Goal: Task Accomplishment & Management: Manage account settings

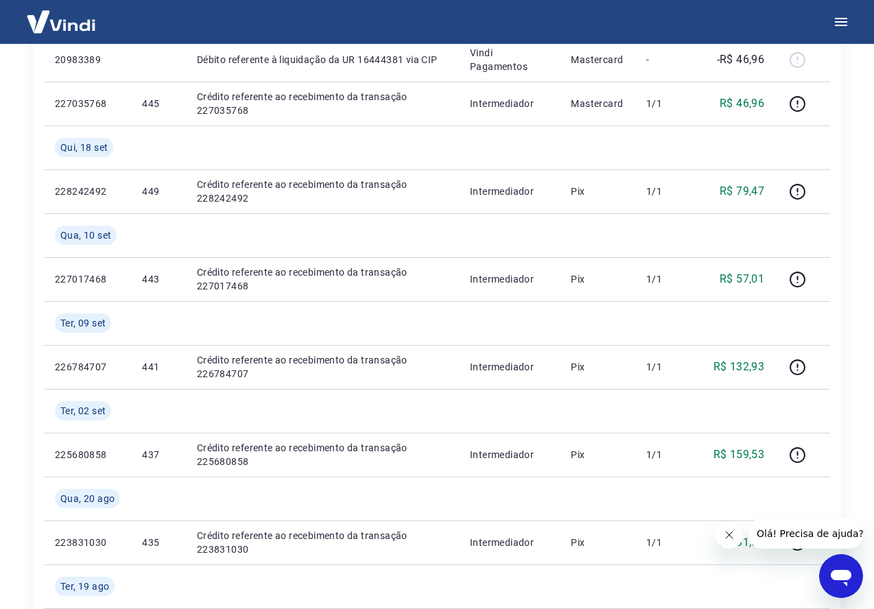
scroll to position [314, 0]
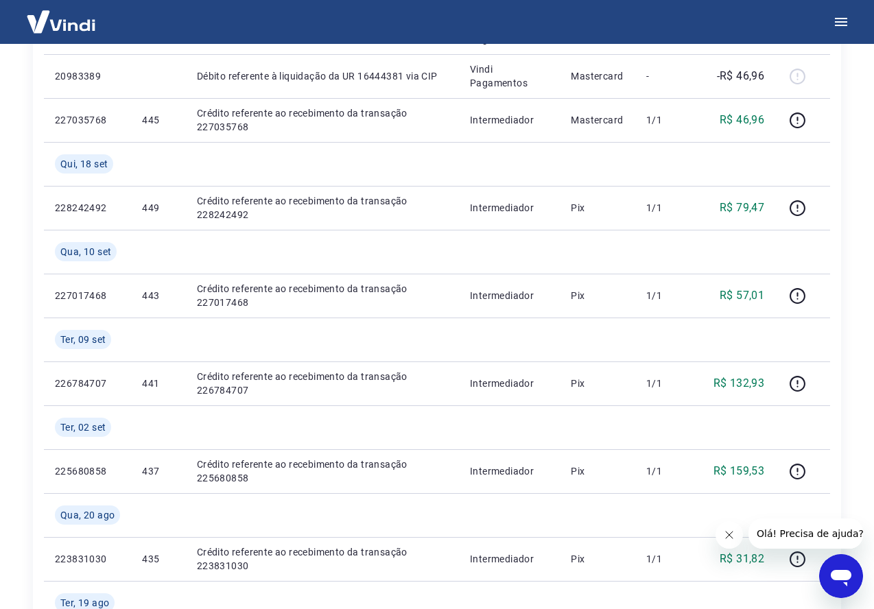
click at [837, 571] on icon "Abrir janela de mensagens" at bounding box center [841, 578] width 21 height 16
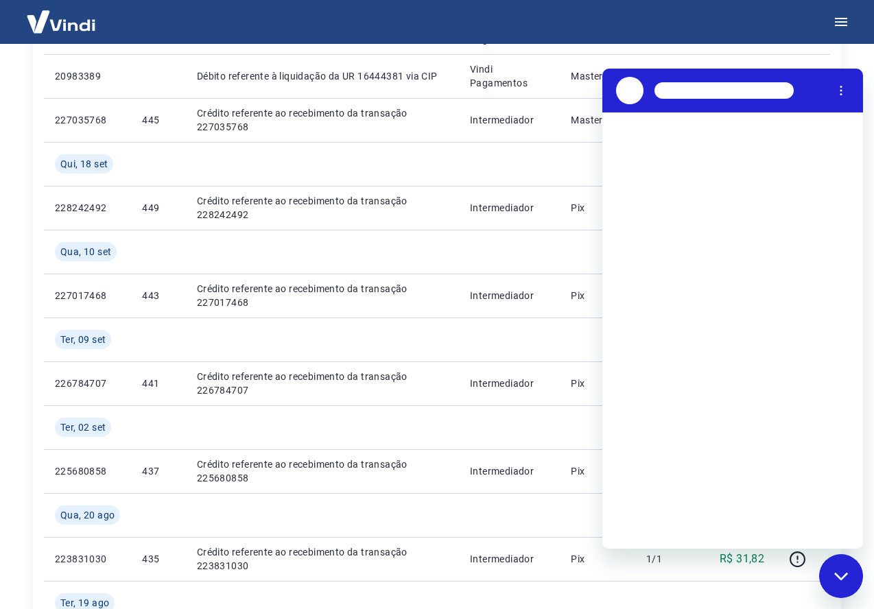
scroll to position [0, 0]
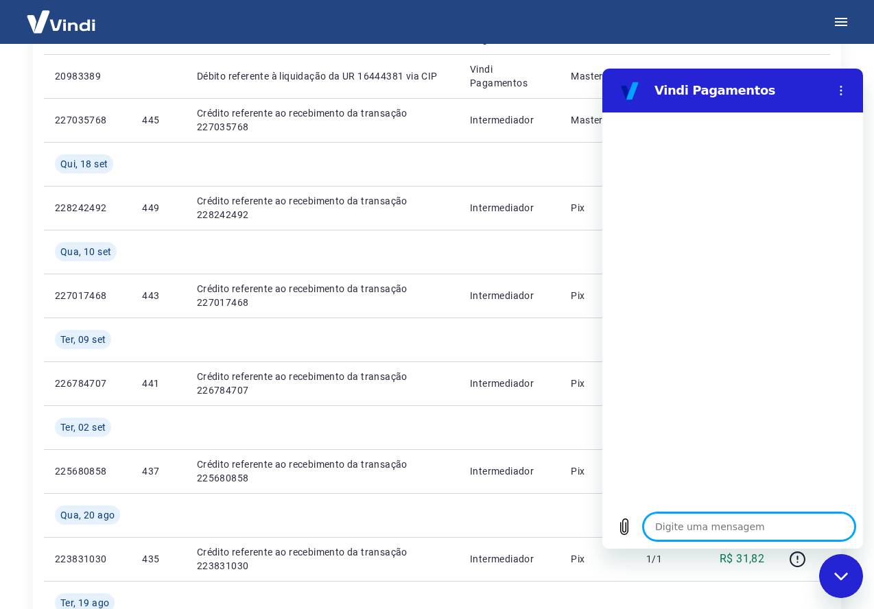
click at [703, 517] on textarea at bounding box center [748, 526] width 211 height 27
type textarea "b"
type textarea "x"
type textarea "bo"
type textarea "x"
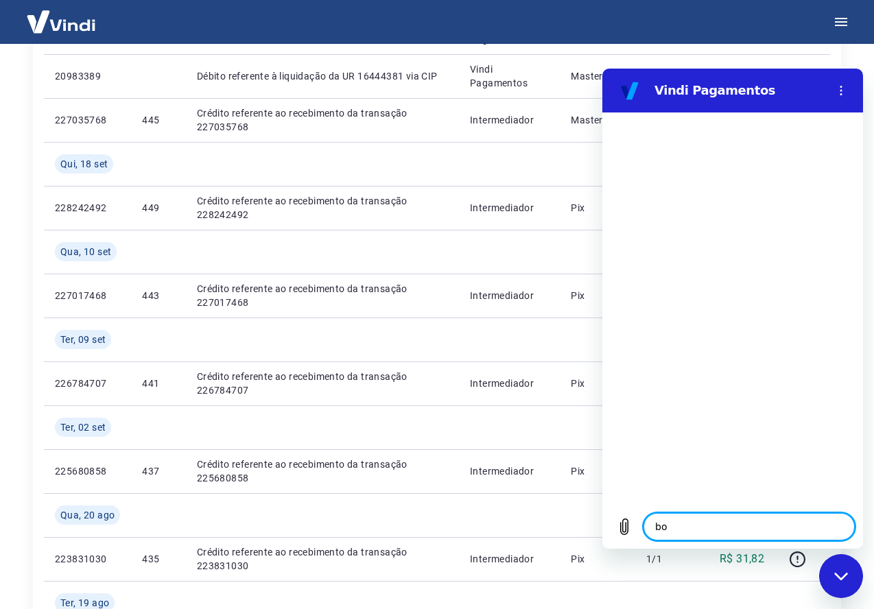
type textarea "bom"
type textarea "x"
type textarea "bom"
type textarea "x"
type textarea "bom d"
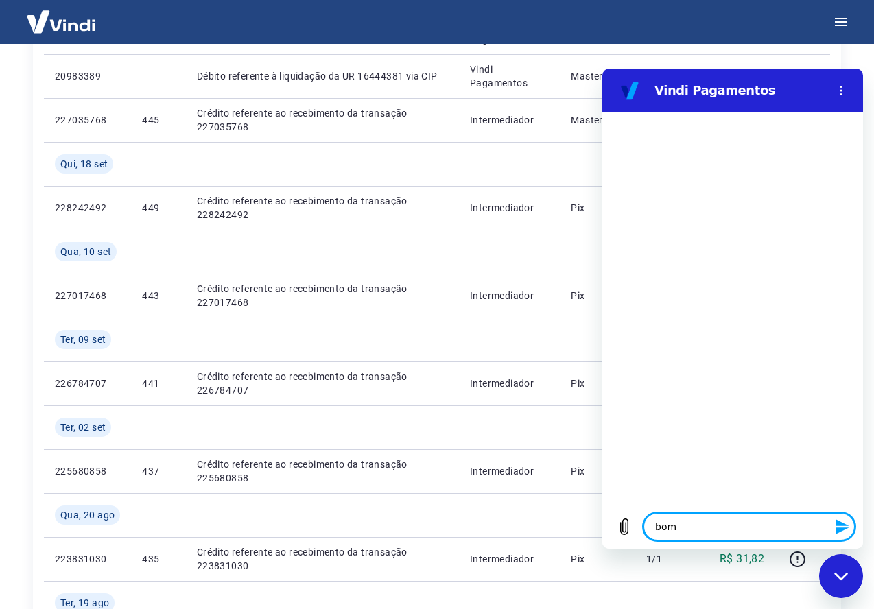
type textarea "x"
type textarea "bom di"
type textarea "x"
type textarea "bom dia"
type textarea "x"
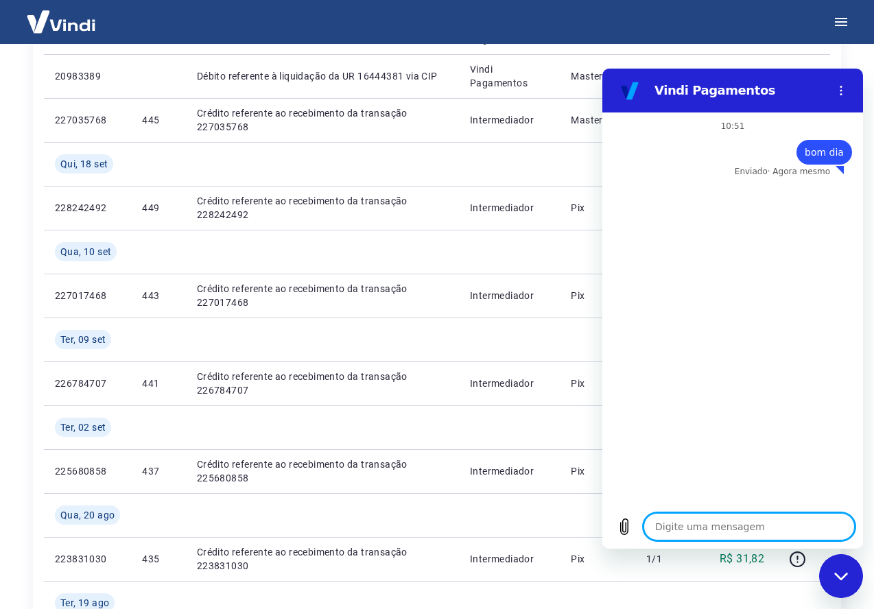
type textarea "x"
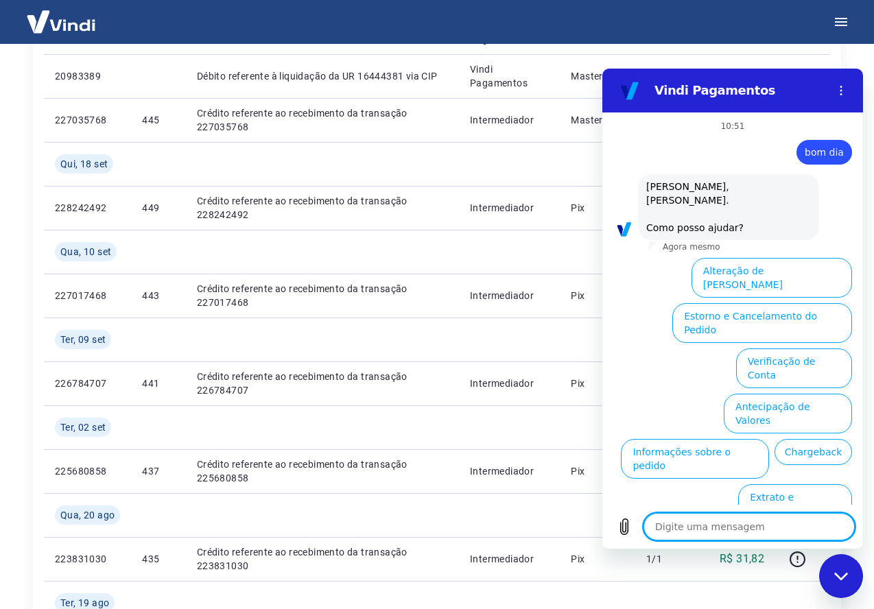
scroll to position [21, 0]
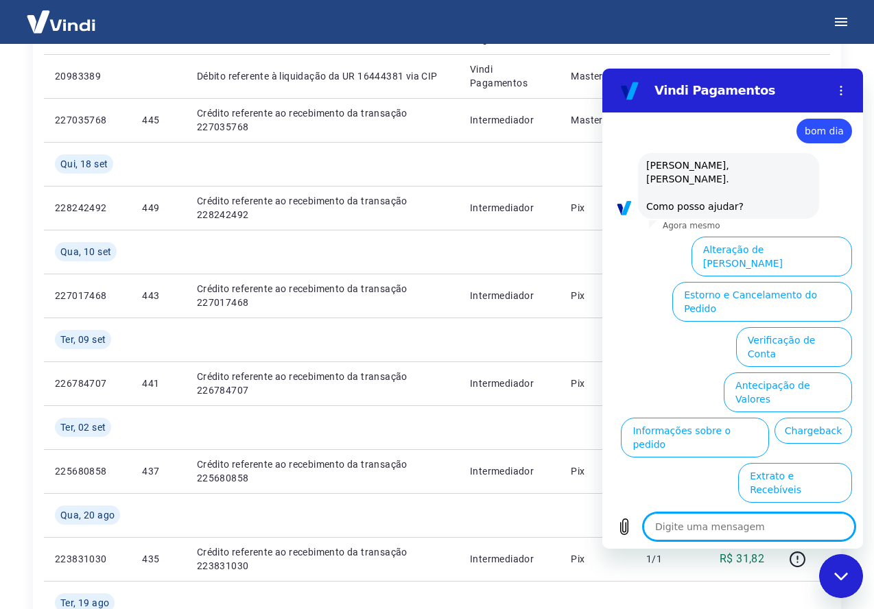
type textarea "f"
type textarea "x"
type textarea "fa"
type textarea "x"
type textarea "fal"
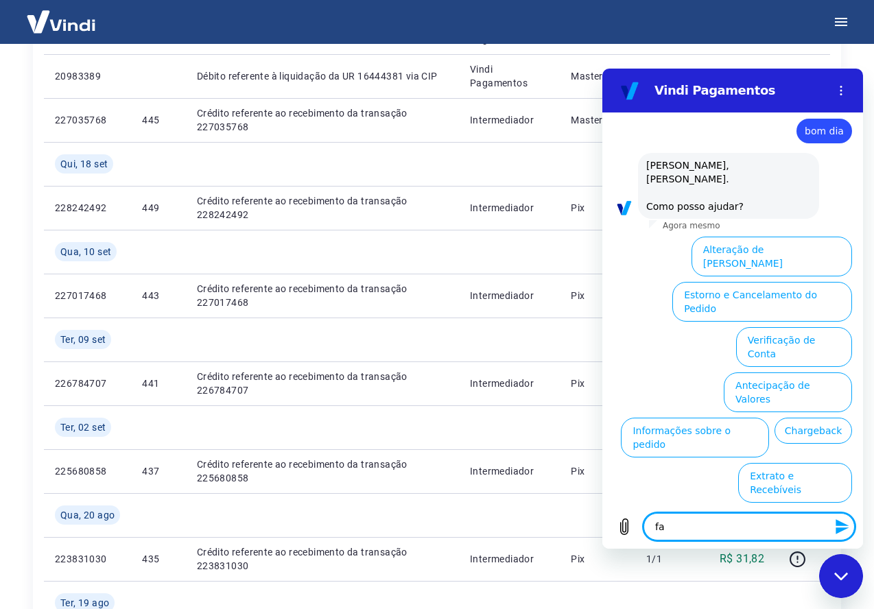
type textarea "x"
type textarea "fala"
type textarea "x"
type textarea "falar"
type textarea "x"
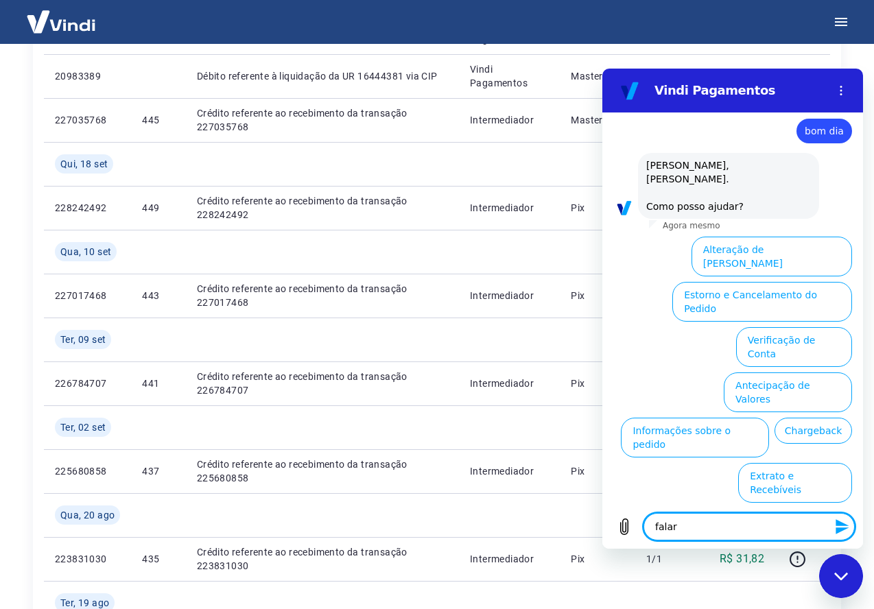
type textarea "falar"
type textarea "x"
type textarea "falar c"
type textarea "x"
type textarea "falar co"
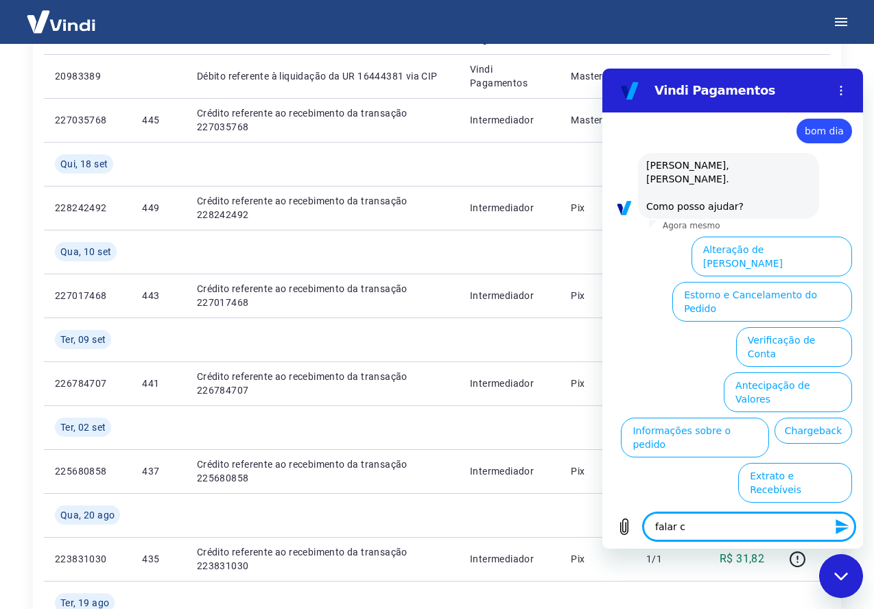
type textarea "x"
type textarea "falar com"
type textarea "x"
type textarea "falar com"
type textarea "x"
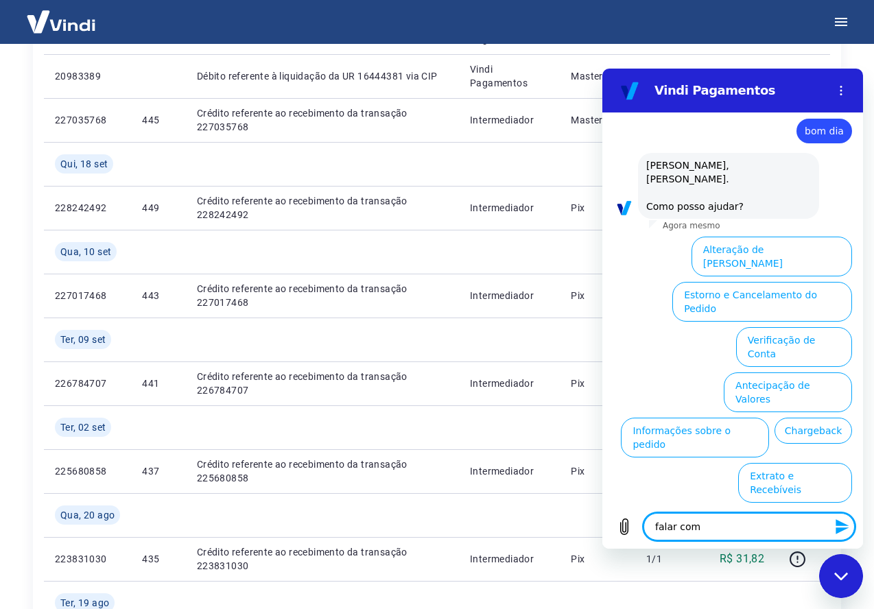
type textarea "falar com a"
type textarea "x"
type textarea "falar com at"
type textarea "x"
type textarea "falar com ate"
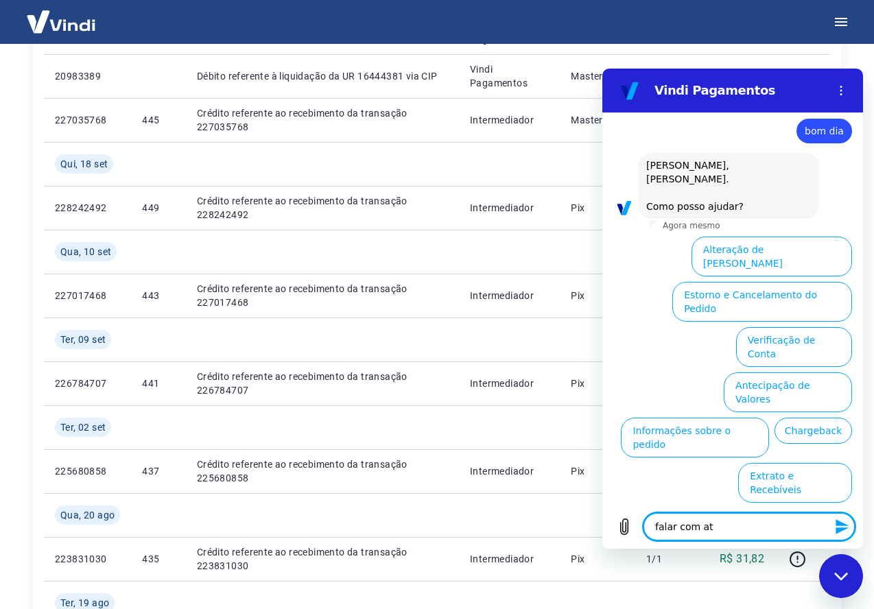
type textarea "x"
type textarea "falar com aten"
type textarea "x"
type textarea "falar com atend"
type textarea "x"
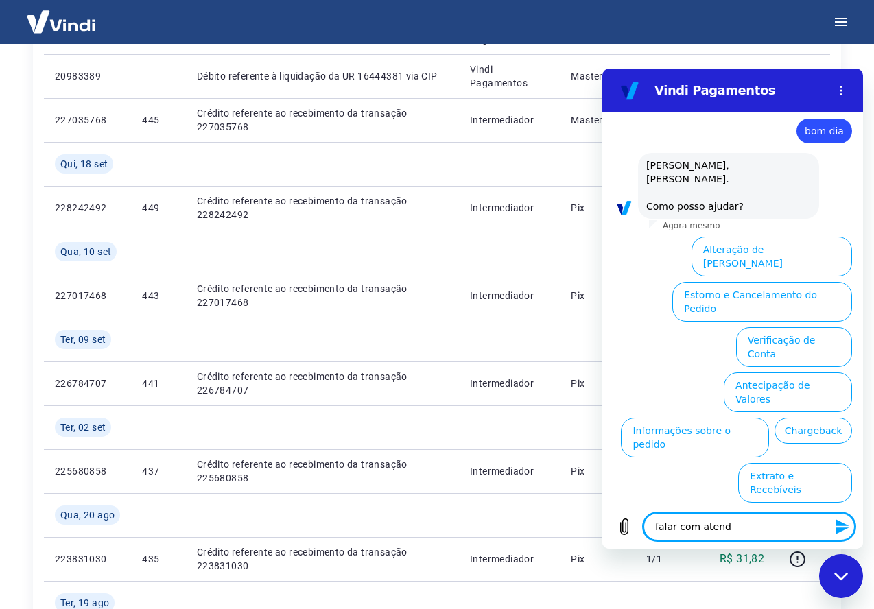
type textarea "falar com atende"
type textarea "x"
type textarea "falar com atenden"
type textarea "x"
type textarea "falar com atendent"
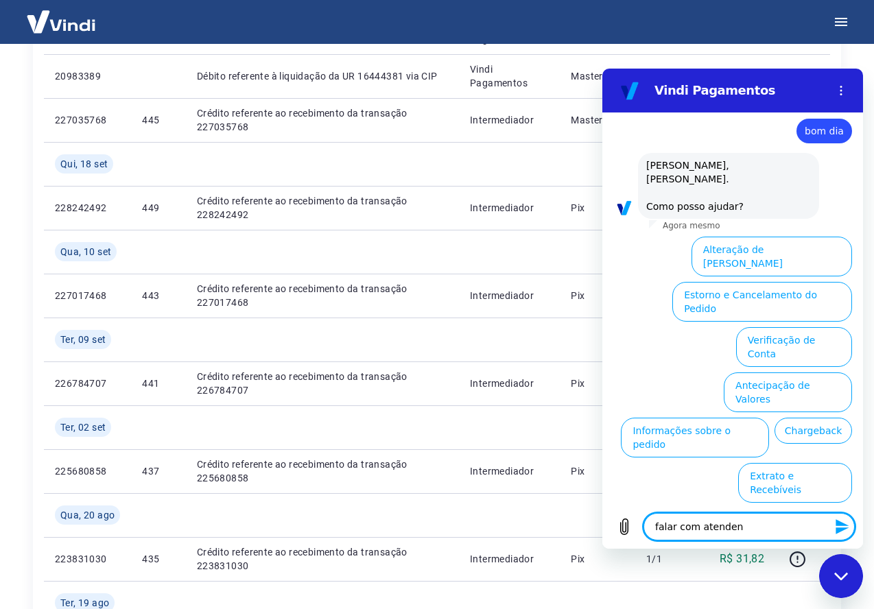
type textarea "x"
type textarea "falar com atendente"
type textarea "x"
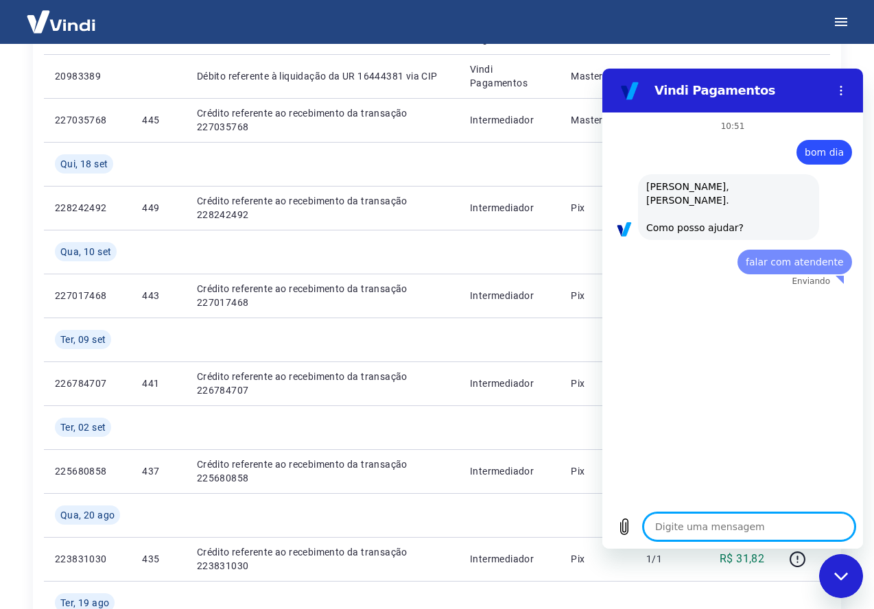
scroll to position [0, 0]
type textarea "x"
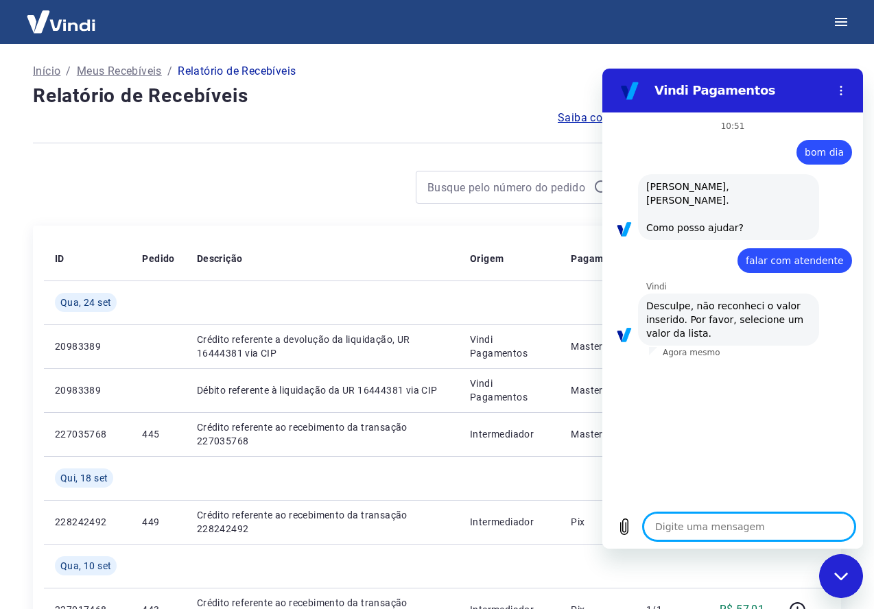
click at [698, 534] on textarea at bounding box center [748, 526] width 211 height 27
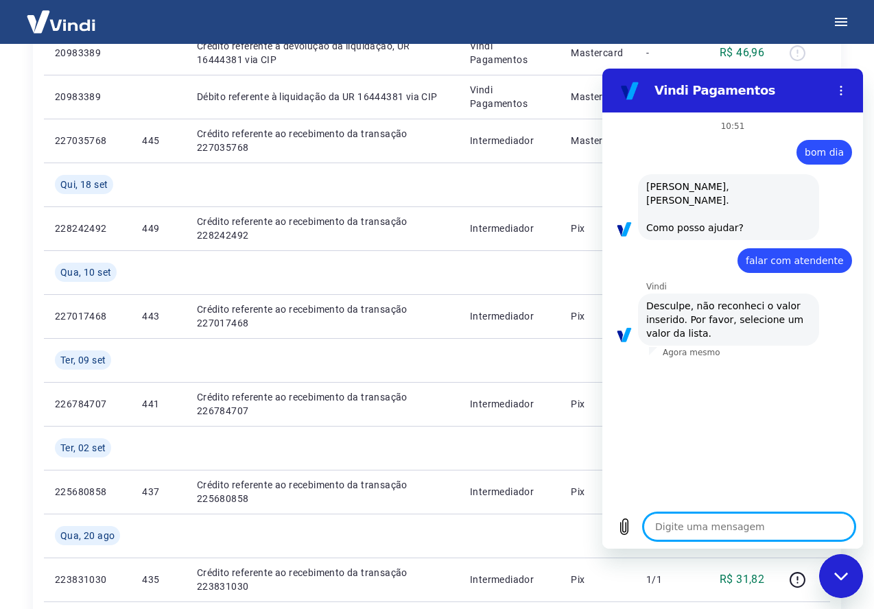
type textarea "f"
type textarea "x"
type textarea "fa"
type textarea "x"
type textarea "fal"
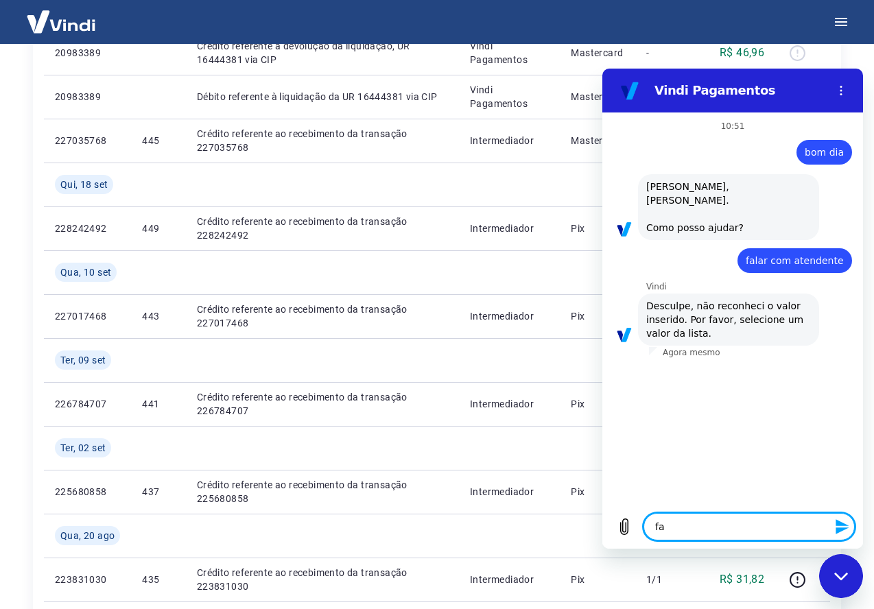
type textarea "x"
type textarea "fala"
type textarea "x"
type textarea "falar"
type textarea "x"
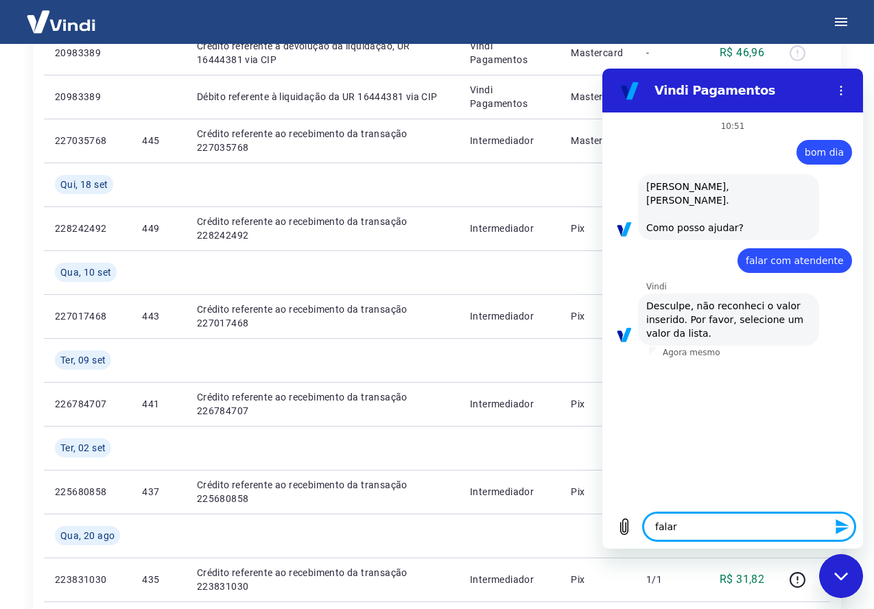
type textarea "falar"
type textarea "x"
type textarea "falar c"
type textarea "x"
type textarea "falar co"
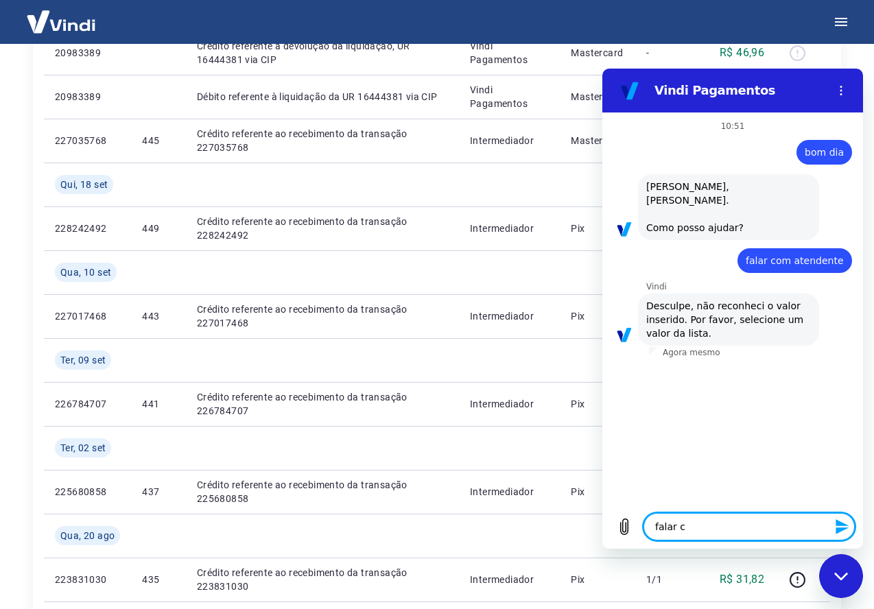
type textarea "x"
type textarea "falar com"
type textarea "x"
type textarea "falar com"
type textarea "x"
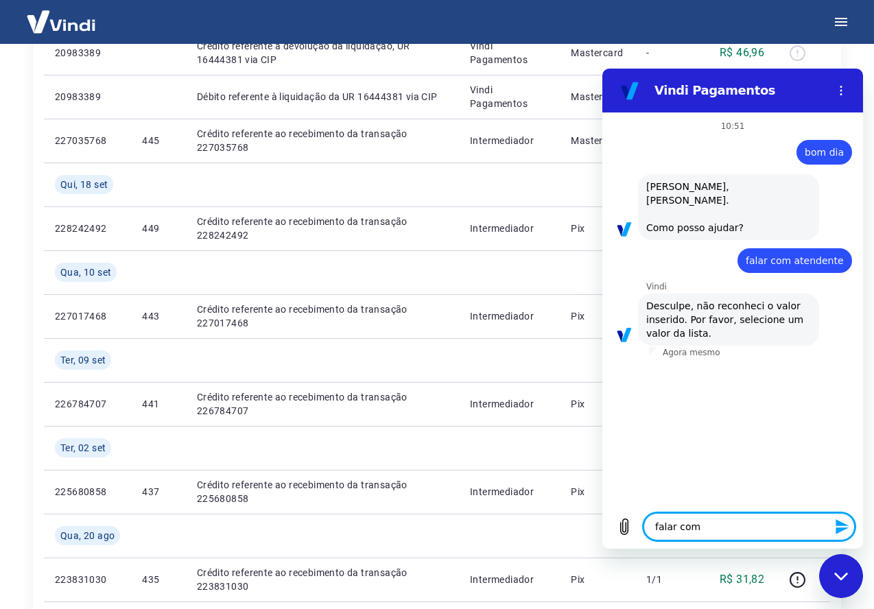
type textarea "falar com s"
type textarea "x"
type textarea "falar com su"
type textarea "x"
type textarea "falar com sup"
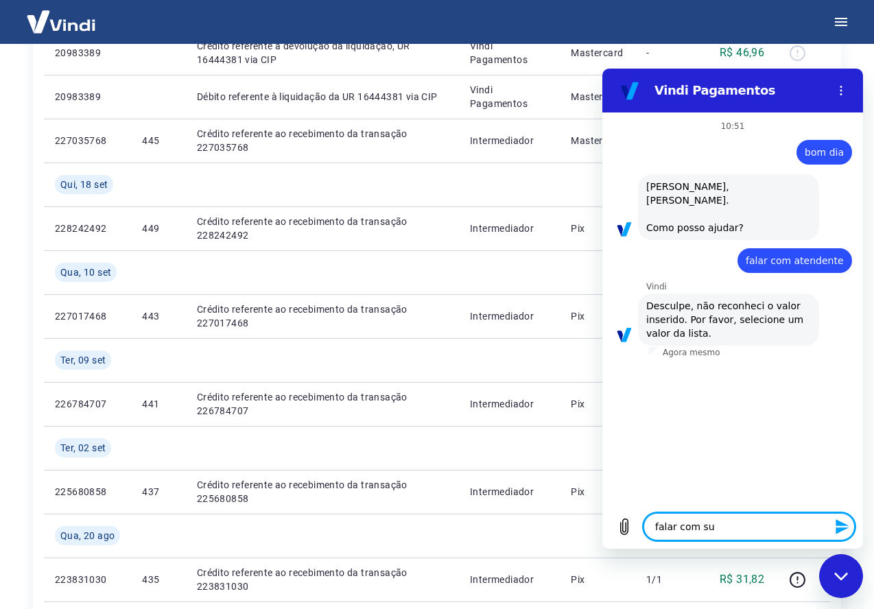
type textarea "x"
type textarea "falar com supo"
type textarea "x"
type textarea "falar com supor"
type textarea "x"
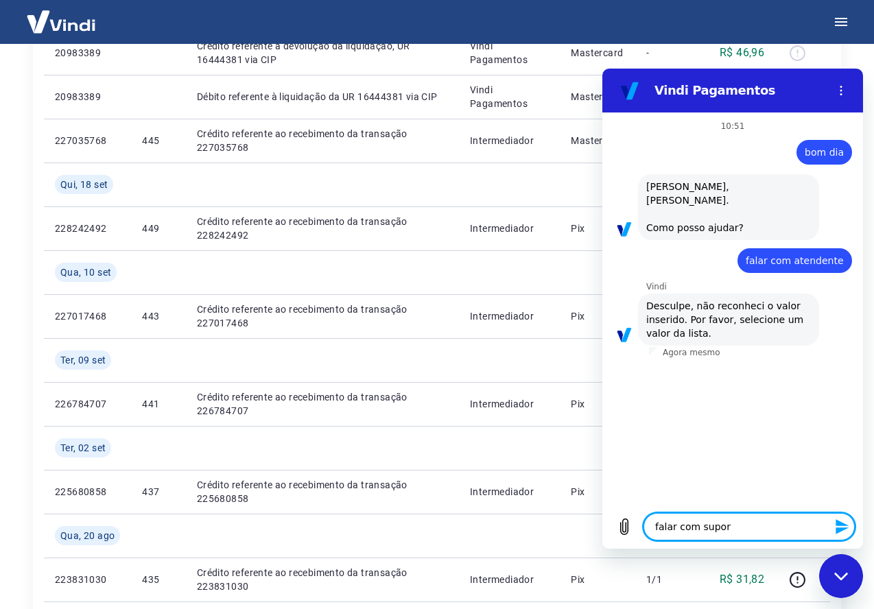
type textarea "falar com suport"
type textarea "x"
type textarea "falar com suporte"
type textarea "x"
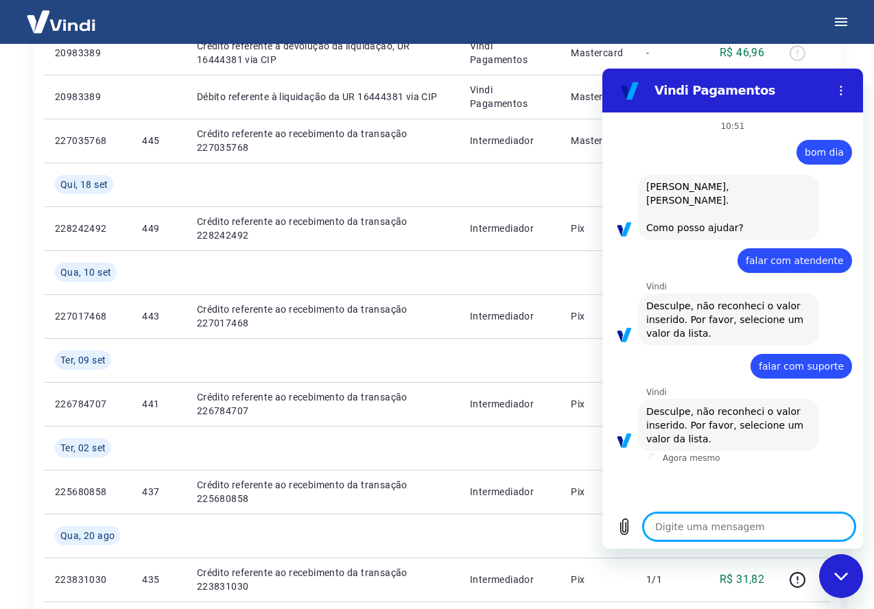
click at [829, 579] on div "Fechar janela de mensagens" at bounding box center [840, 576] width 41 height 41
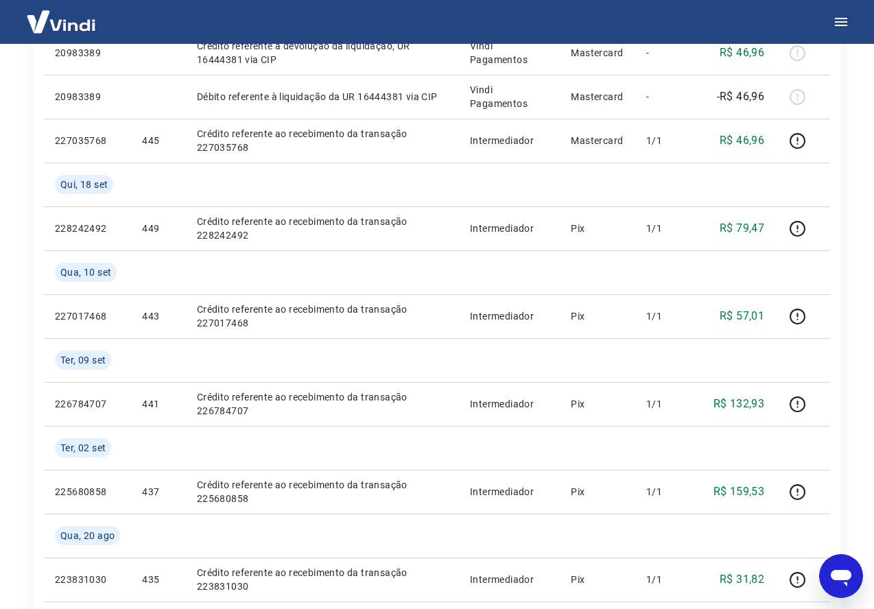
click at [833, 580] on icon "Abrir janela de mensagens" at bounding box center [841, 576] width 25 height 25
type textarea "x"
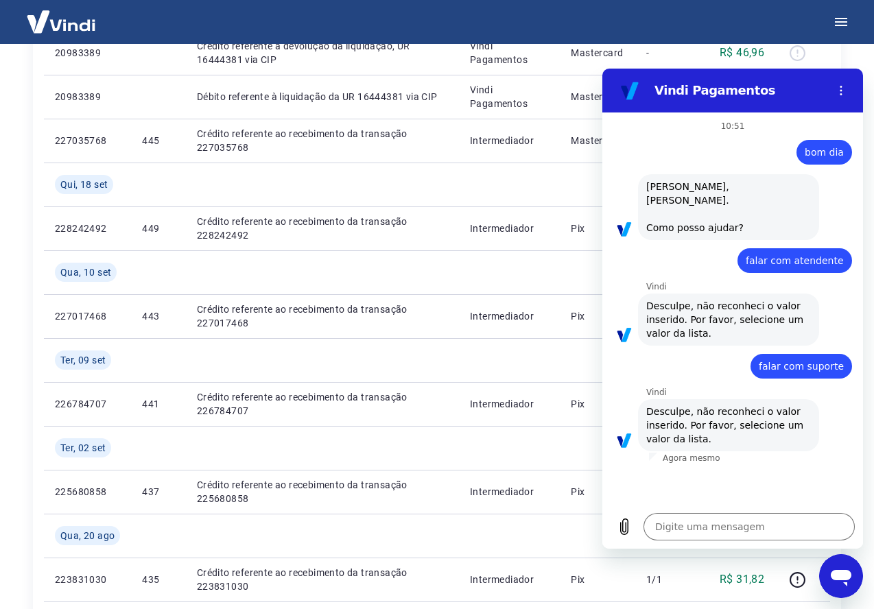
scroll to position [0, 0]
click at [843, 93] on icon "Menu de opções" at bounding box center [840, 90] width 11 height 11
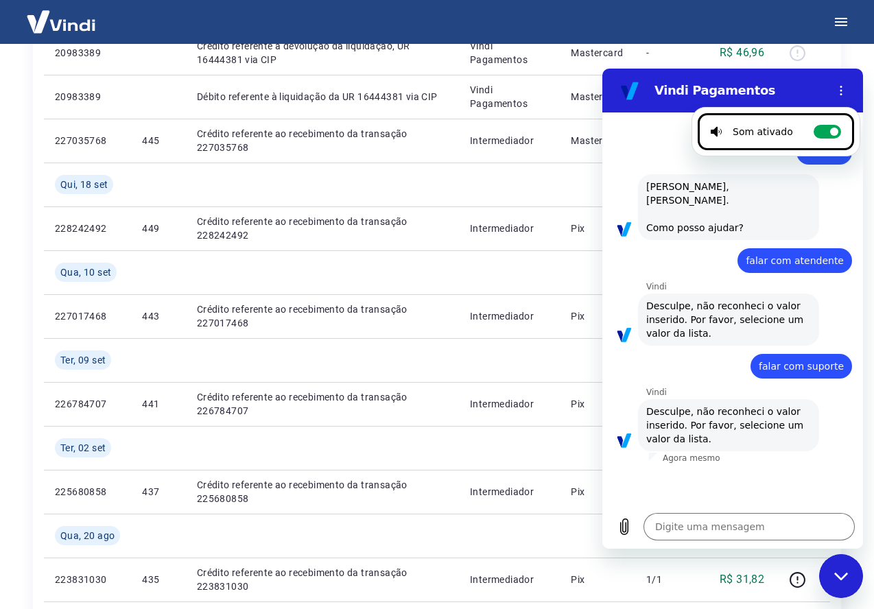
click at [720, 95] on h2 "Vindi Pagamentos" at bounding box center [737, 90] width 167 height 16
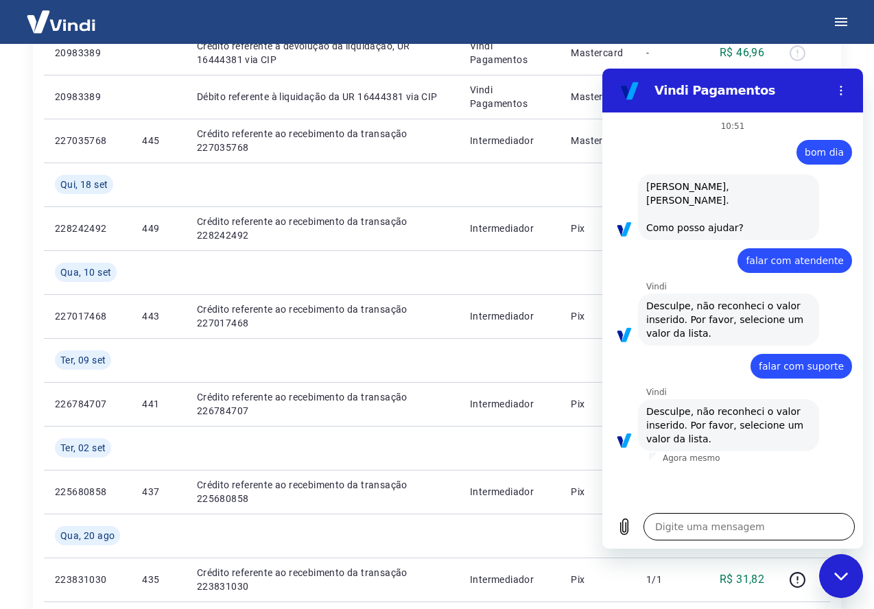
click at [707, 529] on textarea at bounding box center [748, 526] width 211 height 27
type textarea "3"
type textarea "x"
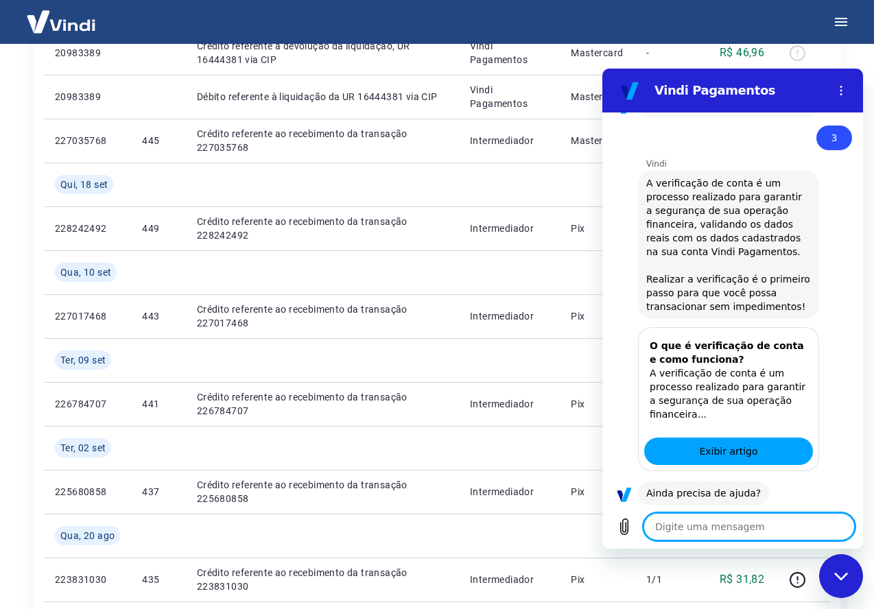
scroll to position [368, 0]
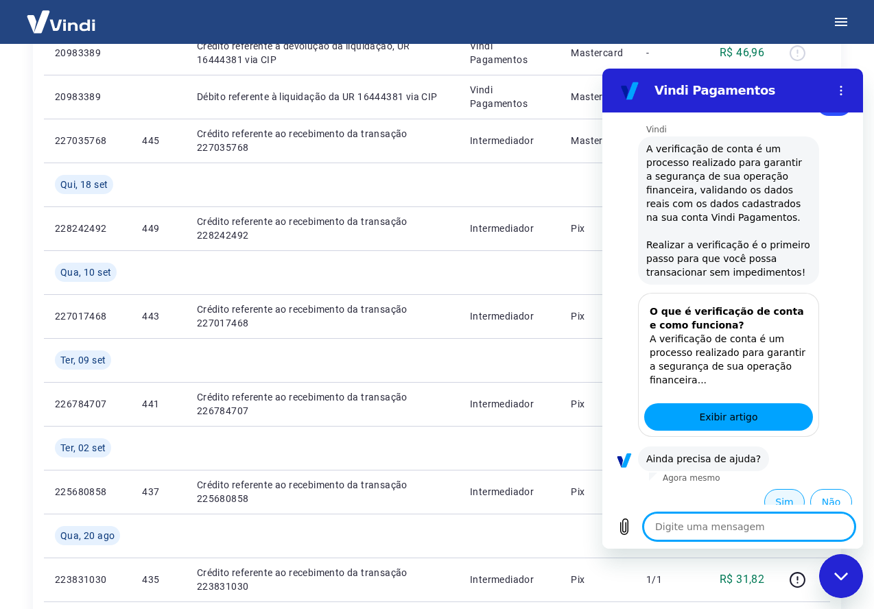
click at [775, 491] on button "Sim" at bounding box center [784, 502] width 40 height 26
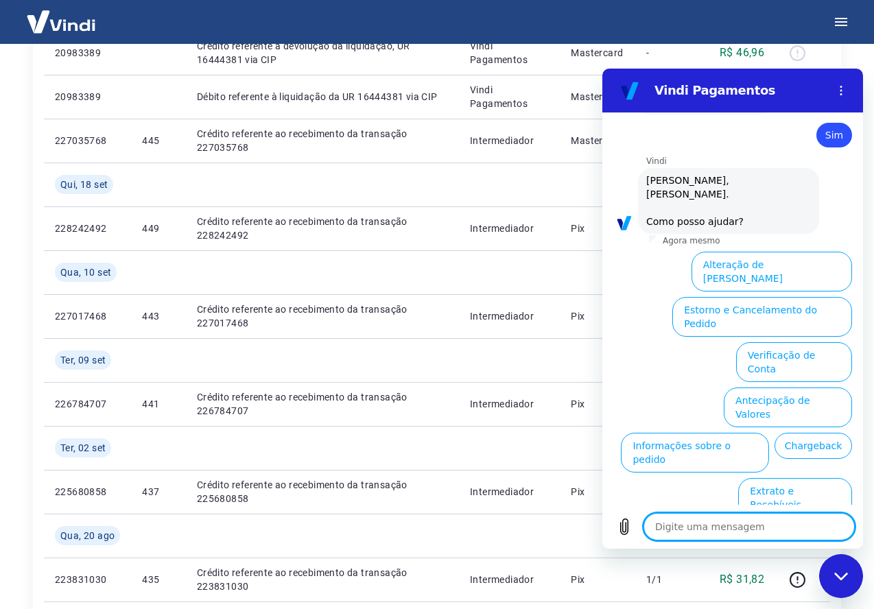
scroll to position [726, 0]
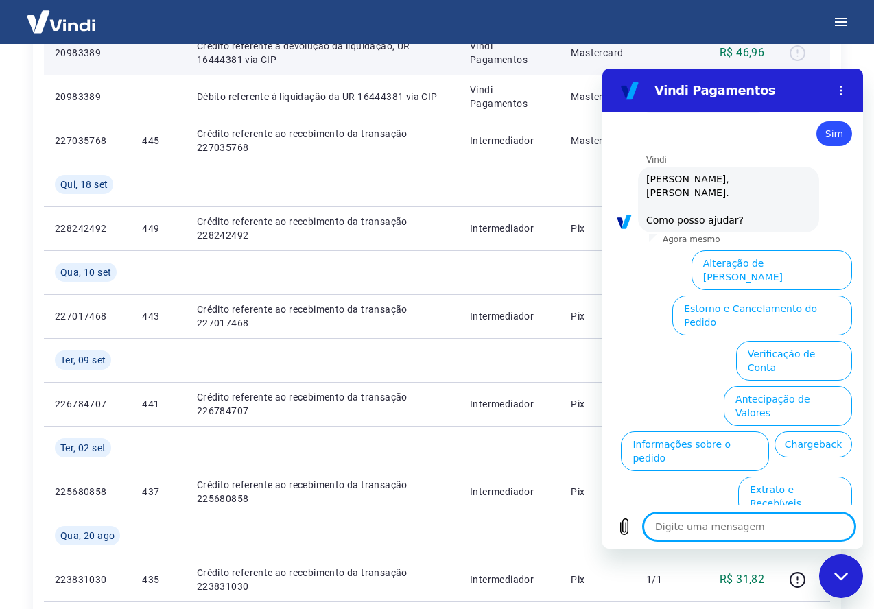
click at [164, 61] on td at bounding box center [158, 53] width 54 height 44
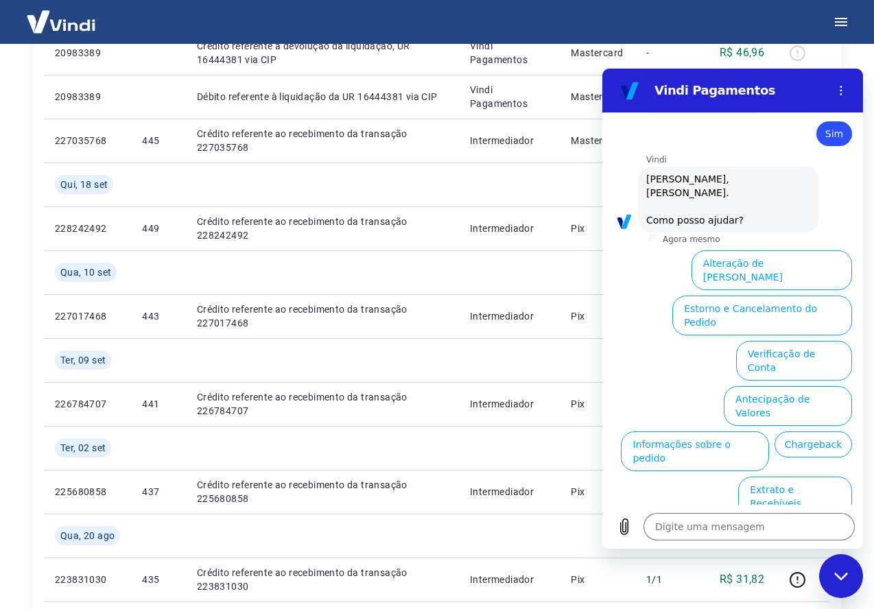
click at [846, 576] on icon "Fechar janela de mensagens" at bounding box center [841, 576] width 14 height 9
type textarea "x"
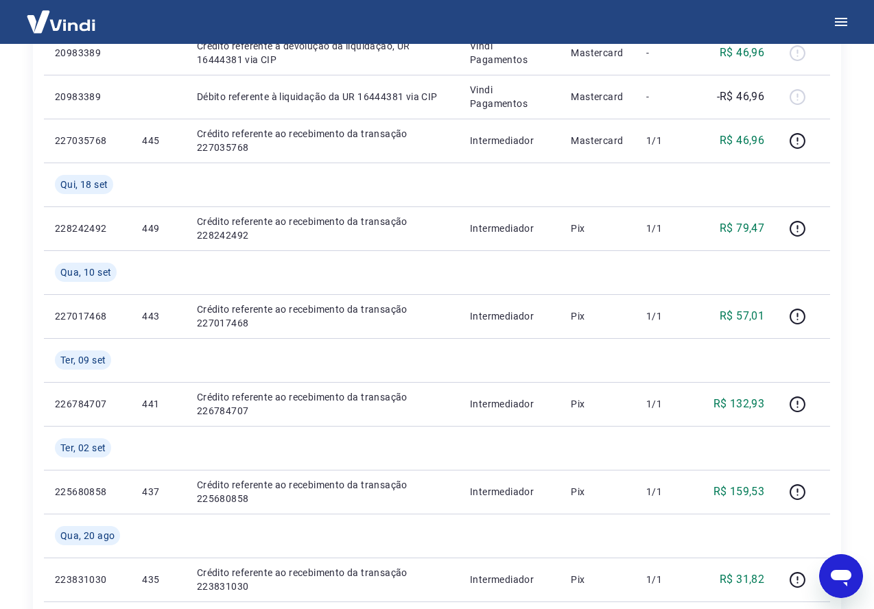
scroll to position [0, 0]
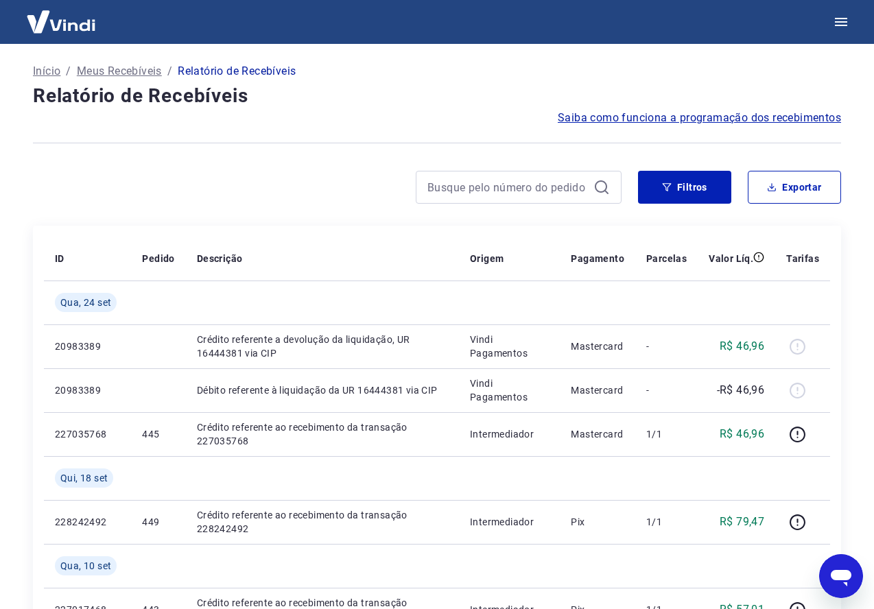
click at [53, 71] on p "Início" at bounding box center [46, 71] width 27 height 16
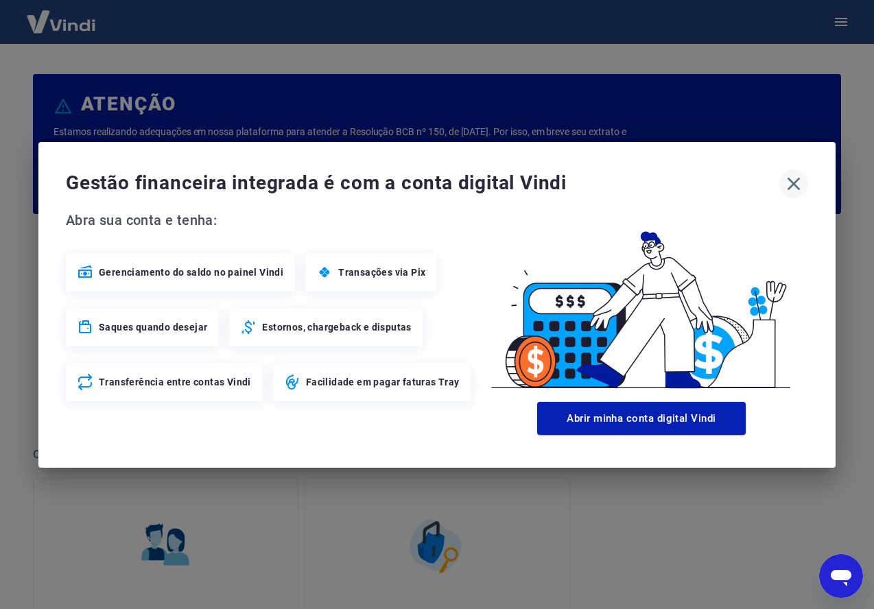
click at [796, 180] on icon "button" at bounding box center [794, 184] width 22 height 22
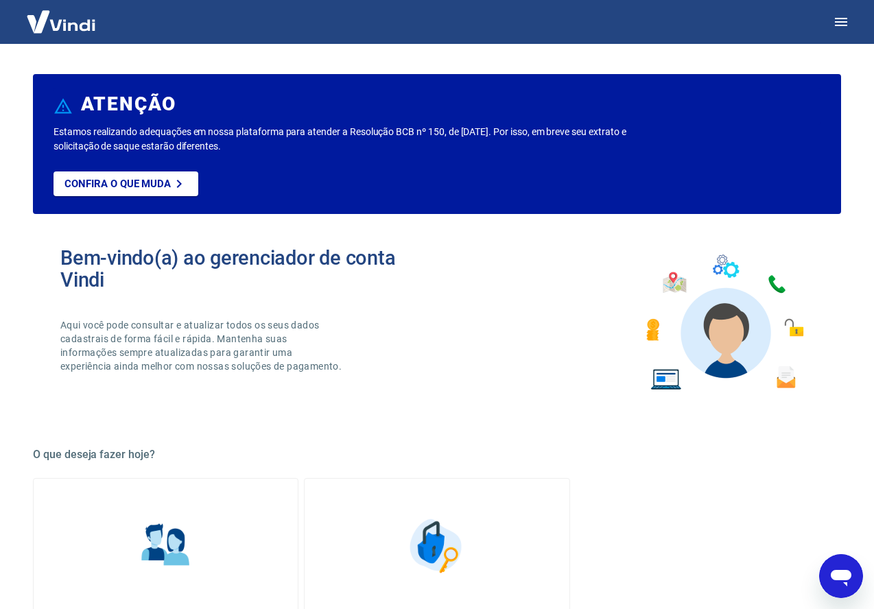
scroll to position [602, 0]
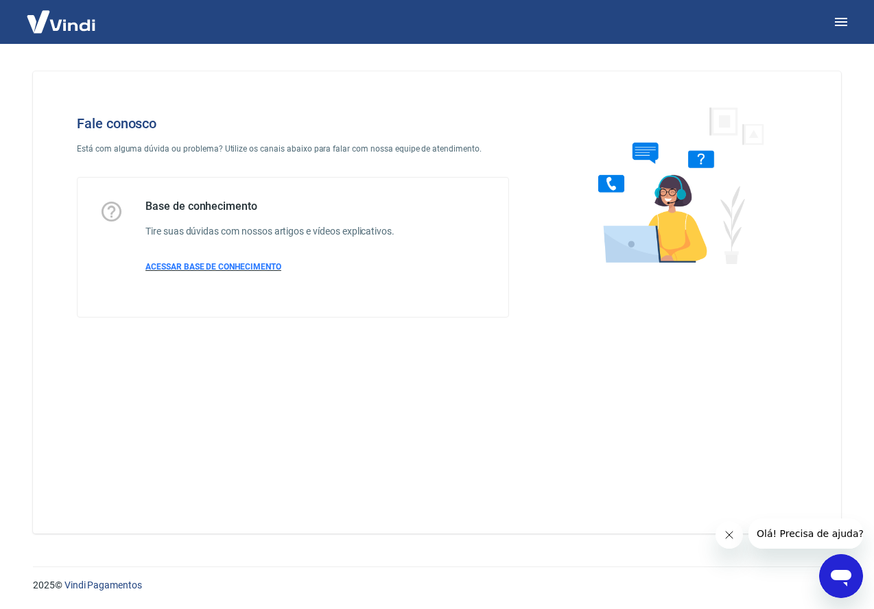
click at [255, 267] on span "ACESSAR BASE DE CONHECIMENTO" at bounding box center [213, 267] width 136 height 10
click at [69, 19] on img at bounding box center [60, 22] width 89 height 42
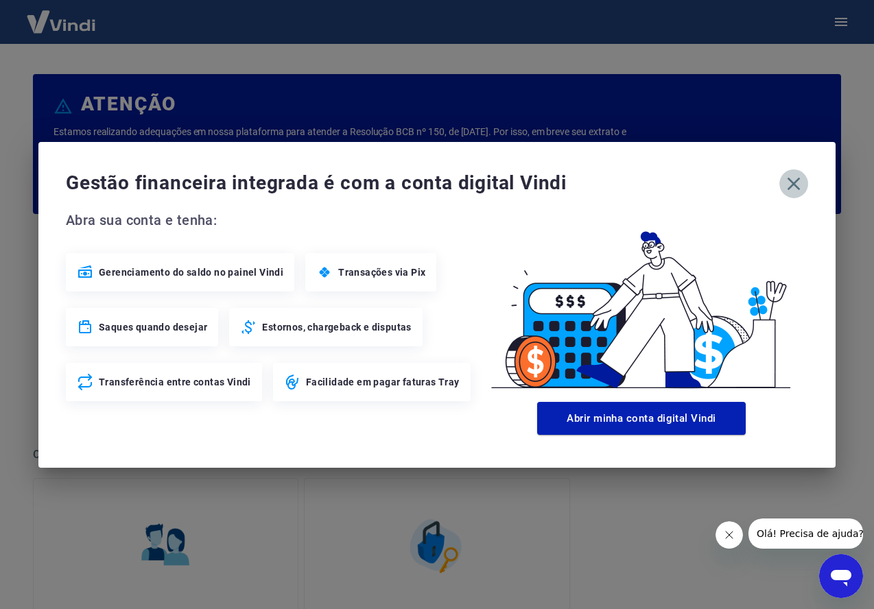
click at [785, 182] on icon "button" at bounding box center [794, 184] width 22 height 22
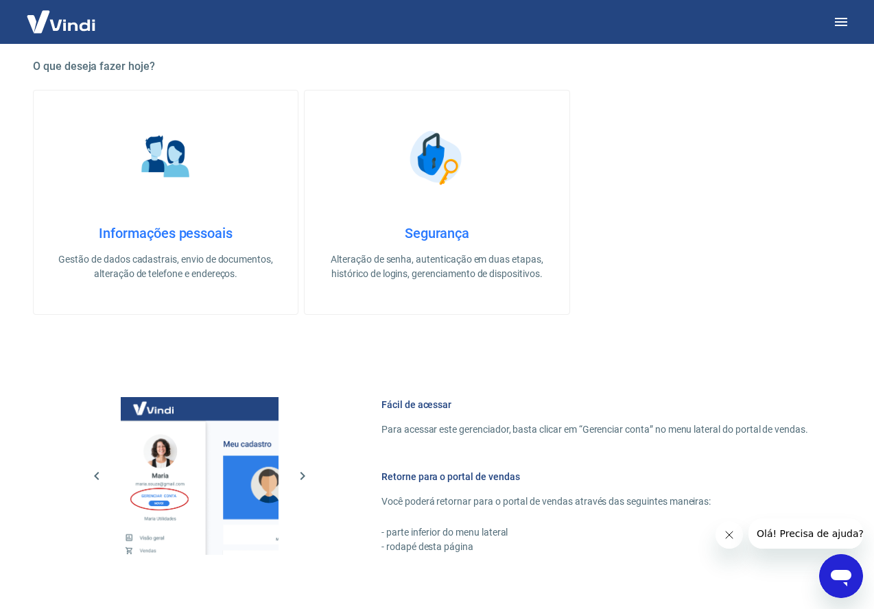
scroll to position [602, 0]
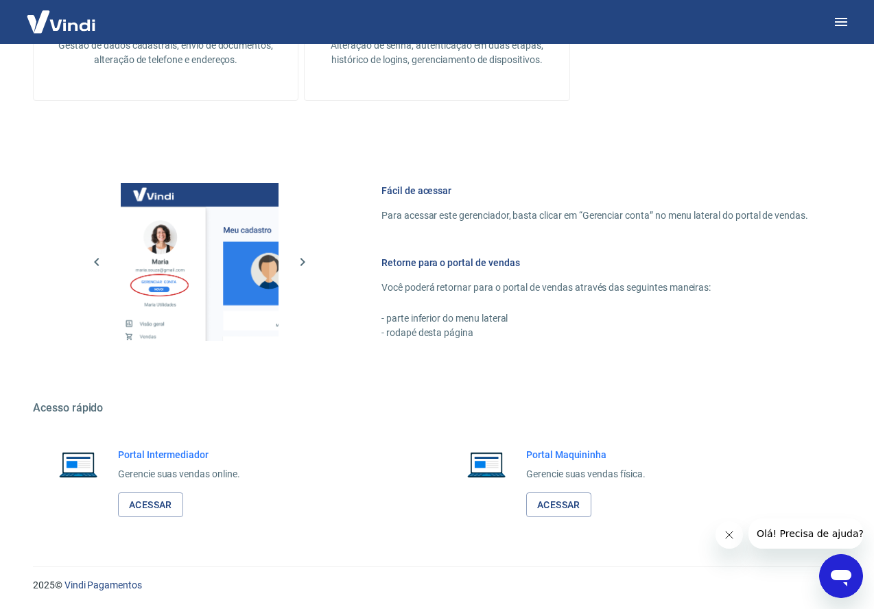
click at [840, 575] on icon "Abrir janela de mensagens" at bounding box center [841, 578] width 21 height 16
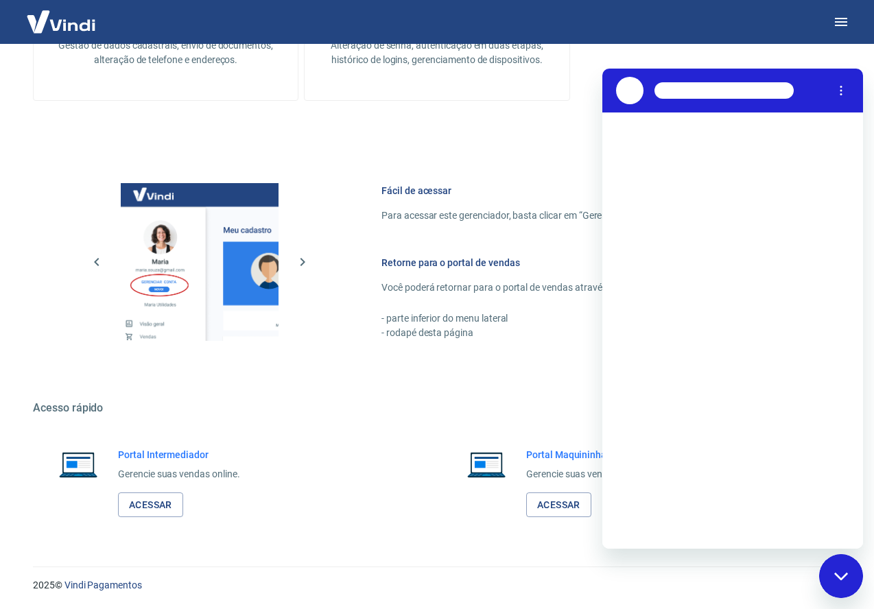
scroll to position [0, 0]
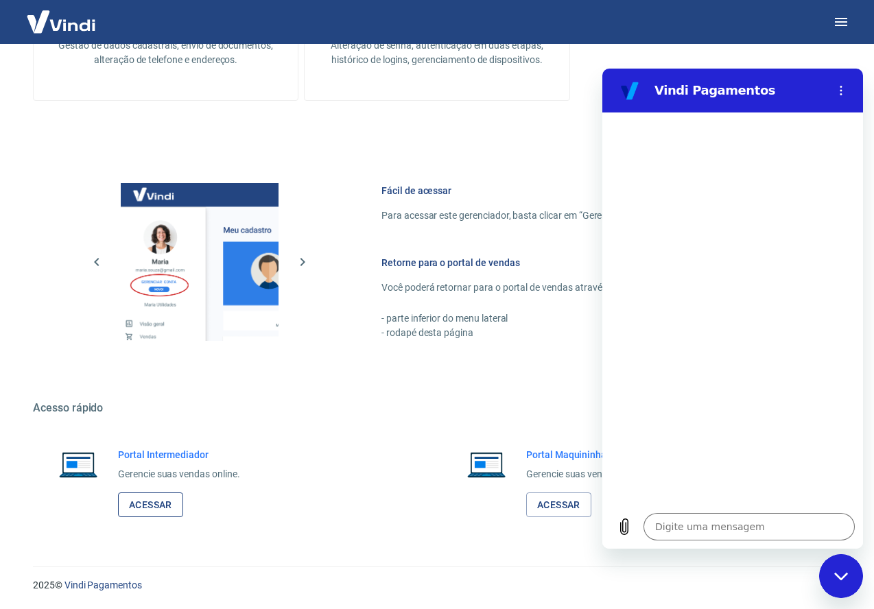
click at [169, 507] on link "Acessar" at bounding box center [150, 504] width 65 height 25
type textarea "x"
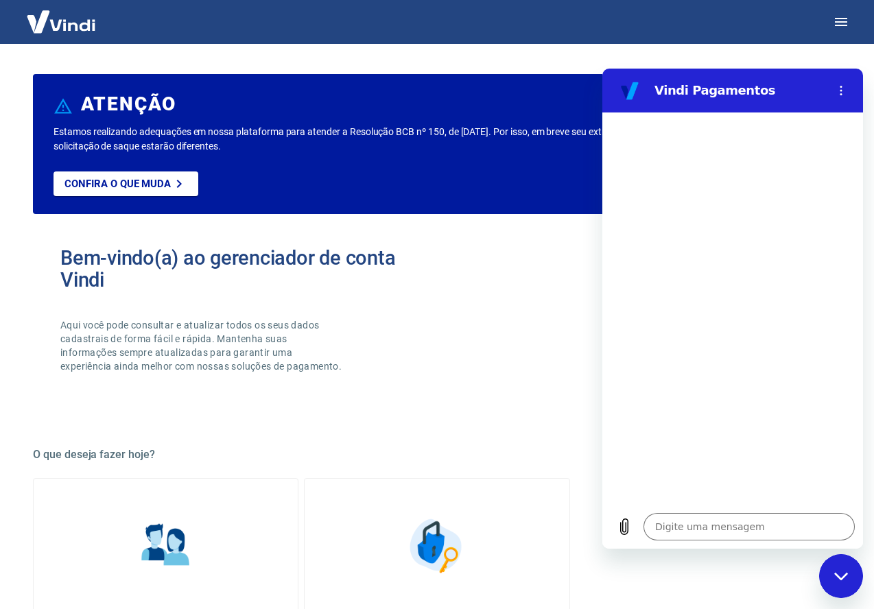
click at [77, 27] on img at bounding box center [60, 22] width 89 height 42
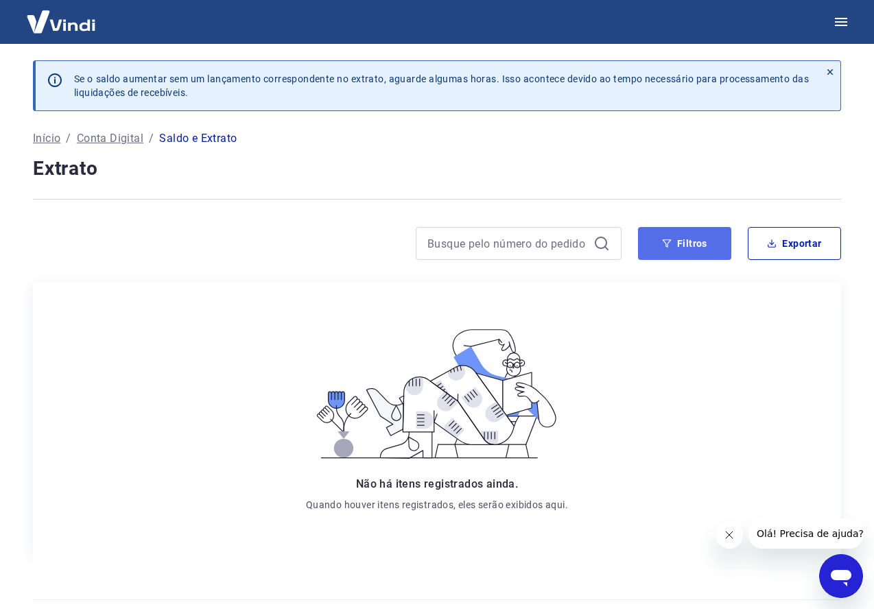
click at [705, 244] on button "Filtros" at bounding box center [684, 243] width 93 height 33
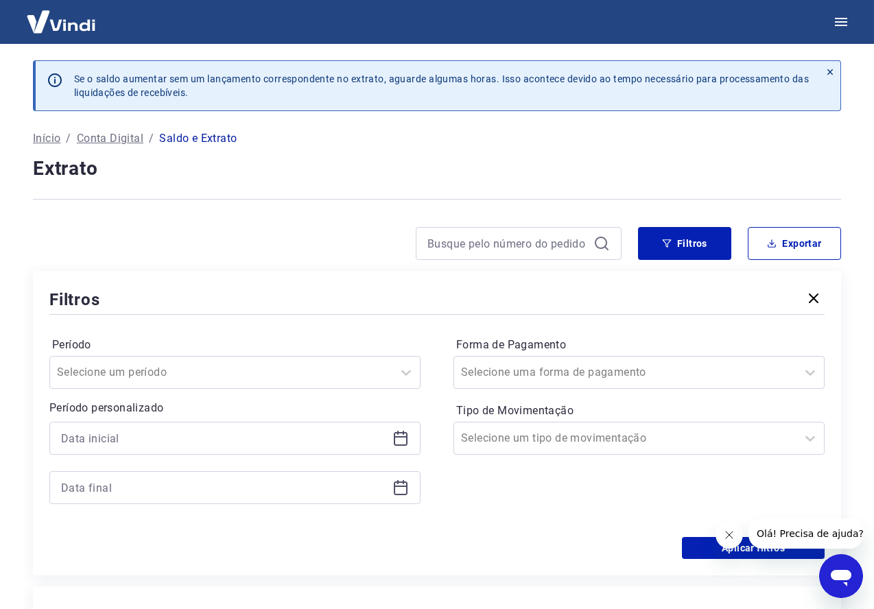
click at [811, 295] on icon "button" at bounding box center [814, 299] width 10 height 10
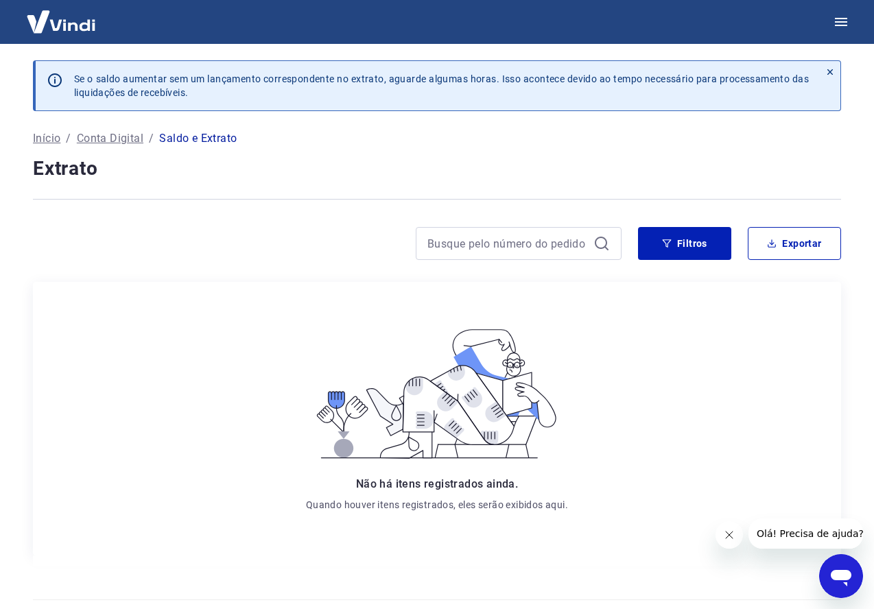
click at [130, 139] on p "Conta Digital" at bounding box center [110, 138] width 67 height 16
click at [825, 68] on icon at bounding box center [830, 72] width 10 height 10
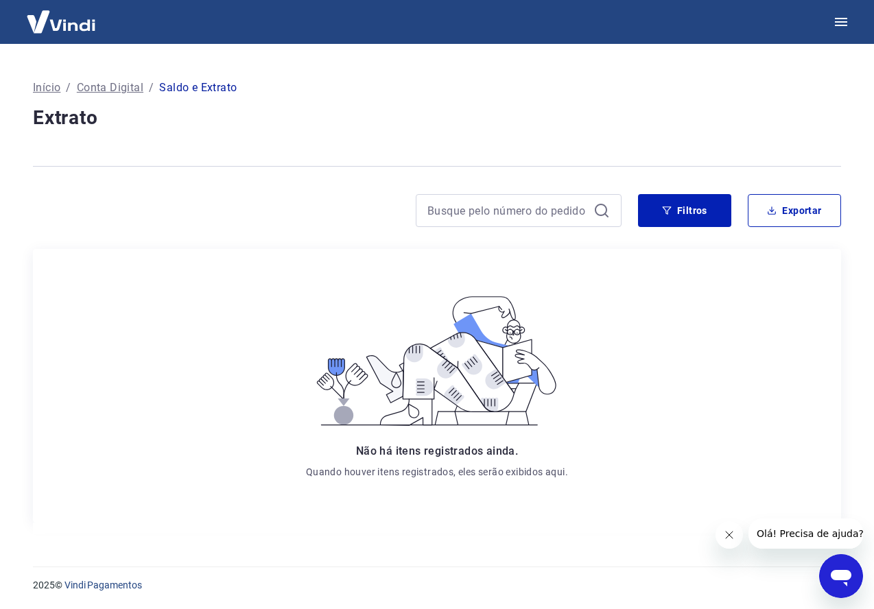
click at [88, 85] on p "Conta Digital" at bounding box center [110, 88] width 67 height 16
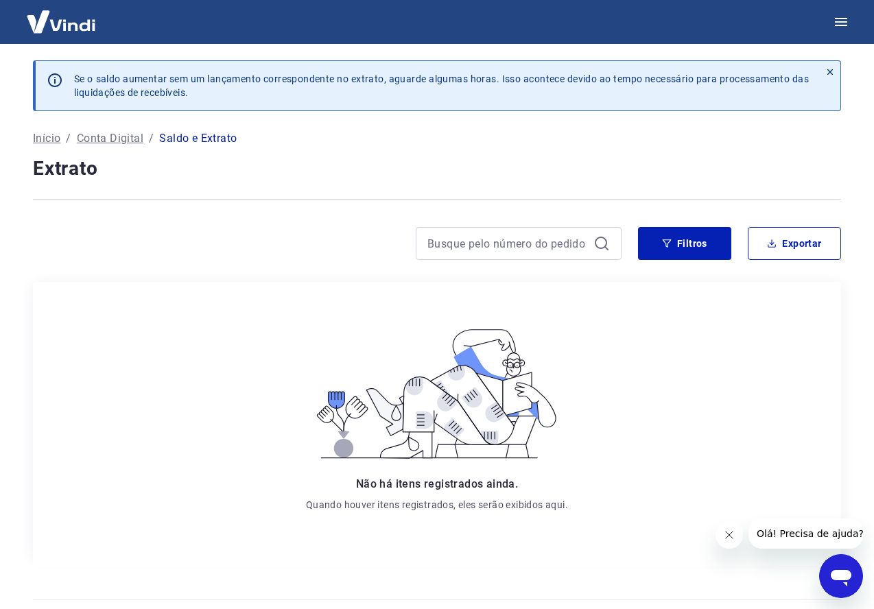
click at [55, 141] on p "Início" at bounding box center [46, 138] width 27 height 16
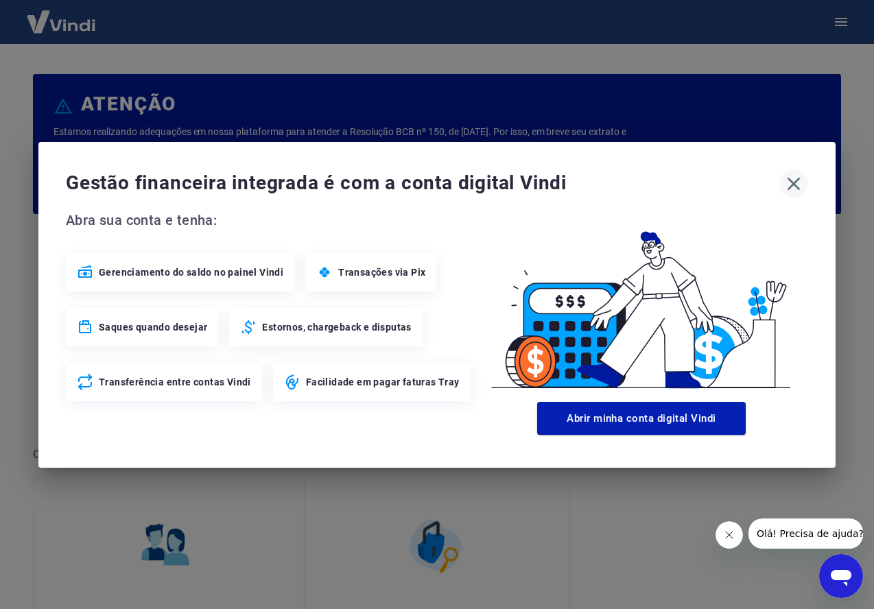
click at [792, 184] on icon "button" at bounding box center [793, 183] width 13 height 13
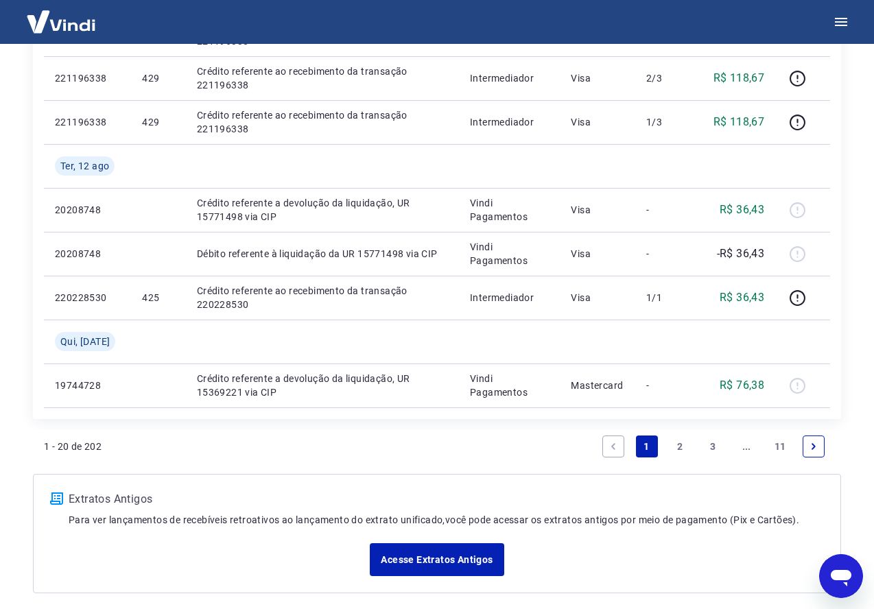
scroll to position [1191, 0]
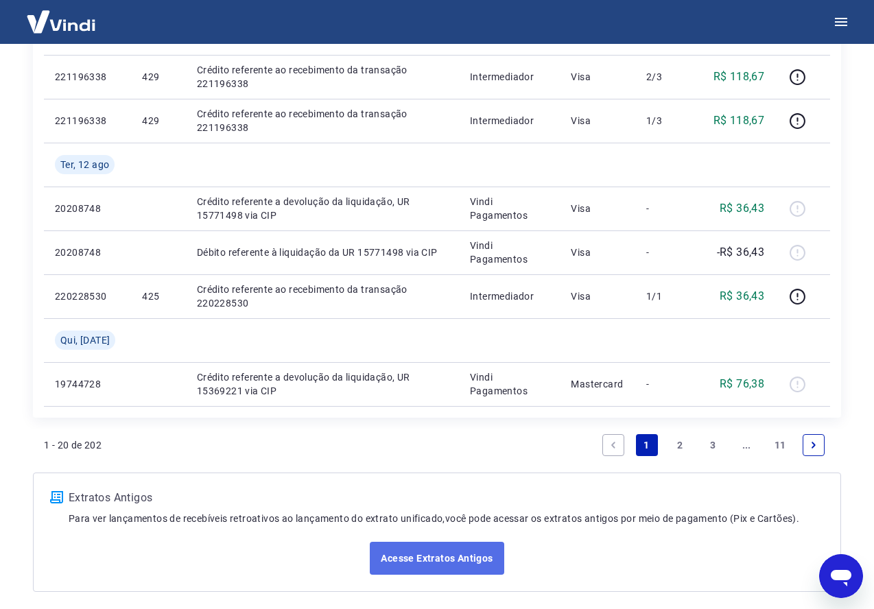
click at [468, 561] on link "Acesse Extratos Antigos" at bounding box center [437, 558] width 134 height 33
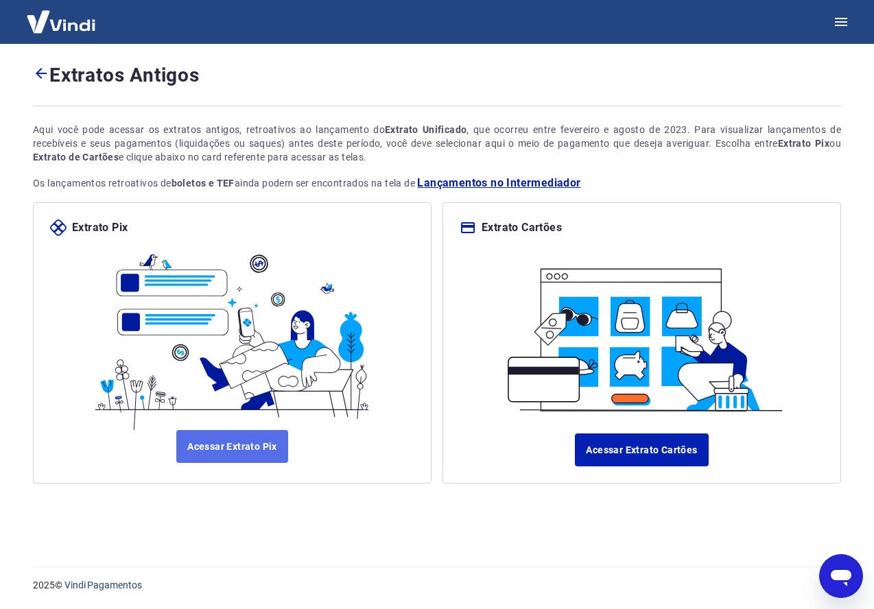
click at [228, 442] on link "Acessar Extrato Pix" at bounding box center [232, 446] width 112 height 33
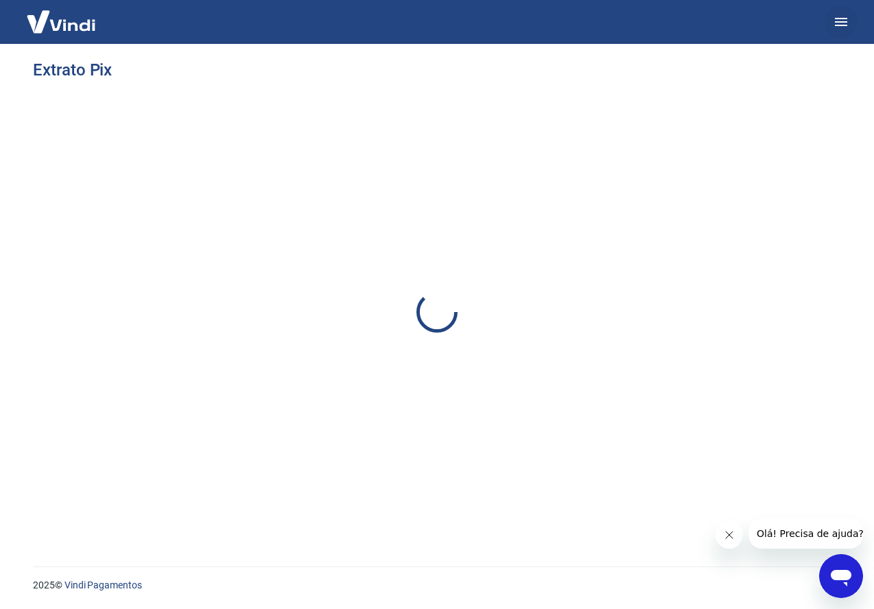
click at [829, 22] on button "button" at bounding box center [840, 21] width 33 height 33
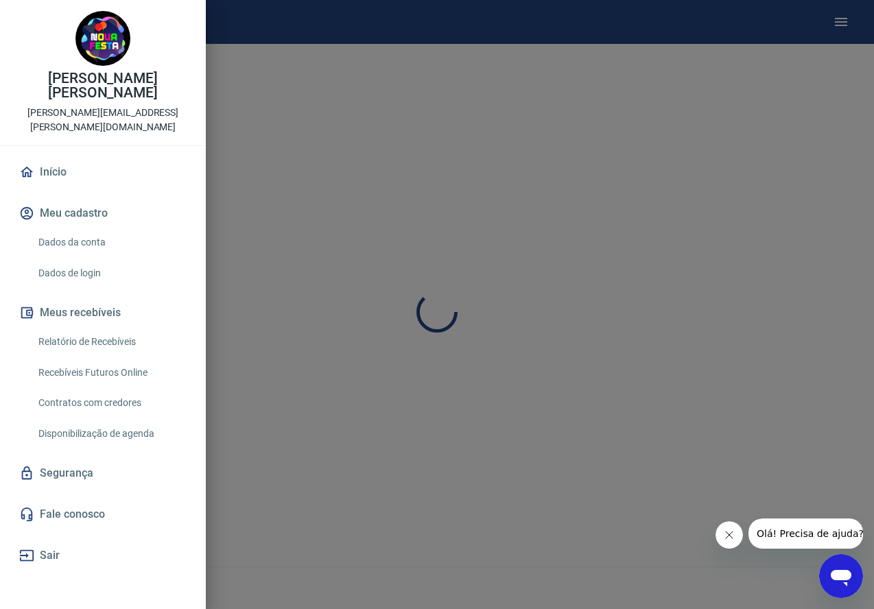
click at [73, 502] on link "Fale conosco" at bounding box center [102, 514] width 173 height 30
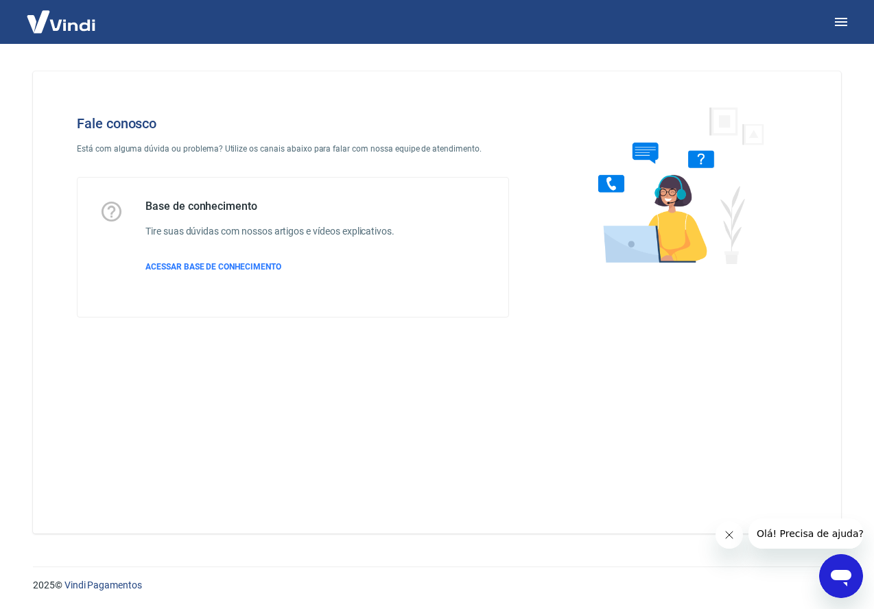
click at [856, 576] on div "Abrir janela de mensagens" at bounding box center [840, 576] width 41 height 41
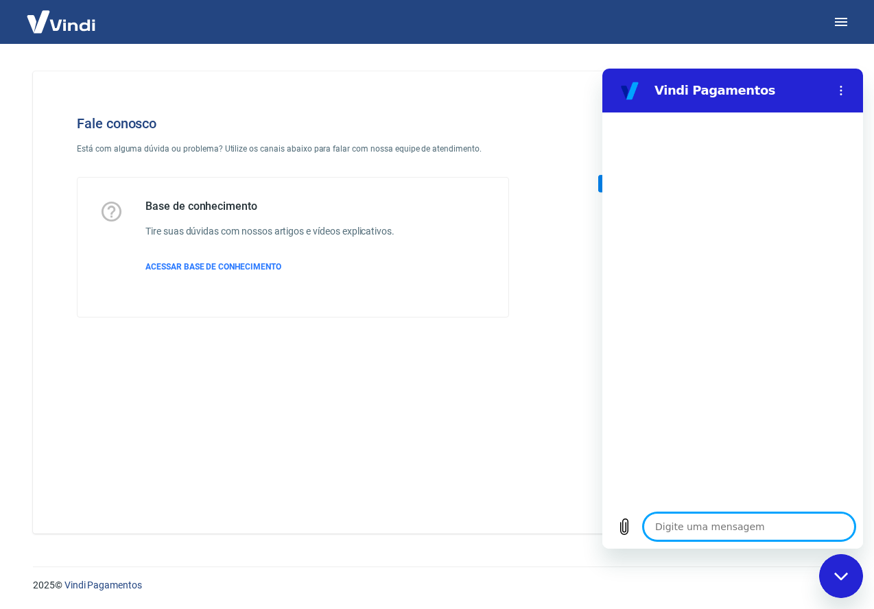
type textarea "b"
type textarea "x"
type textarea "bo"
type textarea "x"
type textarea "bom"
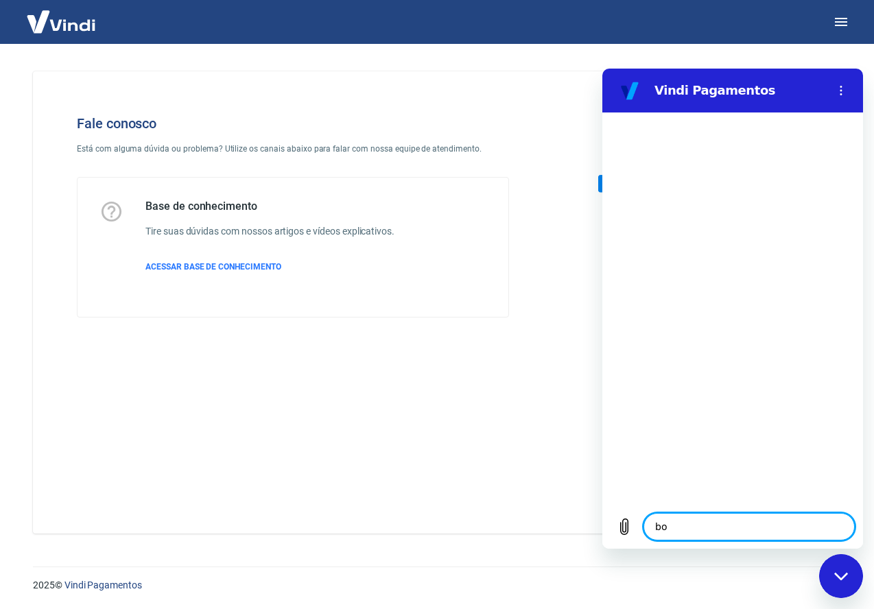
type textarea "x"
type textarea "bom"
type textarea "x"
type textarea "bom d"
type textarea "x"
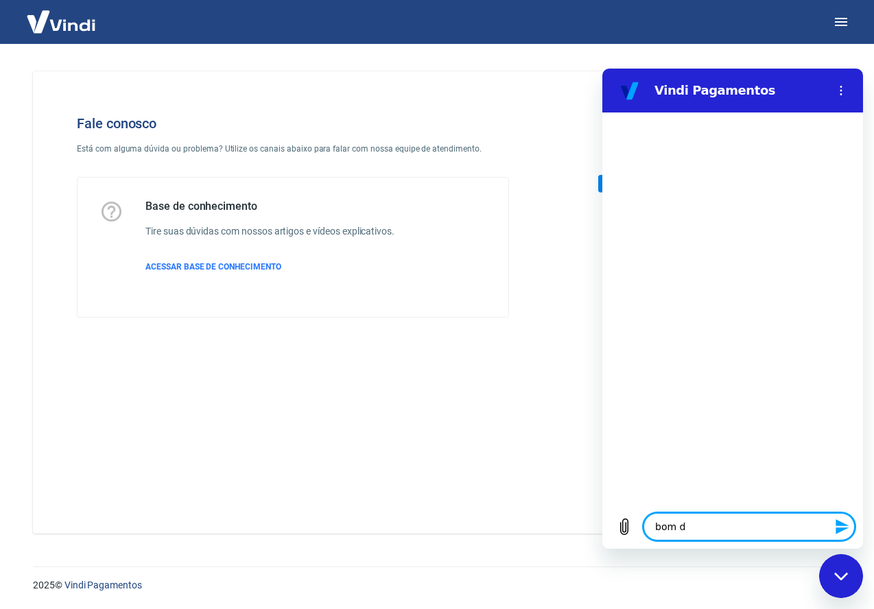
type textarea "bom di"
type textarea "x"
type textarea "bom dia"
type textarea "x"
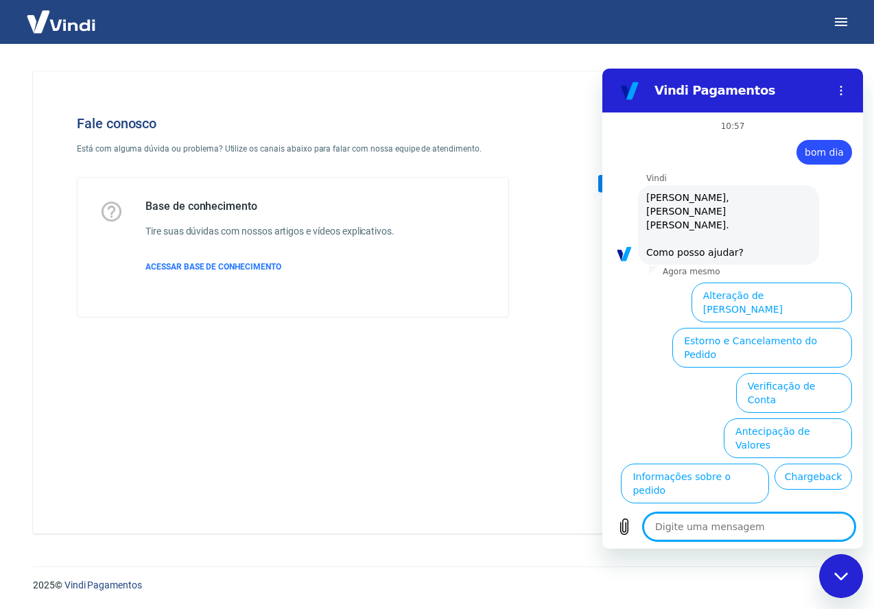
scroll to position [32, 0]
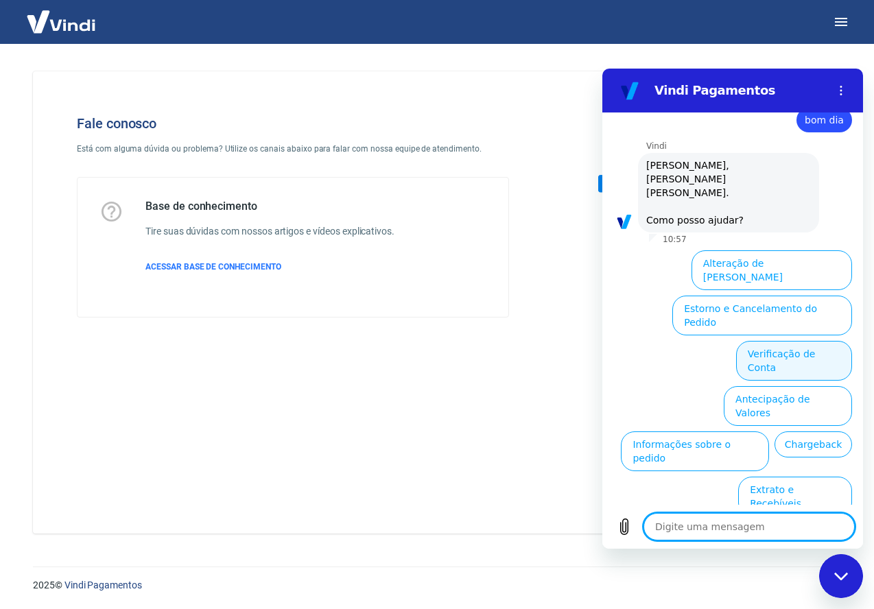
click at [815, 341] on button "Verificação de Conta" at bounding box center [794, 361] width 116 height 40
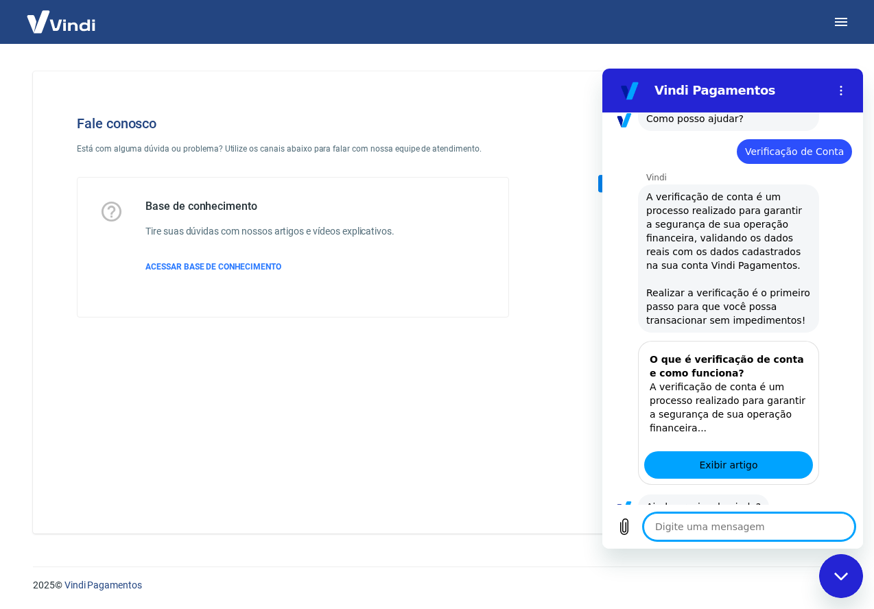
scroll to position [168, 0]
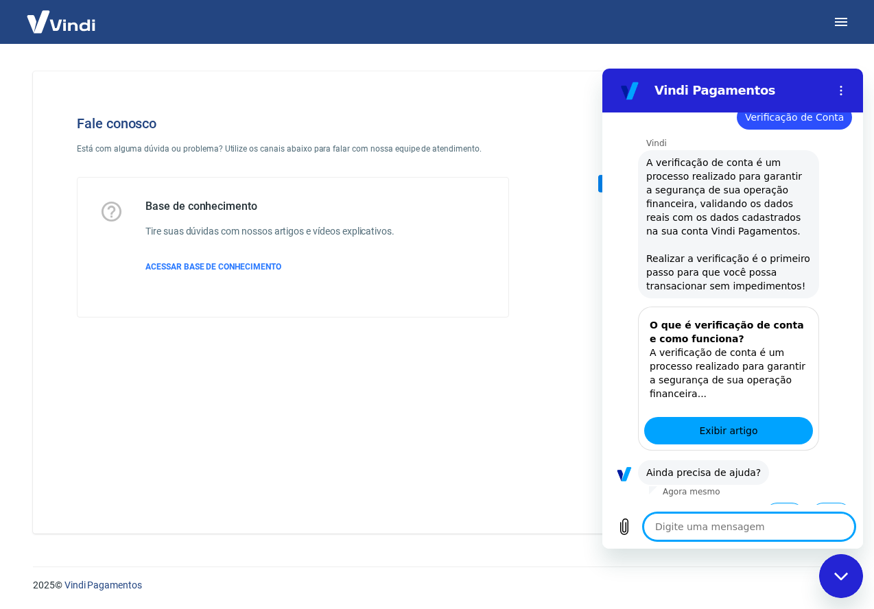
click at [788, 503] on button "Sim" at bounding box center [784, 516] width 40 height 26
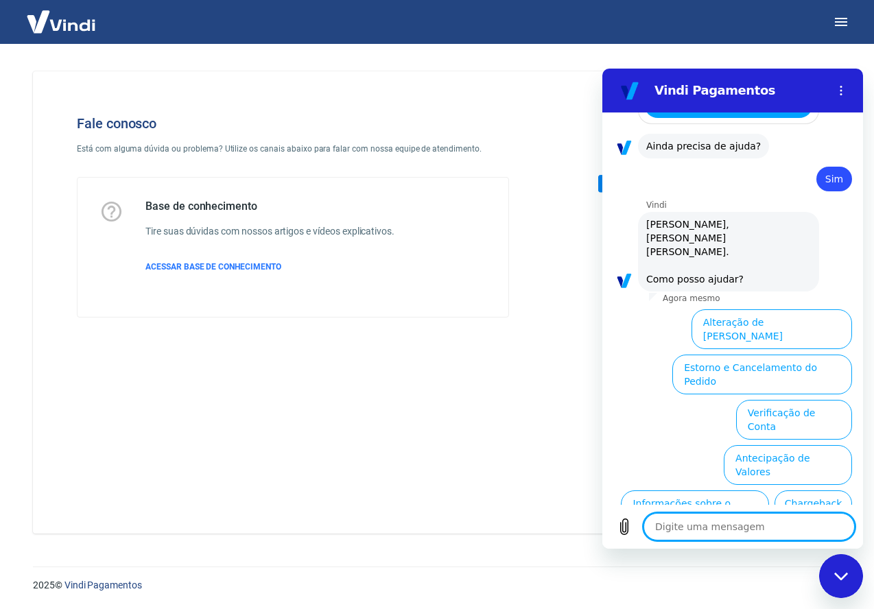
scroll to position [526, 0]
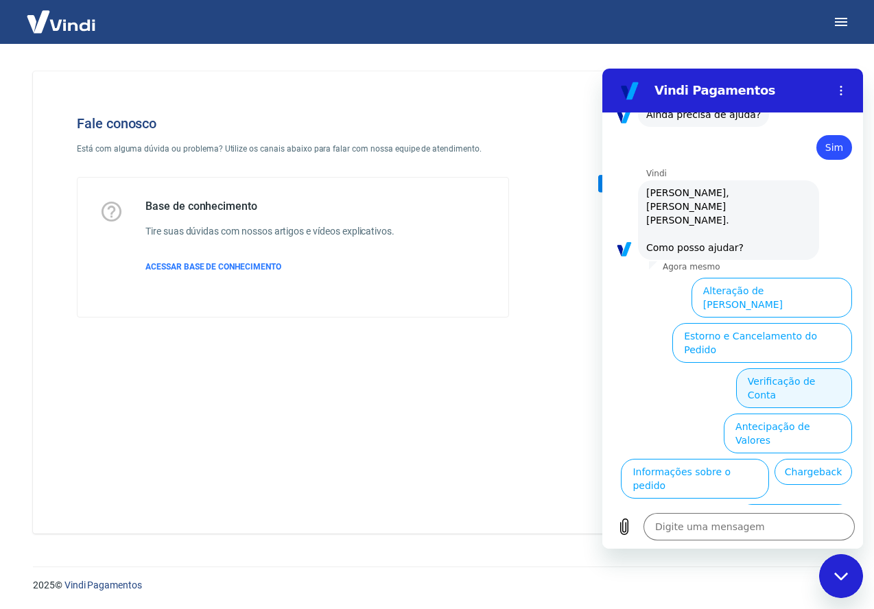
drag, startPoint x: 794, startPoint y: 275, endPoint x: 794, endPoint y: 298, distance: 22.6
click at [794, 298] on ul "Alteração de Dados Cadastrais Estorno e Cancelamento do Pedido Verificação de C…" at bounding box center [732, 475] width 239 height 407
click at [794, 504] on button "Extrato e Recebíveis" at bounding box center [795, 524] width 114 height 40
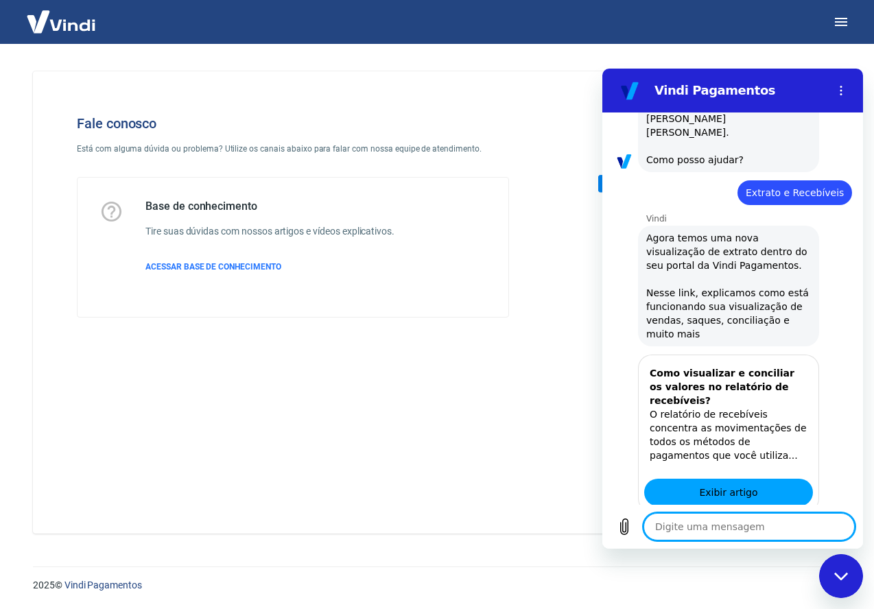
scroll to position [648, 0]
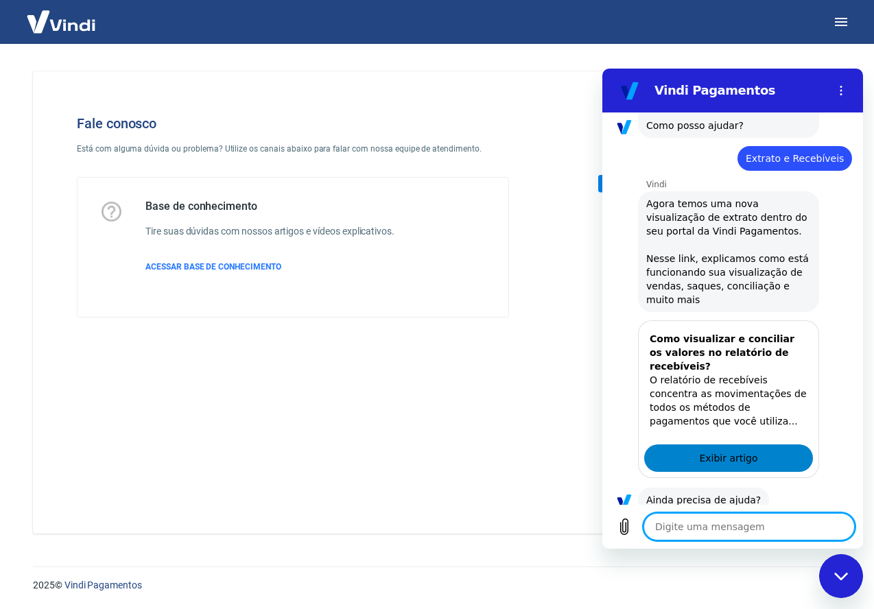
click at [730, 450] on span "Exibir artigo" at bounding box center [728, 458] width 58 height 16
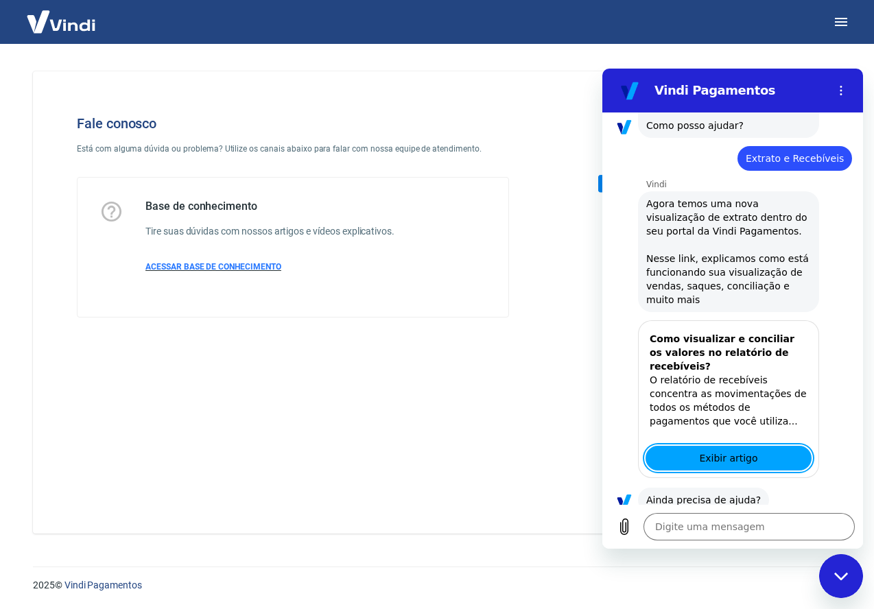
click at [212, 271] on span "ACESSAR BASE DE CONHECIMENTO" at bounding box center [213, 267] width 136 height 10
click at [835, 23] on icon "button" at bounding box center [841, 22] width 16 height 16
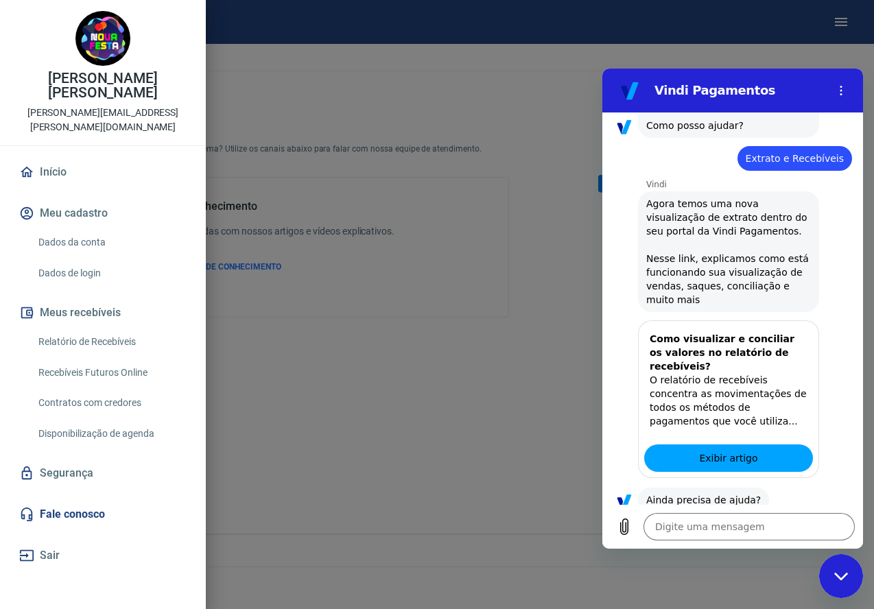
click at [104, 332] on link "Relatório de Recebíveis" at bounding box center [111, 342] width 156 height 28
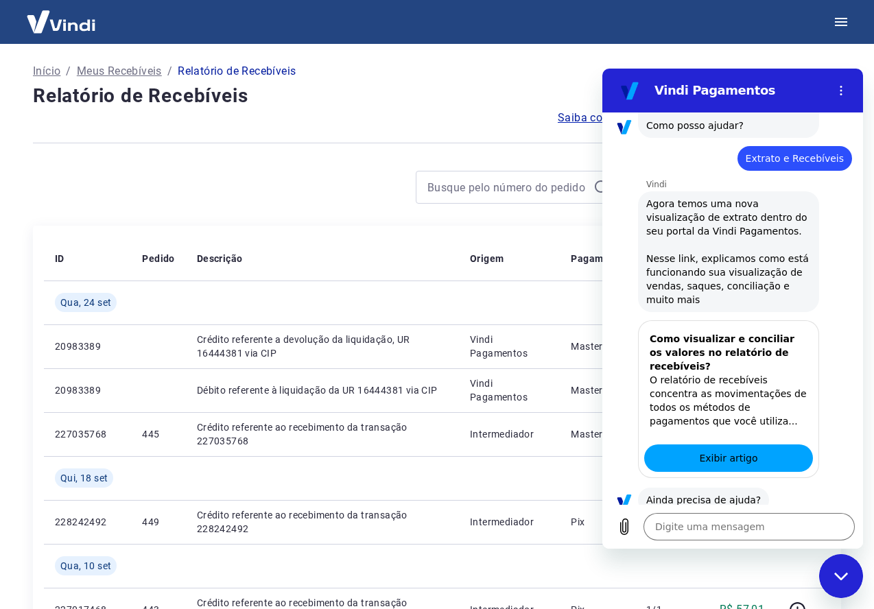
click at [853, 573] on div "Fechar janela de mensagens" at bounding box center [840, 576] width 41 height 41
type textarea "x"
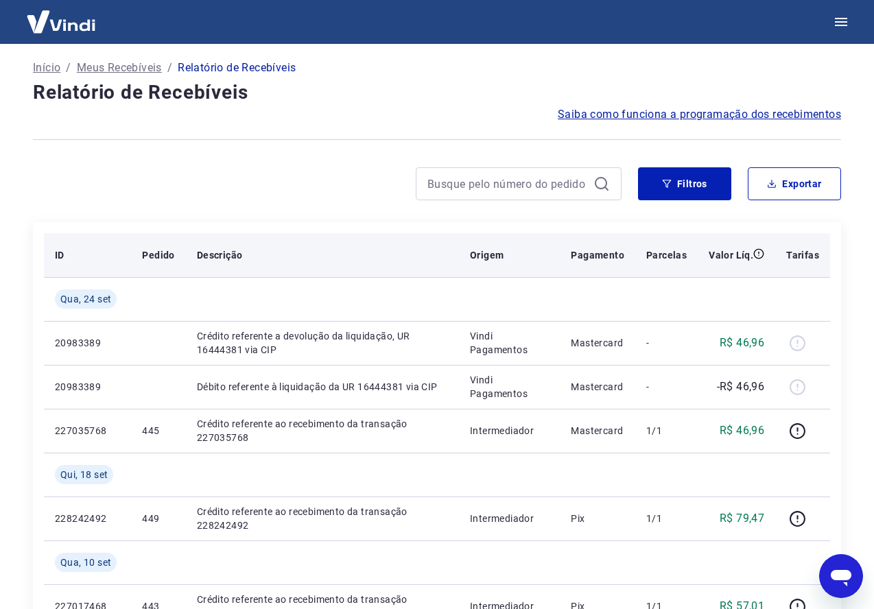
scroll to position [2, 0]
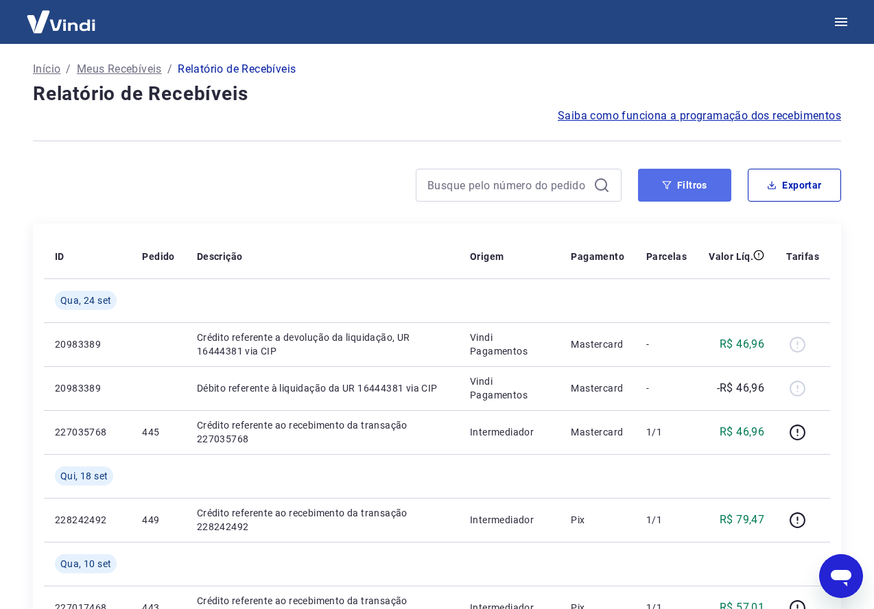
click at [688, 188] on button "Filtros" at bounding box center [684, 185] width 93 height 33
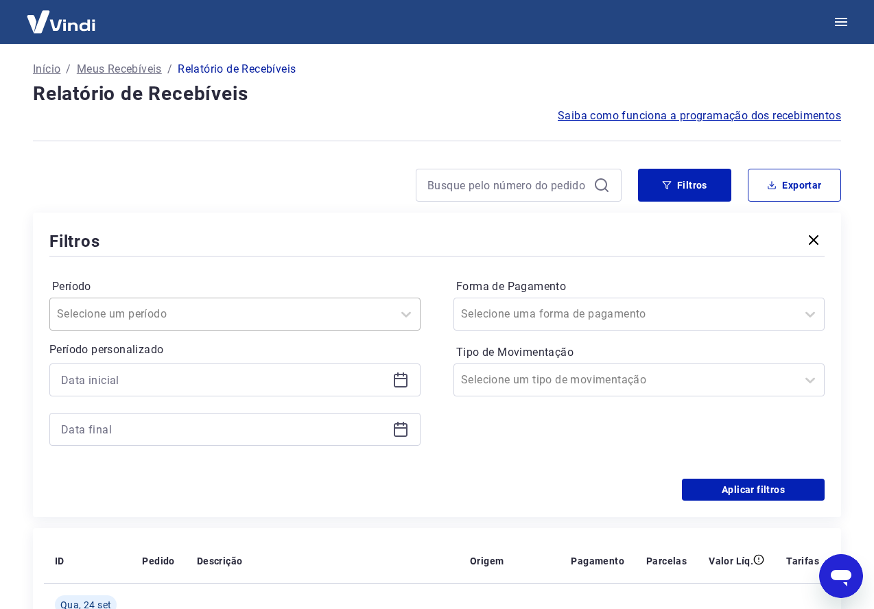
click at [134, 318] on input "Período" at bounding box center [126, 314] width 139 height 16
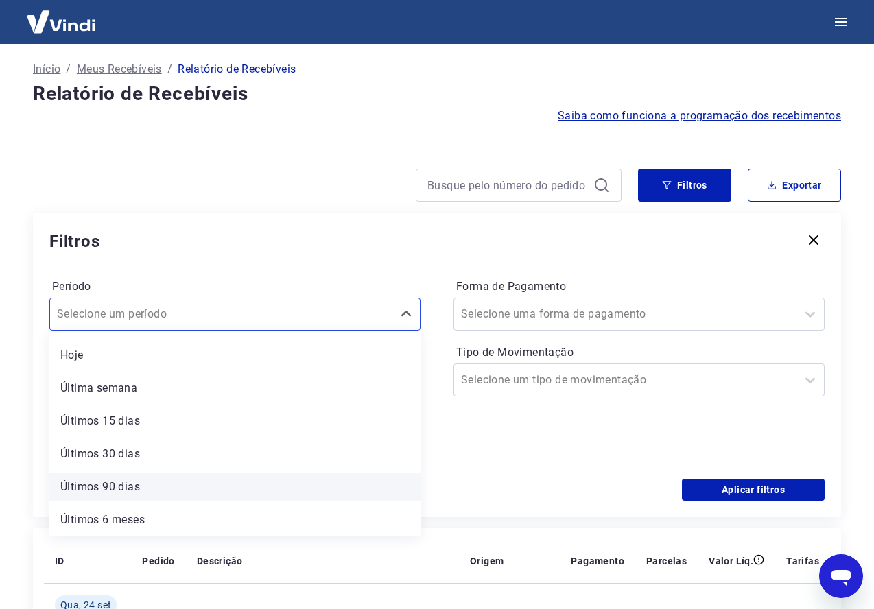
scroll to position [29, 0]
click at [158, 510] on div "Últimos 6 meses" at bounding box center [234, 520] width 371 height 27
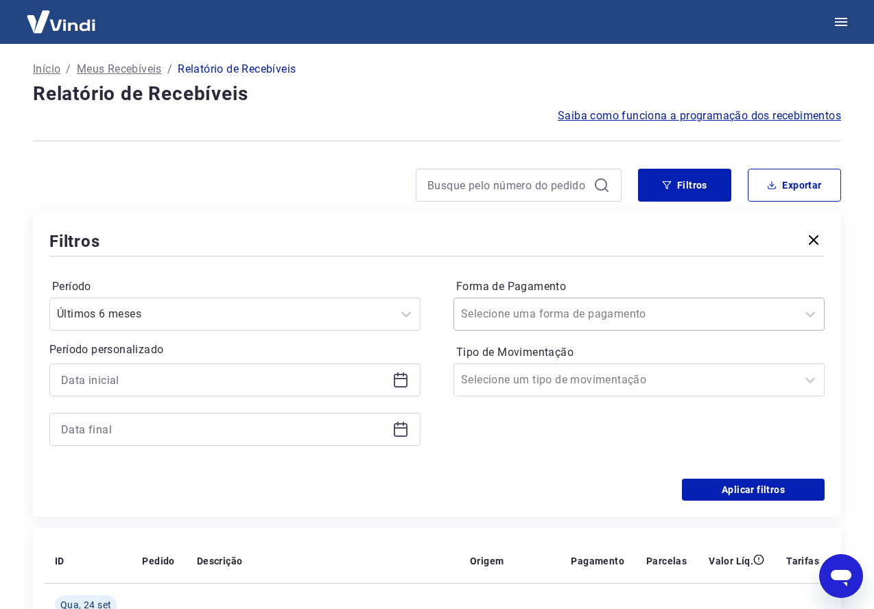
click at [593, 311] on div at bounding box center [625, 314] width 329 height 19
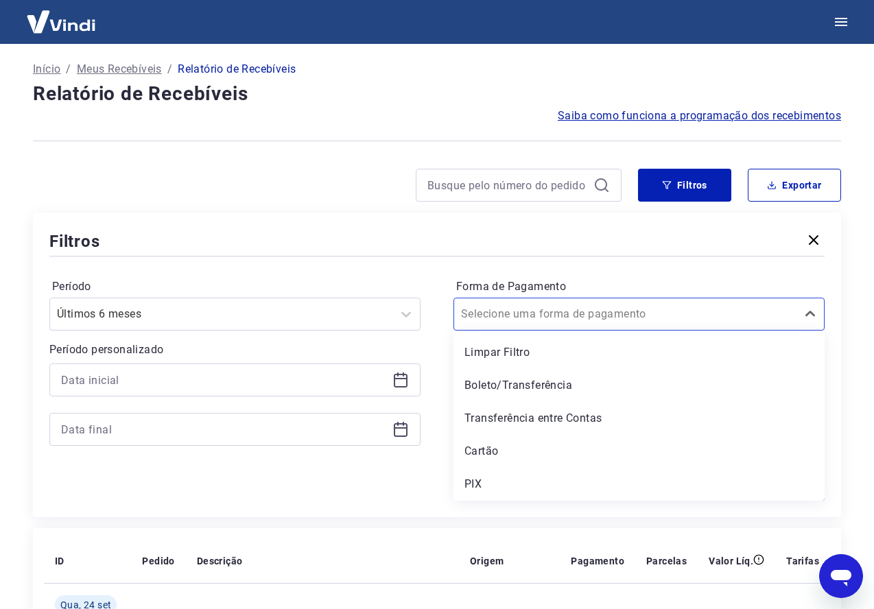
click at [570, 264] on div "Período Últimos 6 meses Período personalizado Forma de Pagamento option Limpar …" at bounding box center [436, 368] width 775 height 219
click at [556, 316] on input "Forma de Pagamento" at bounding box center [530, 314] width 139 height 16
click at [481, 480] on div "PIX" at bounding box center [638, 484] width 371 height 27
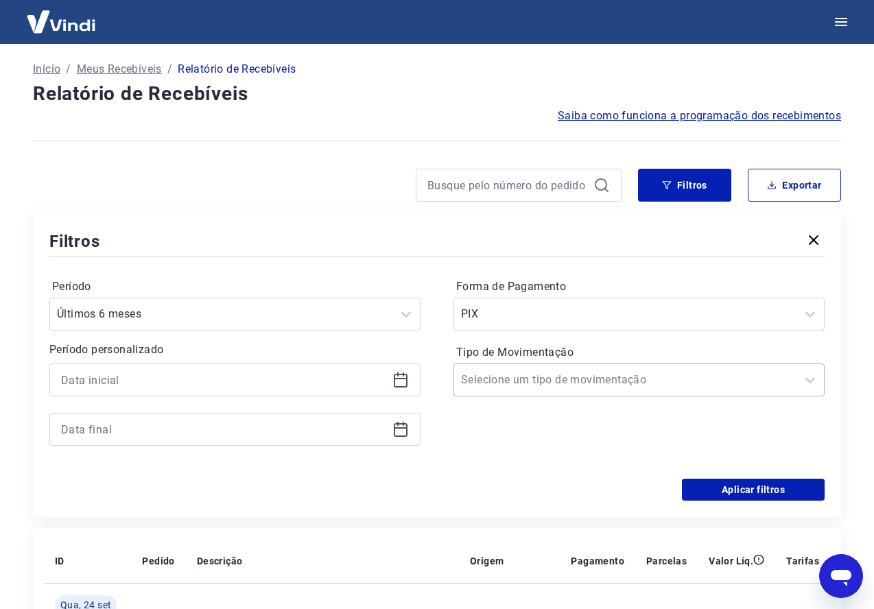
click at [531, 390] on div "Selecione um tipo de movimentação" at bounding box center [625, 380] width 342 height 25
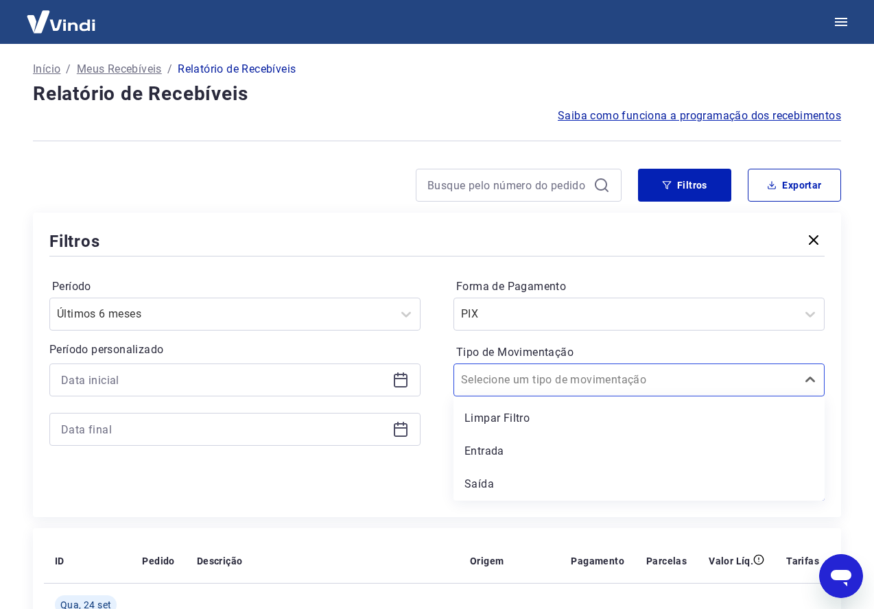
click at [500, 489] on div "Saída" at bounding box center [638, 484] width 371 height 27
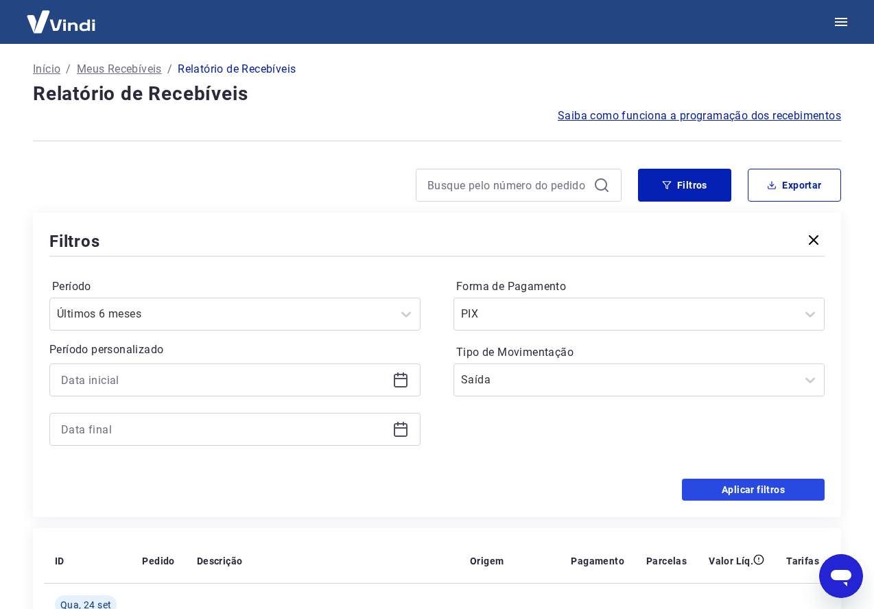
click at [741, 492] on button "Aplicar filtros" at bounding box center [753, 490] width 143 height 22
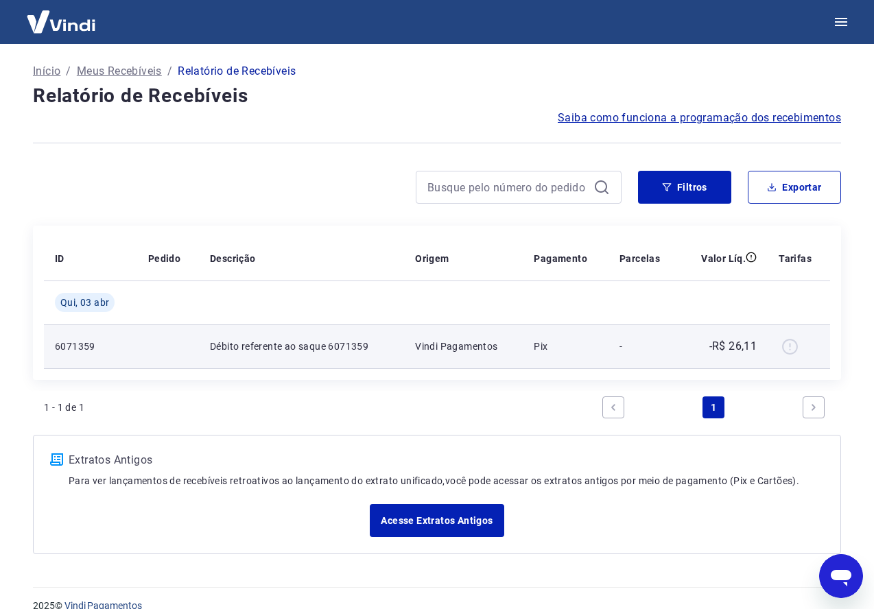
click at [70, 348] on p "6071359" at bounding box center [90, 347] width 71 height 14
drag, startPoint x: 84, startPoint y: 344, endPoint x: 152, endPoint y: 347, distance: 68.0
click at [84, 344] on p "6071359" at bounding box center [90, 347] width 71 height 14
click at [791, 345] on div at bounding box center [798, 346] width 40 height 22
click at [730, 348] on p "-R$ 26,11" at bounding box center [733, 346] width 48 height 16
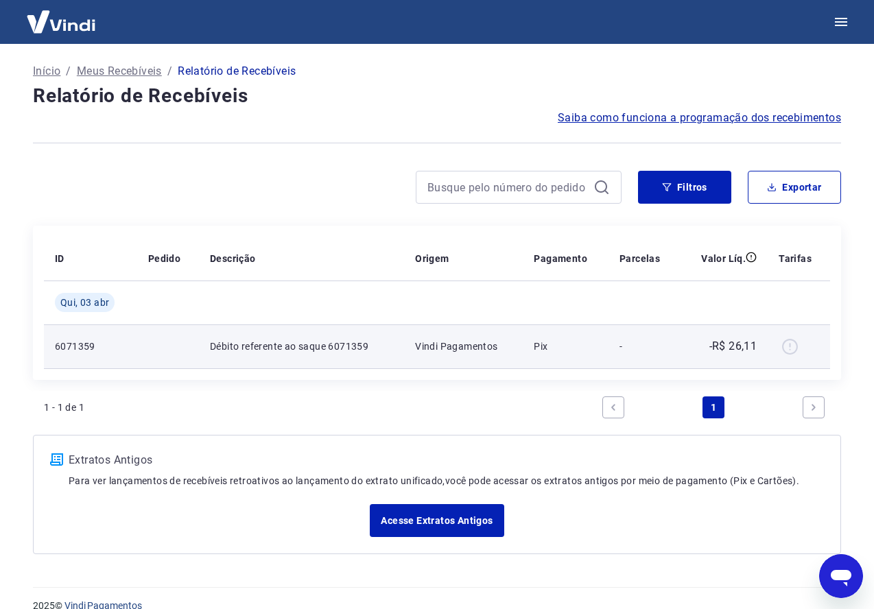
scroll to position [21, 0]
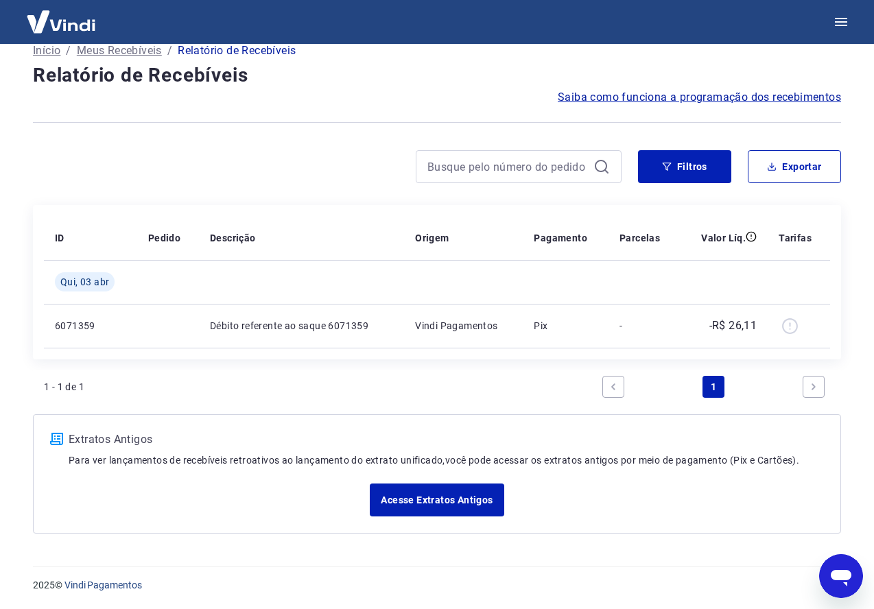
click at [106, 48] on p "Meus Recebíveis" at bounding box center [119, 51] width 85 height 16
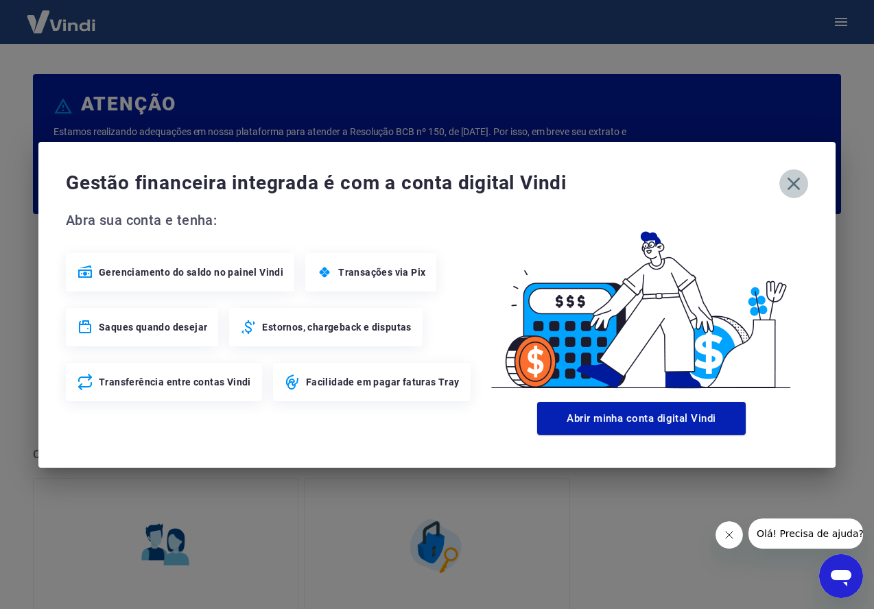
click at [793, 187] on icon "button" at bounding box center [794, 184] width 22 height 22
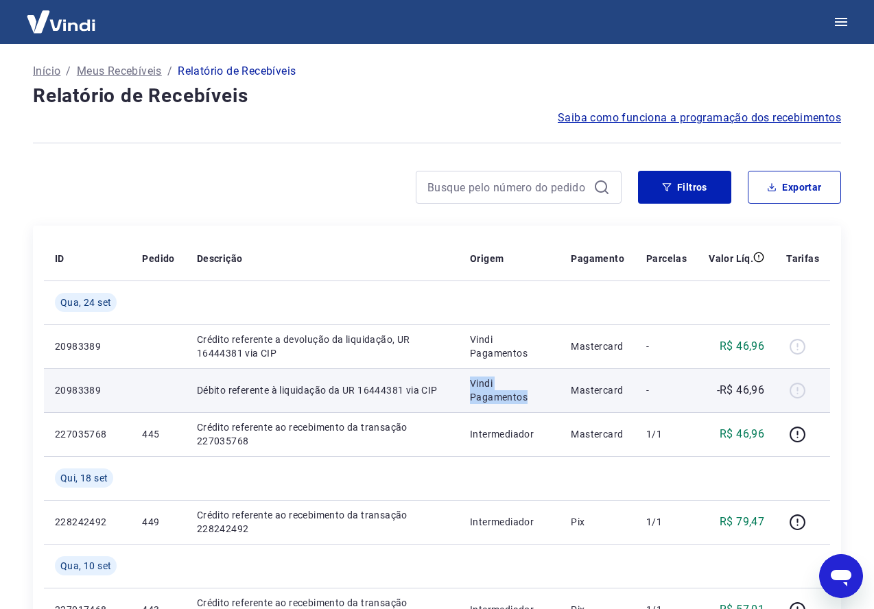
drag, startPoint x: 528, startPoint y: 401, endPoint x: 475, endPoint y: 387, distance: 55.2
click at [475, 387] on p "Vindi Pagamentos" at bounding box center [509, 390] width 79 height 27
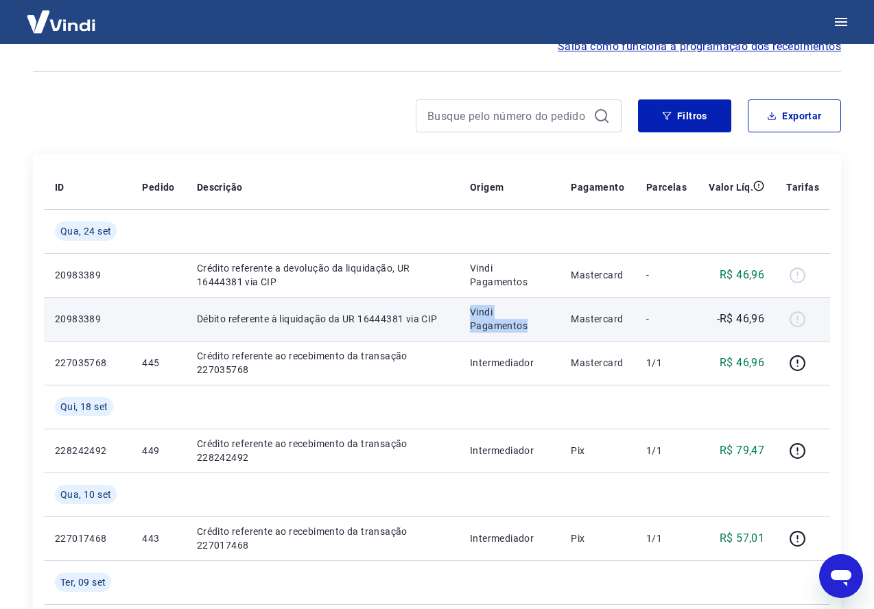
scroll to position [73, 0]
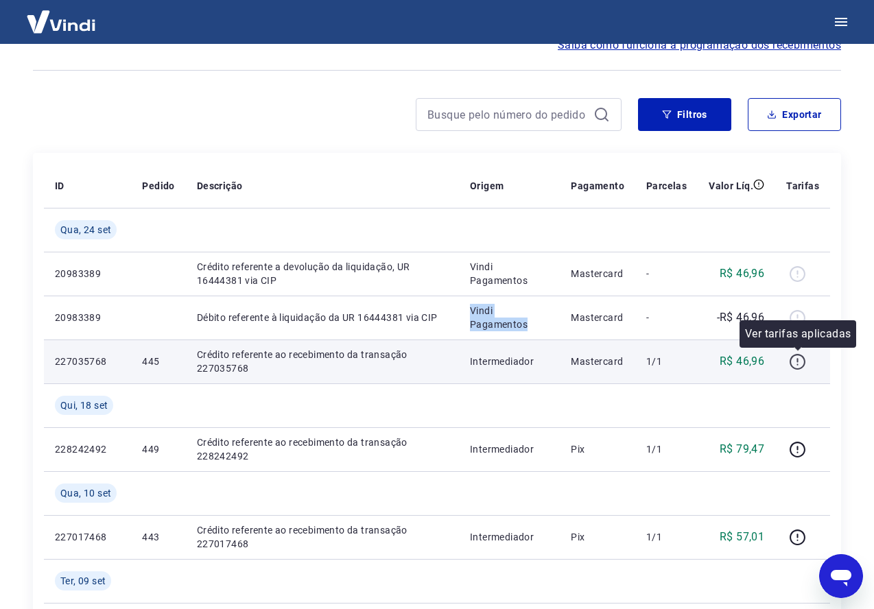
click at [797, 367] on icon "button" at bounding box center [797, 361] width 17 height 17
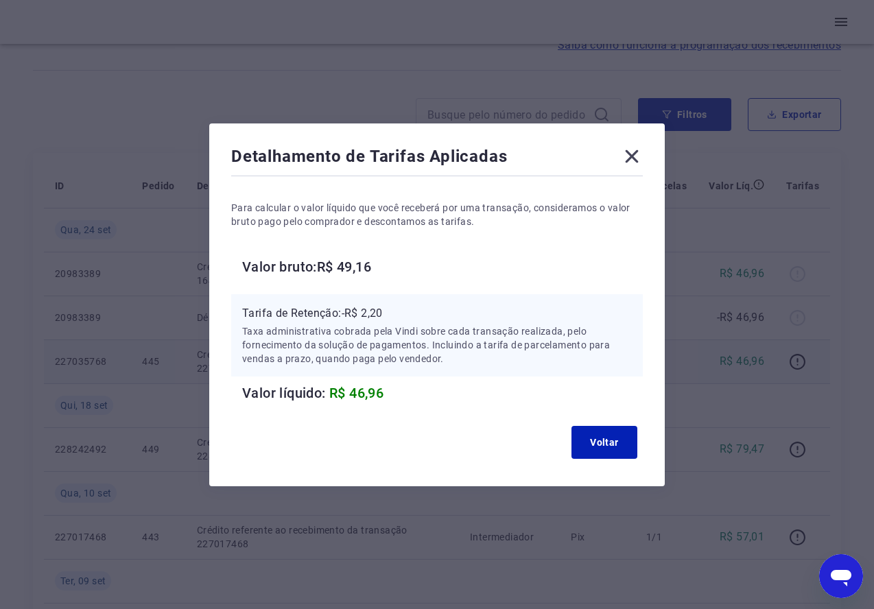
click at [629, 168] on div "Detalhamento de Tarifas Aplicadas" at bounding box center [437, 158] width 412 height 27
click at [630, 163] on icon at bounding box center [632, 156] width 22 height 22
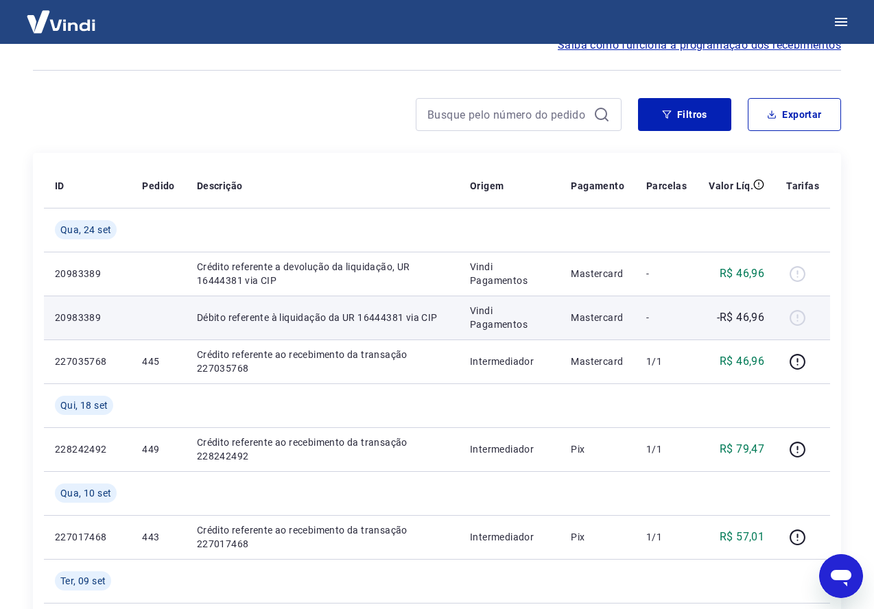
click at [801, 314] on div at bounding box center [802, 318] width 33 height 22
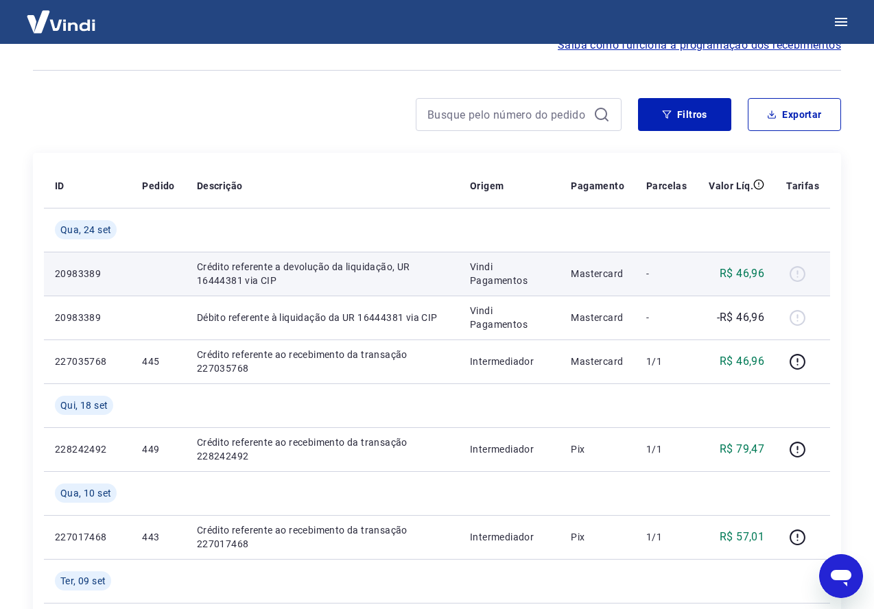
click at [799, 272] on div at bounding box center [802, 274] width 33 height 22
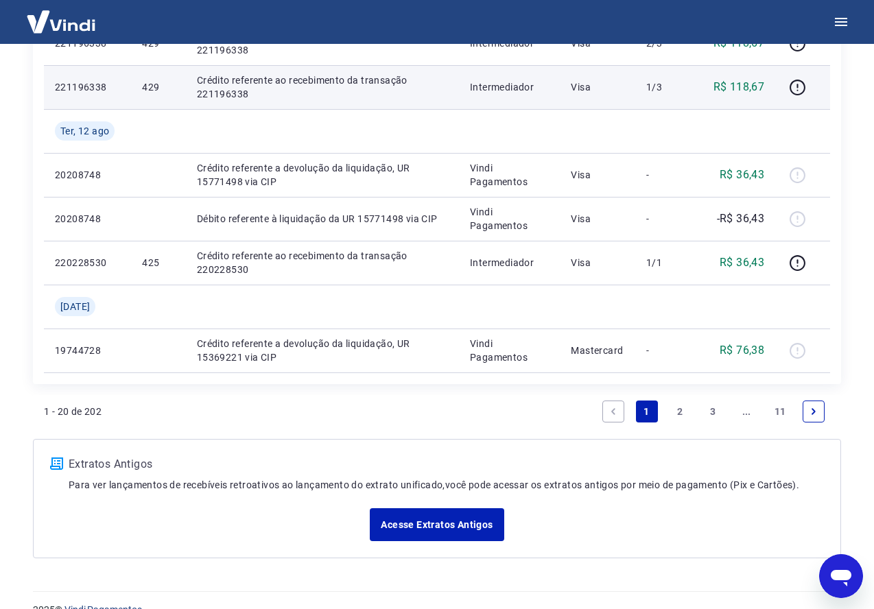
scroll to position [1250, 0]
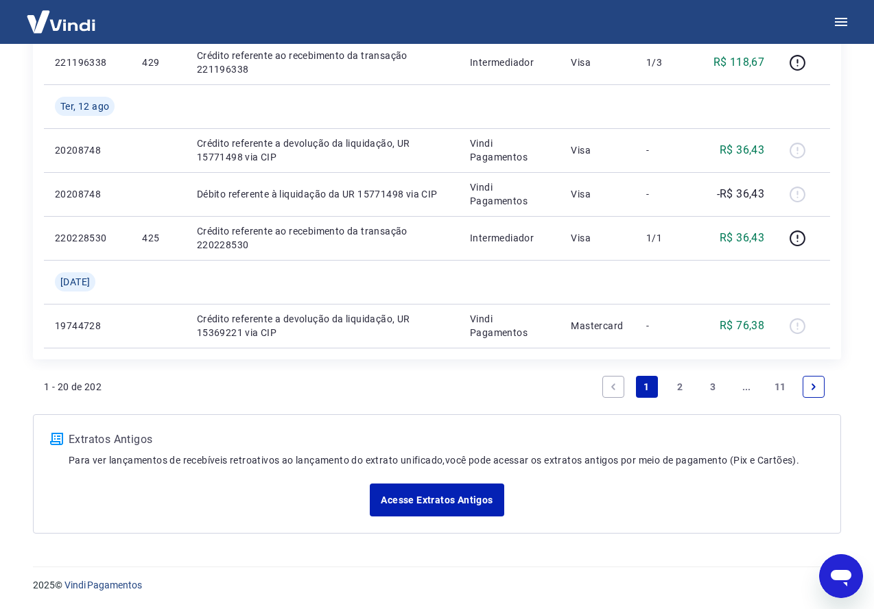
click at [680, 396] on link "2" at bounding box center [680, 387] width 22 height 22
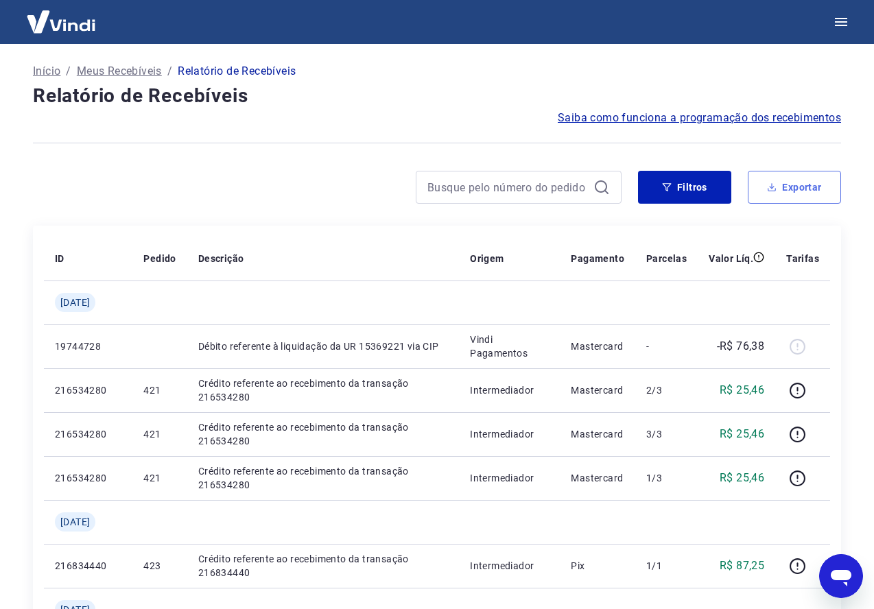
click at [809, 183] on button "Exportar" at bounding box center [794, 187] width 93 height 33
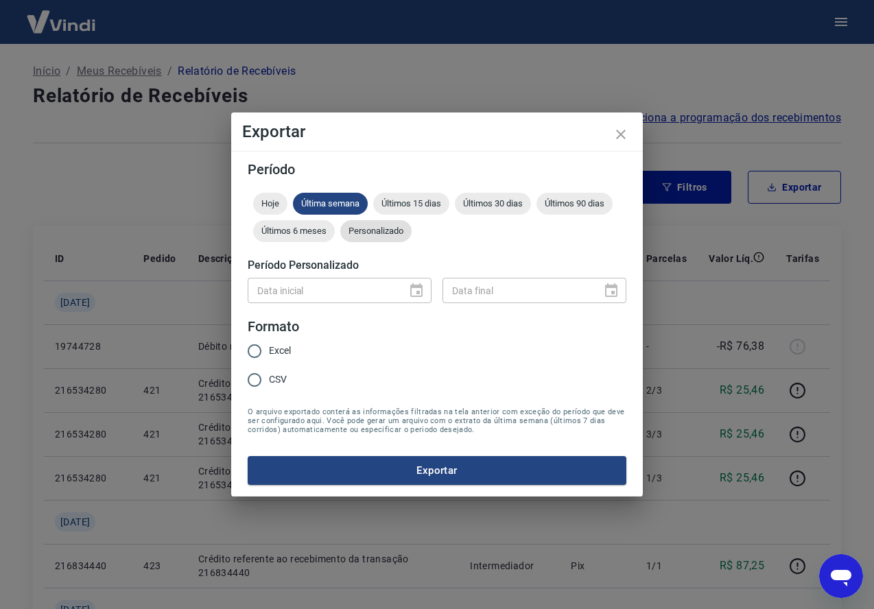
click at [388, 232] on span "Personalizado" at bounding box center [375, 231] width 71 height 10
click at [416, 293] on icon "Choose date" at bounding box center [416, 290] width 12 height 14
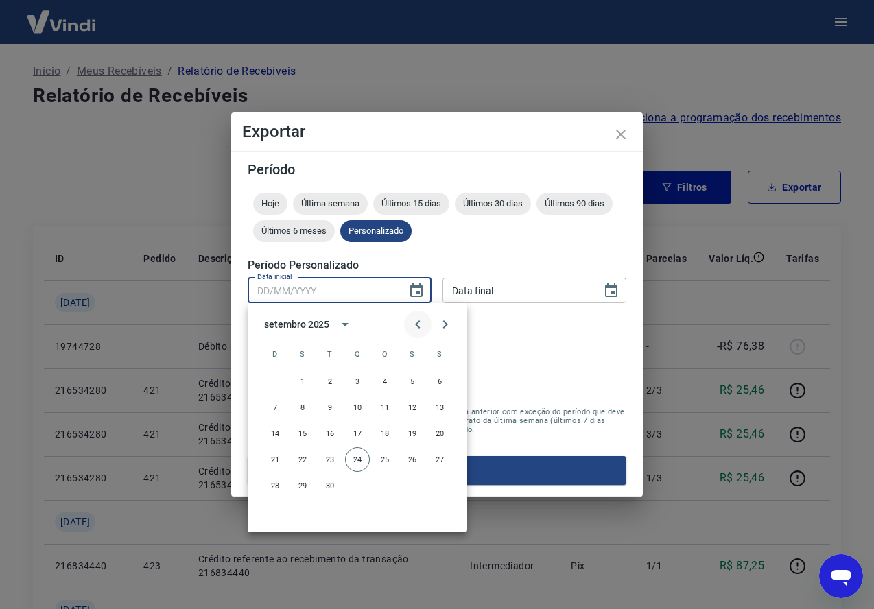
click at [417, 324] on icon "Previous month" at bounding box center [417, 324] width 16 height 16
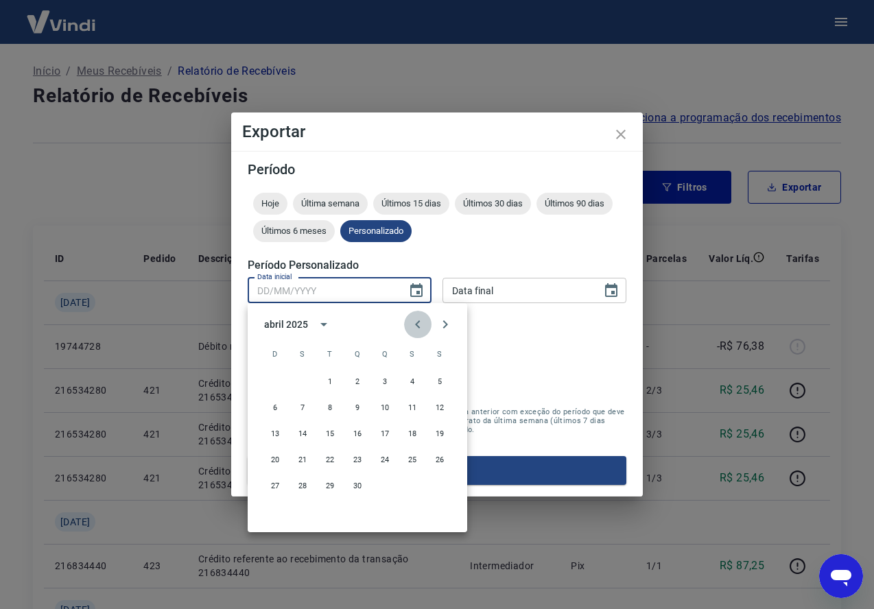
click at [417, 324] on icon "Previous month" at bounding box center [417, 324] width 16 height 16
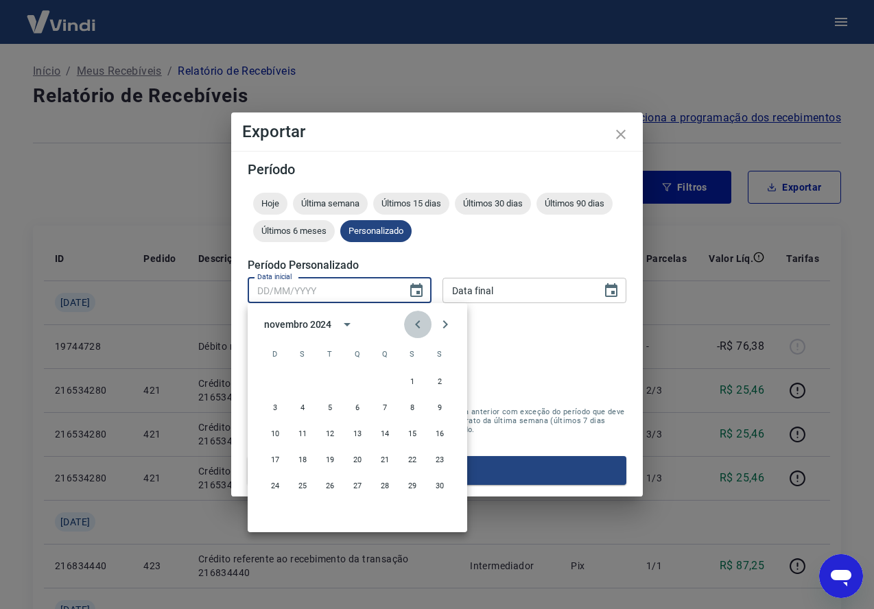
click at [417, 324] on icon "Previous month" at bounding box center [417, 324] width 16 height 16
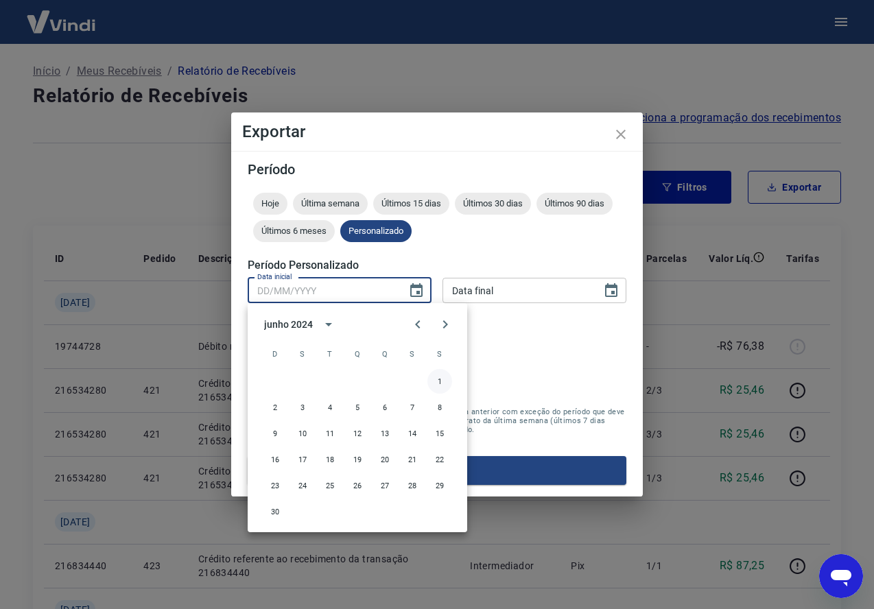
click at [440, 388] on button "1" at bounding box center [439, 381] width 25 height 25
type input "01/06/2024"
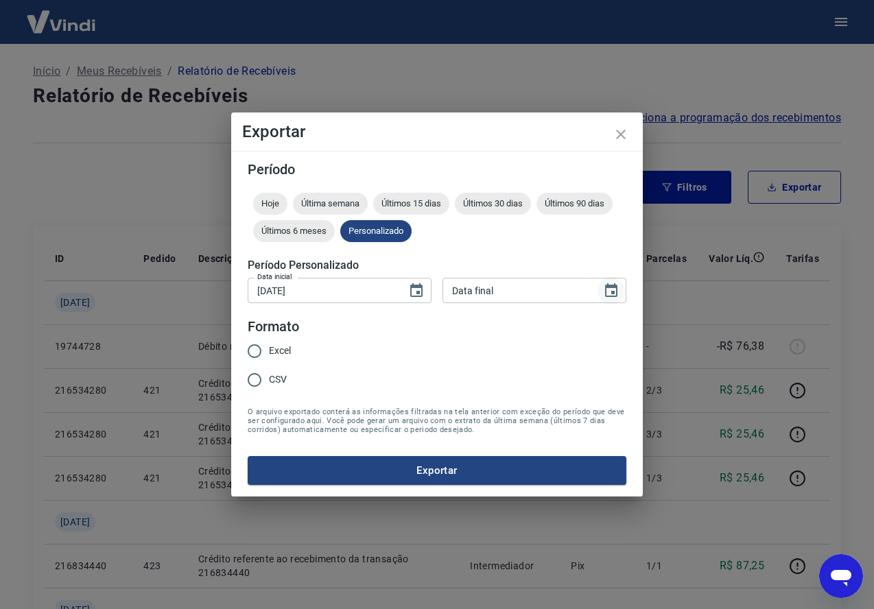
click at [616, 291] on icon "Choose date" at bounding box center [611, 290] width 12 height 14
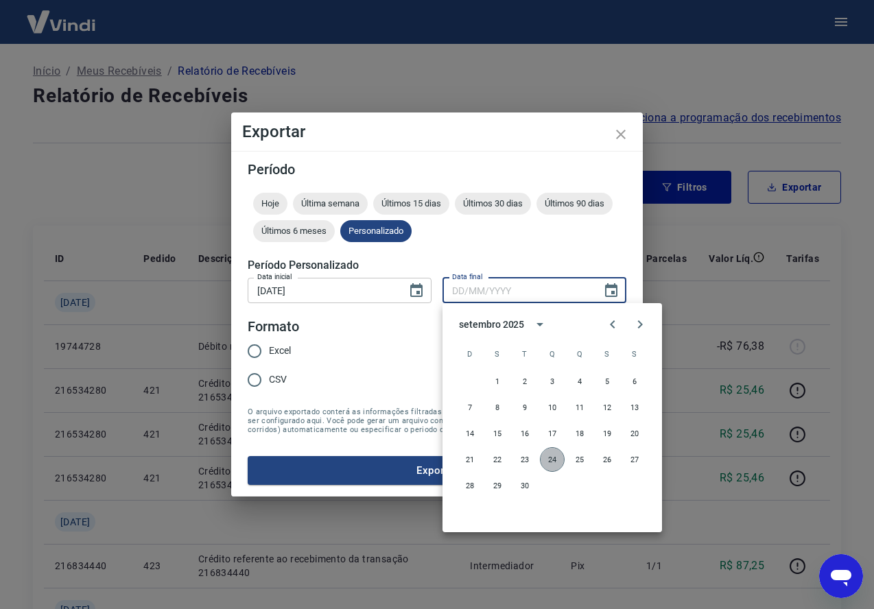
click at [549, 458] on button "24" at bounding box center [552, 459] width 25 height 25
type input "24/09/2025"
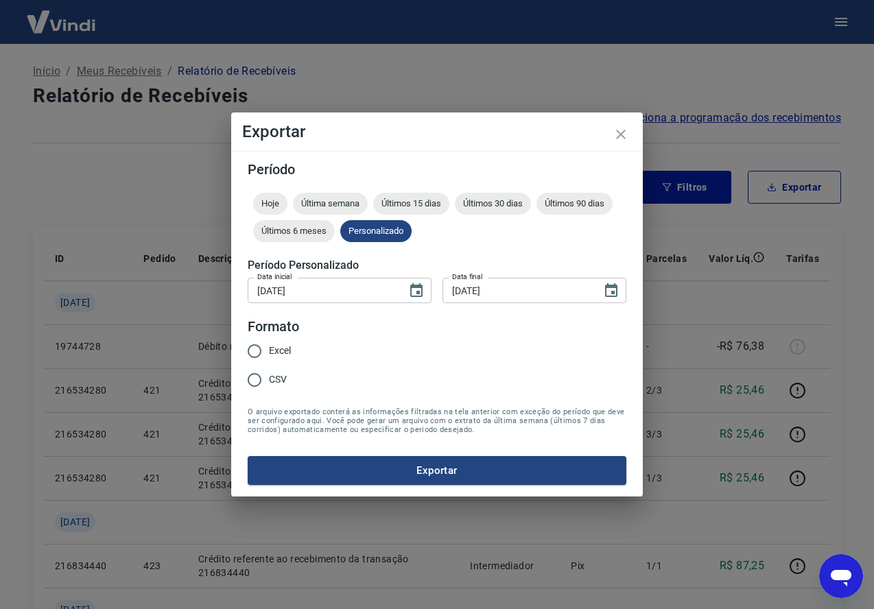
click at [255, 351] on input "Excel" at bounding box center [254, 351] width 29 height 29
radio input "true"
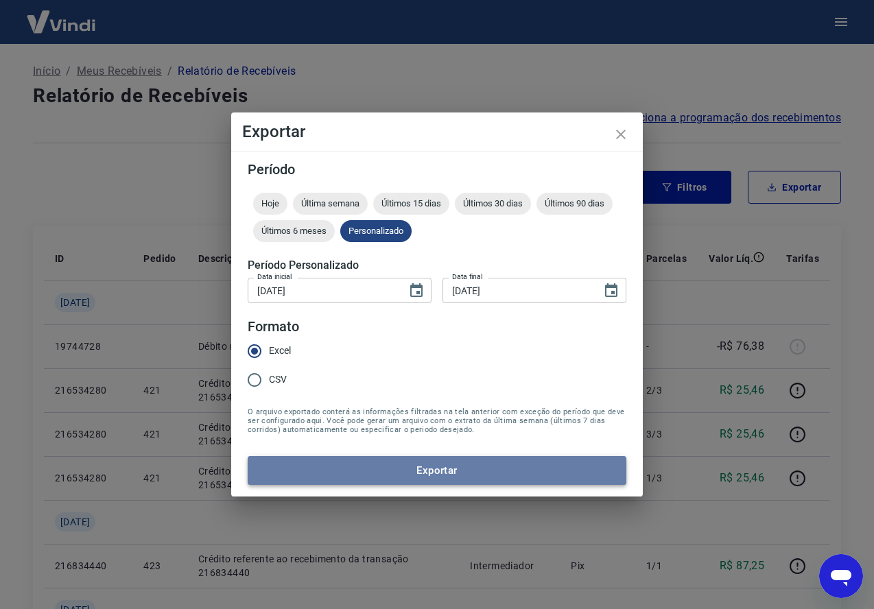
click at [431, 465] on button "Exportar" at bounding box center [437, 470] width 379 height 29
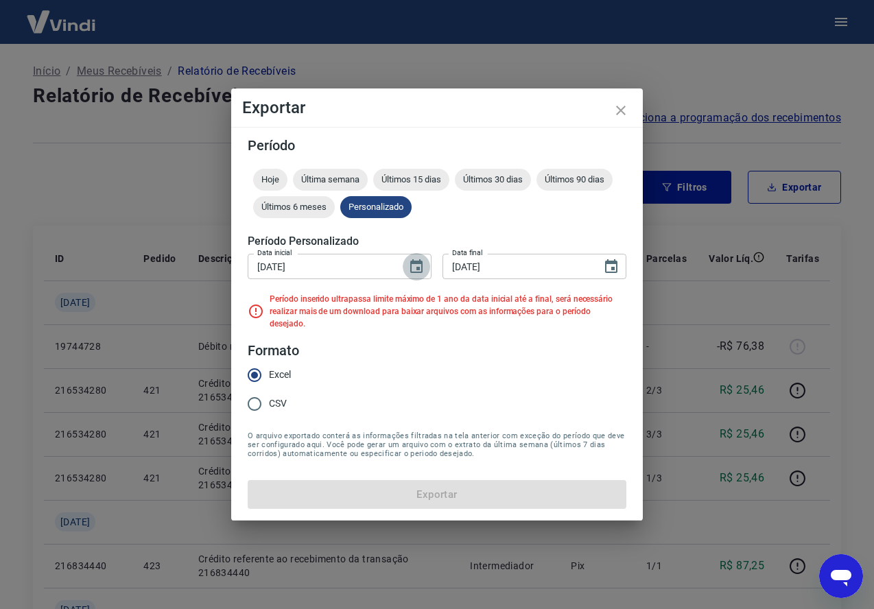
click at [418, 272] on icon "Choose date, selected date is 1 de jun de 2024" at bounding box center [416, 267] width 16 height 16
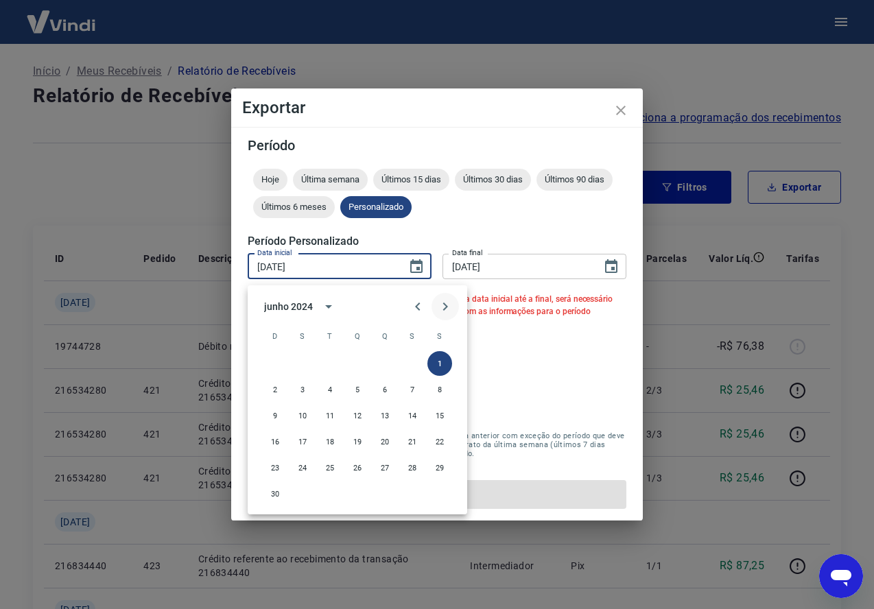
click at [449, 304] on icon "Next month" at bounding box center [445, 306] width 16 height 16
click at [342, 441] on div "22 23 24 25 26 27 28" at bounding box center [357, 441] width 219 height 25
click at [331, 442] on button "24" at bounding box center [330, 441] width 25 height 25
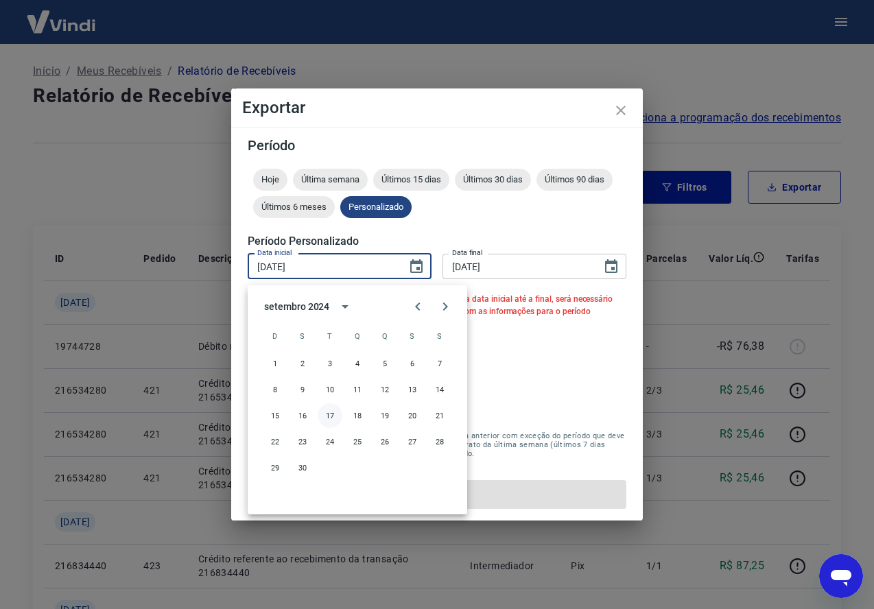
type input "24/09/2024"
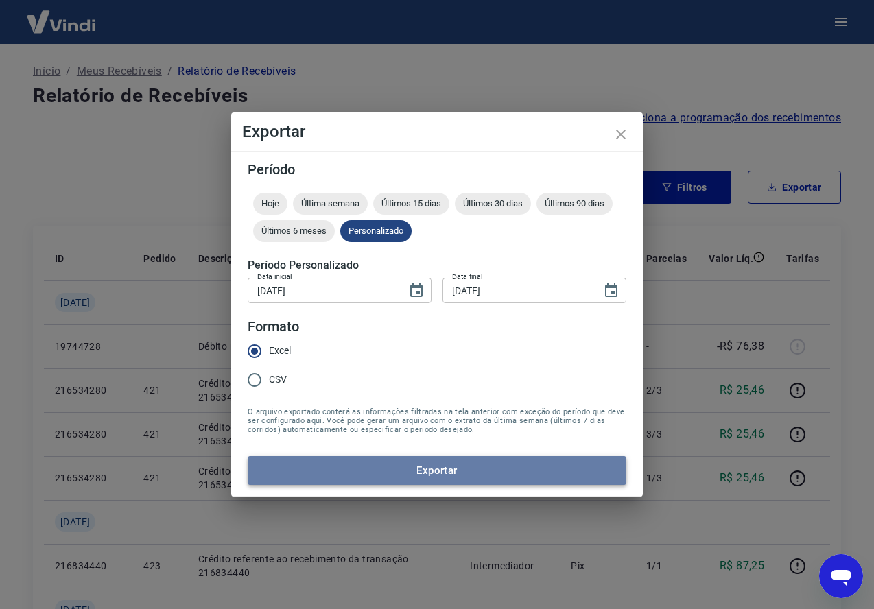
click at [476, 468] on button "Exportar" at bounding box center [437, 470] width 379 height 29
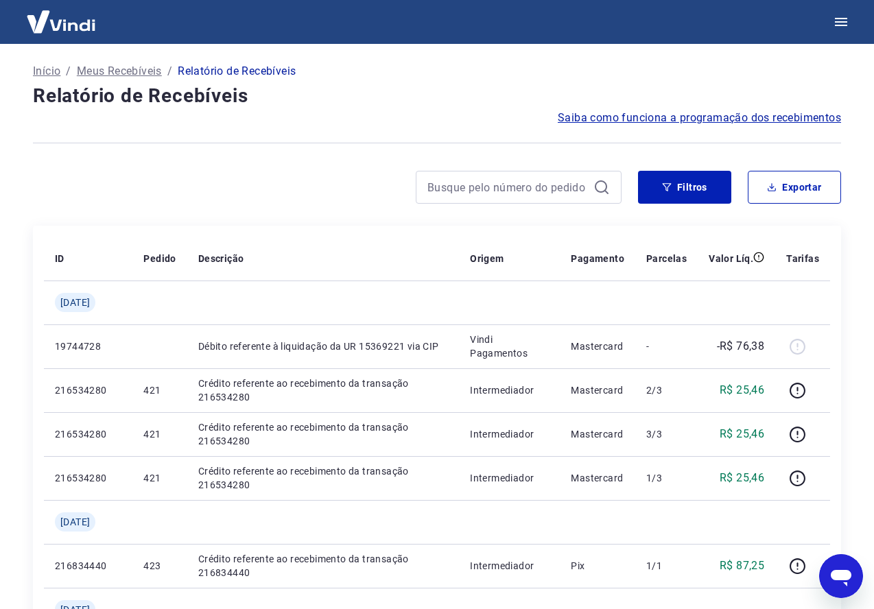
click at [49, 67] on p "Início" at bounding box center [46, 71] width 27 height 16
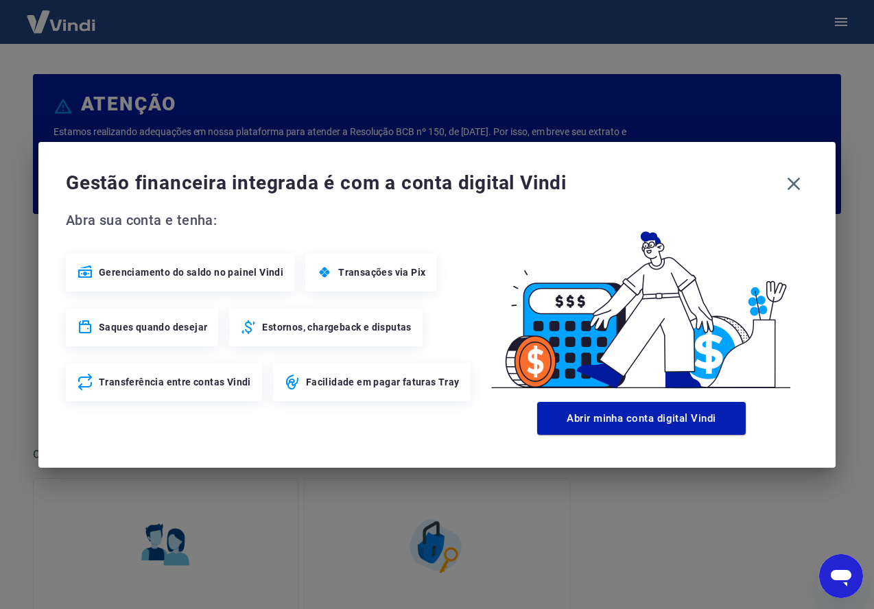
click at [163, 330] on span "Saques quando desejar" at bounding box center [153, 327] width 108 height 14
click at [140, 387] on span "Transferência entre contas Vindi" at bounding box center [175, 382] width 152 height 14
click at [794, 176] on icon "button" at bounding box center [794, 184] width 22 height 22
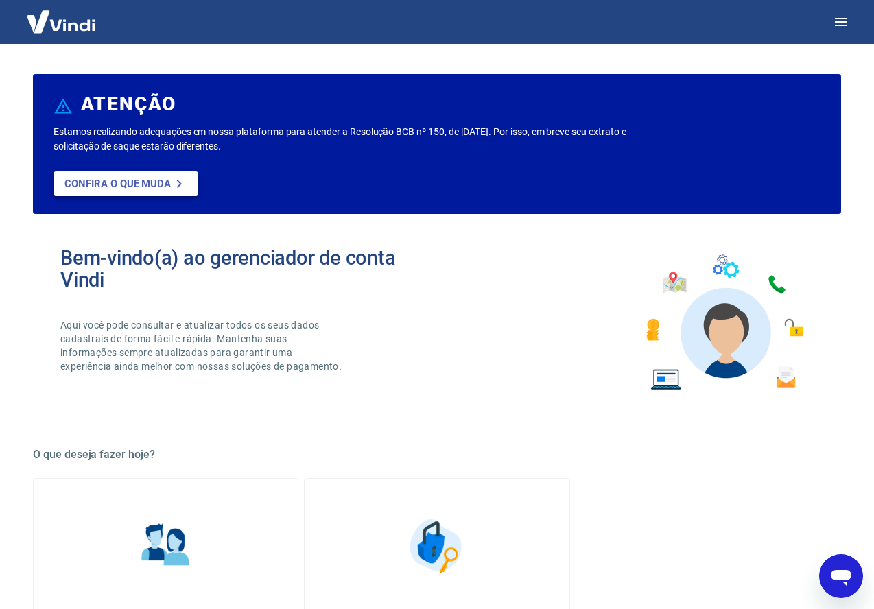
click at [152, 186] on p "Confira o que muda" at bounding box center [117, 184] width 106 height 12
click at [835, 26] on icon "button" at bounding box center [841, 22] width 16 height 16
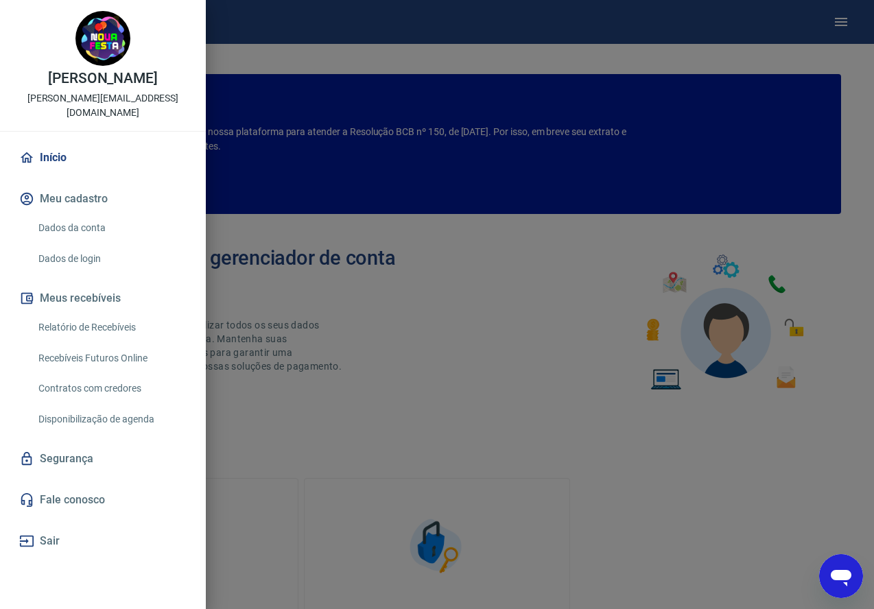
click at [99, 329] on link "Relatório de Recebíveis" at bounding box center [111, 327] width 156 height 28
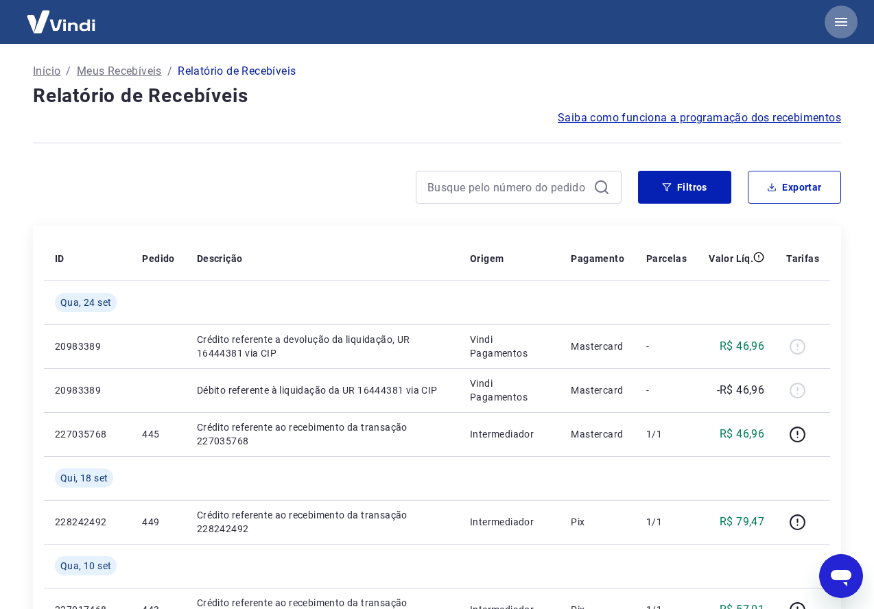
click at [842, 25] on icon "button" at bounding box center [841, 22] width 12 height 8
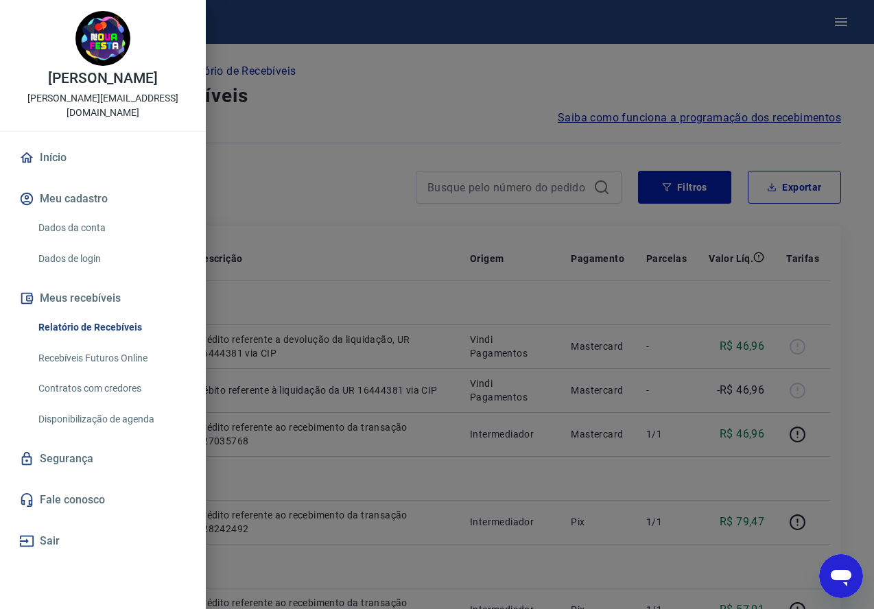
click at [118, 364] on link "Recebíveis Futuros Online" at bounding box center [111, 358] width 156 height 28
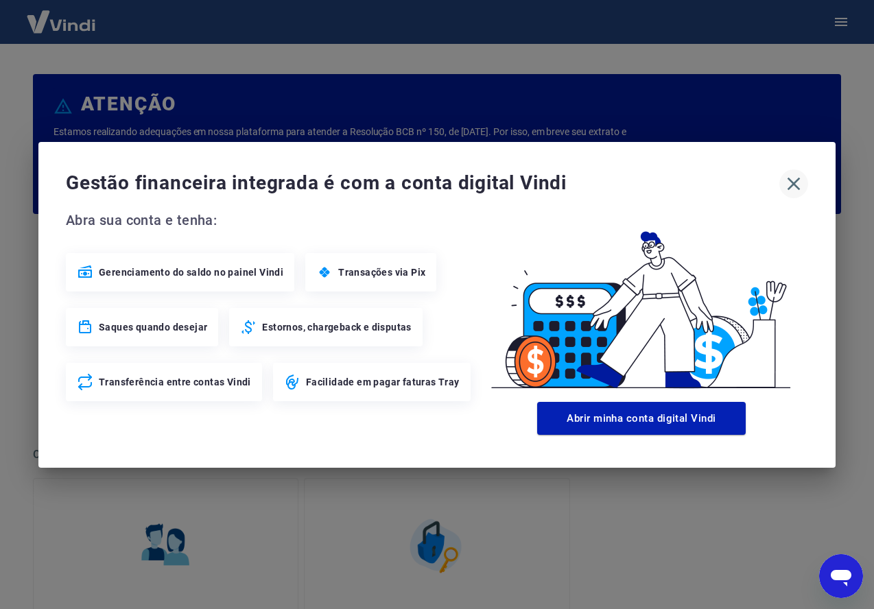
click at [787, 182] on icon "button" at bounding box center [794, 184] width 22 height 22
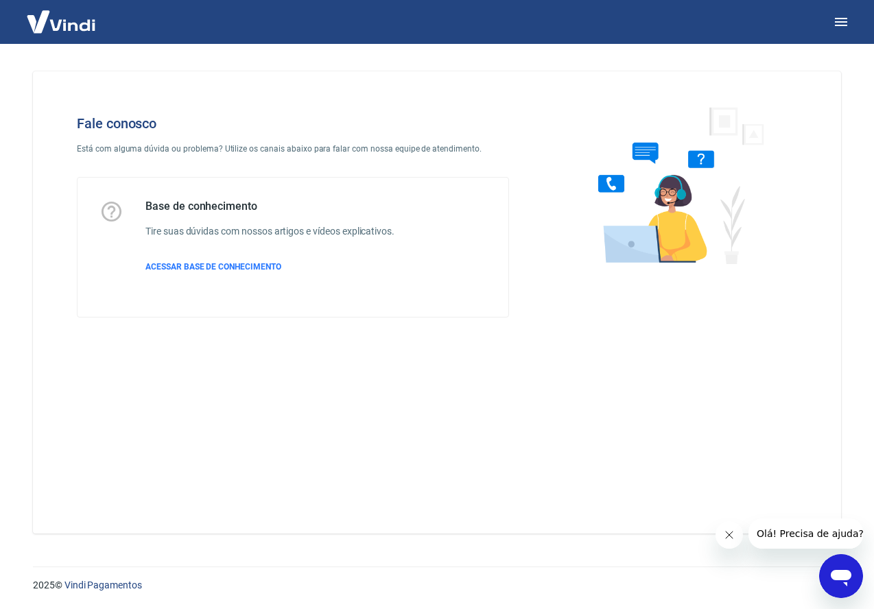
click at [833, 578] on icon "Abrir janela de mensagens" at bounding box center [841, 578] width 21 height 16
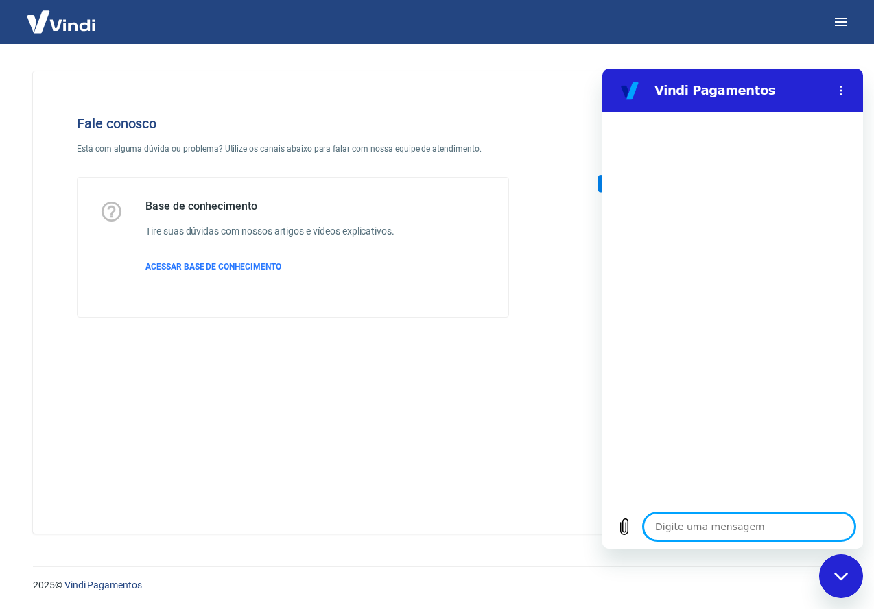
click at [757, 528] on textarea at bounding box center [748, 526] width 211 height 27
type textarea "o"
type textarea "x"
type textarea "oi"
type textarea "x"
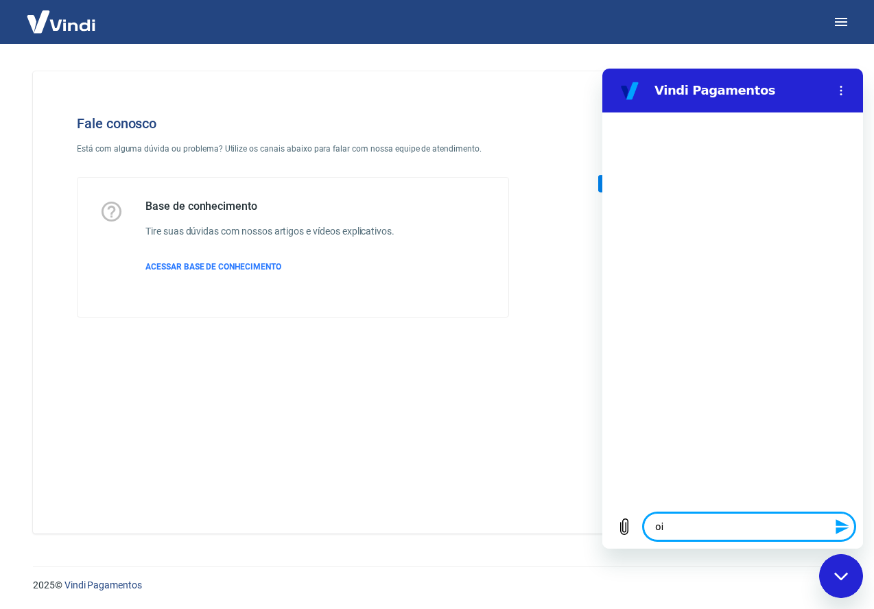
type textarea "oio"
type textarea "x"
type textarea "oi"
type textarea "x"
type textarea "o"
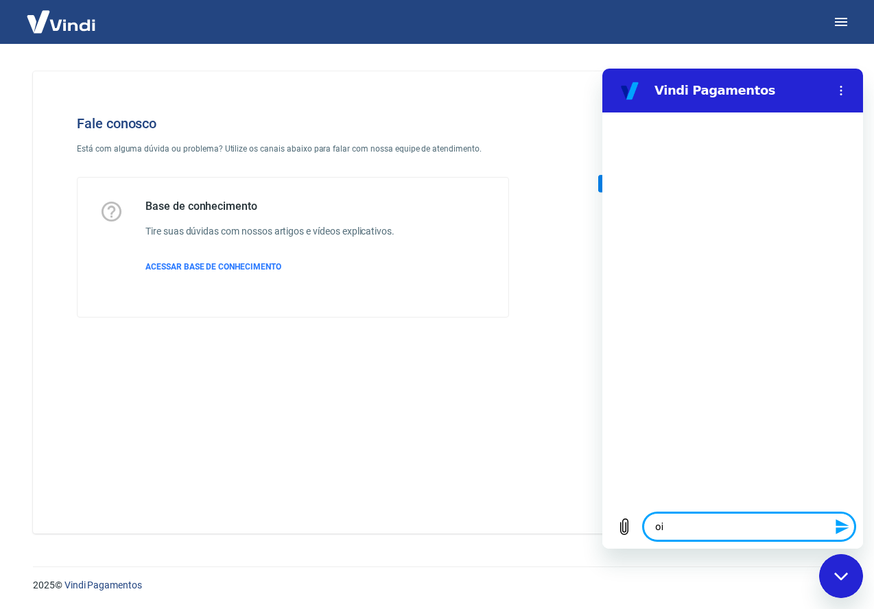
type textarea "x"
type textarea "oi"
type textarea "x"
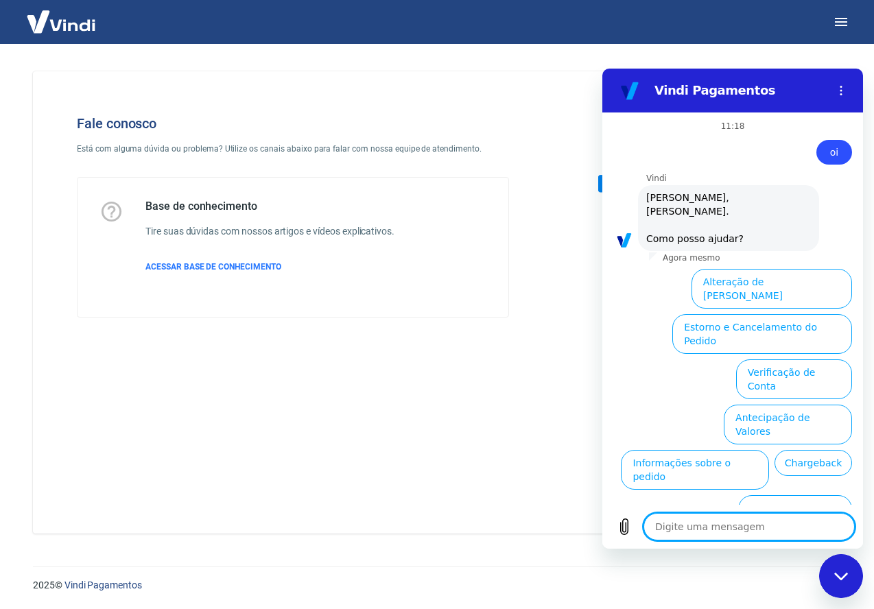
scroll to position [32, 0]
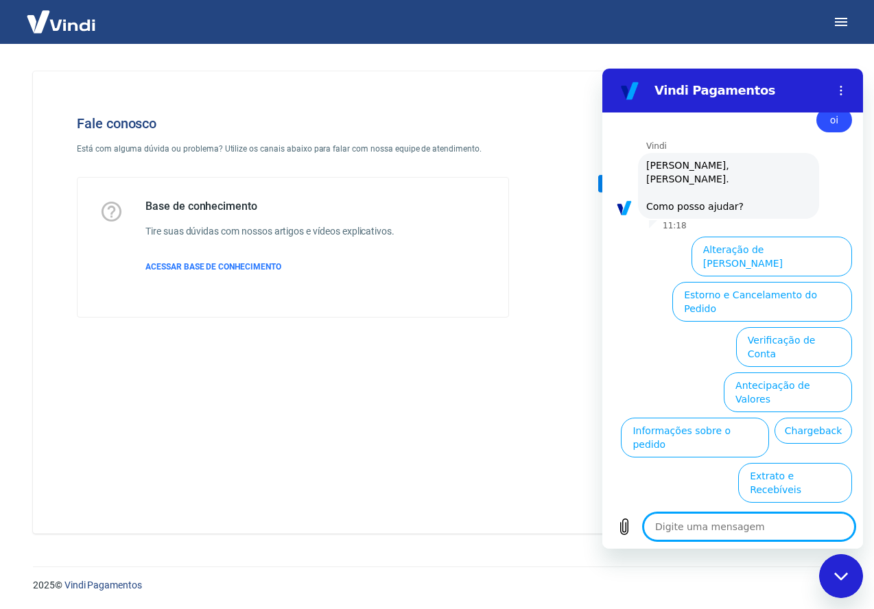
type textarea "x"
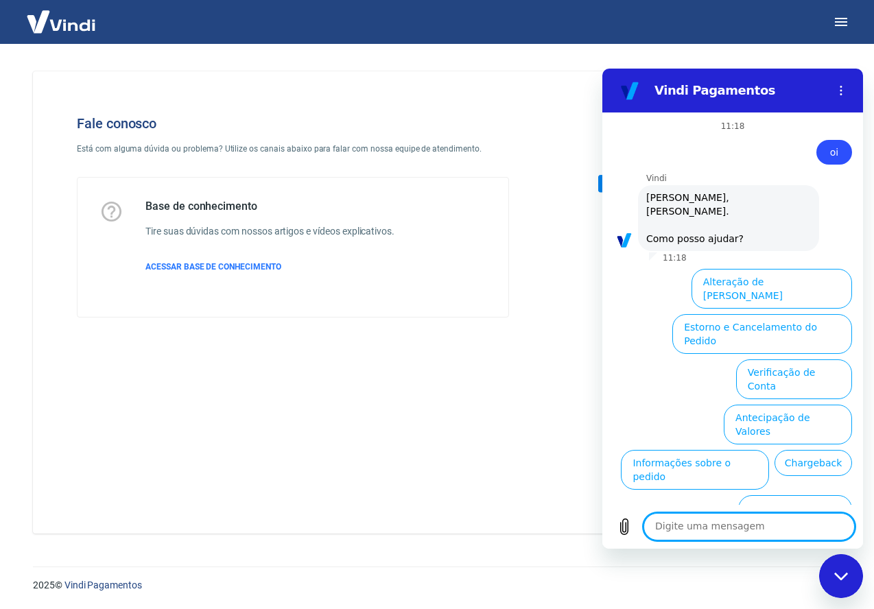
scroll to position [32, 0]
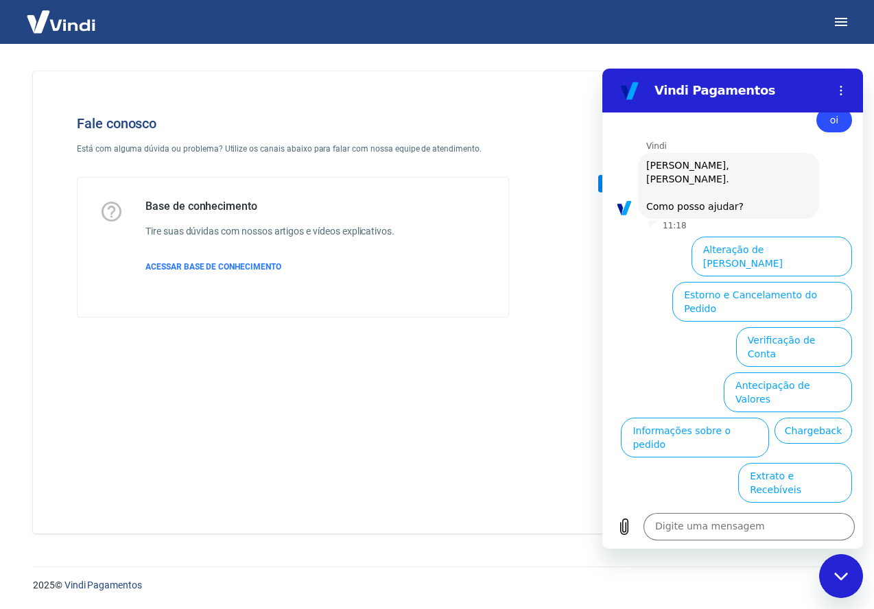
click at [753, 599] on button "Assinaturas e Faturas Tray" at bounding box center [781, 619] width 141 height 40
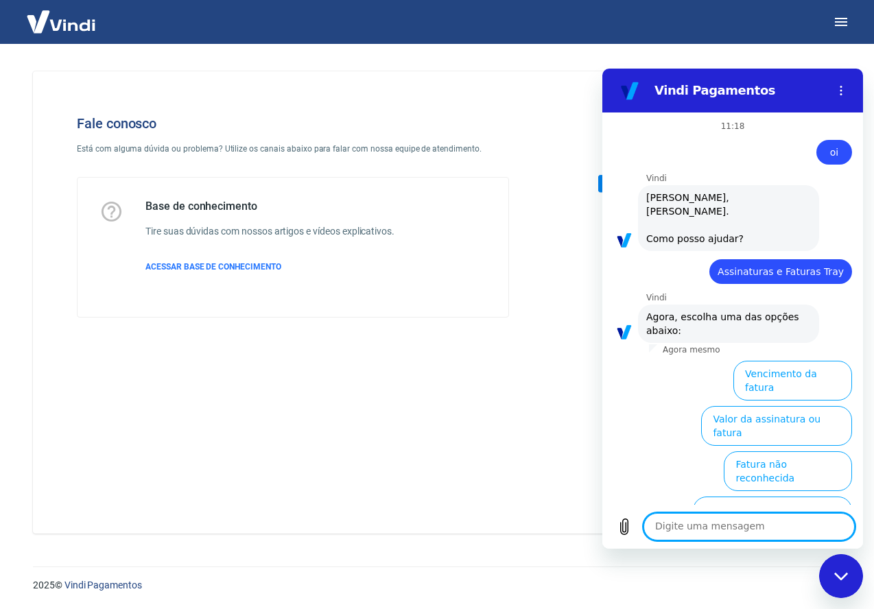
scroll to position [124, 0]
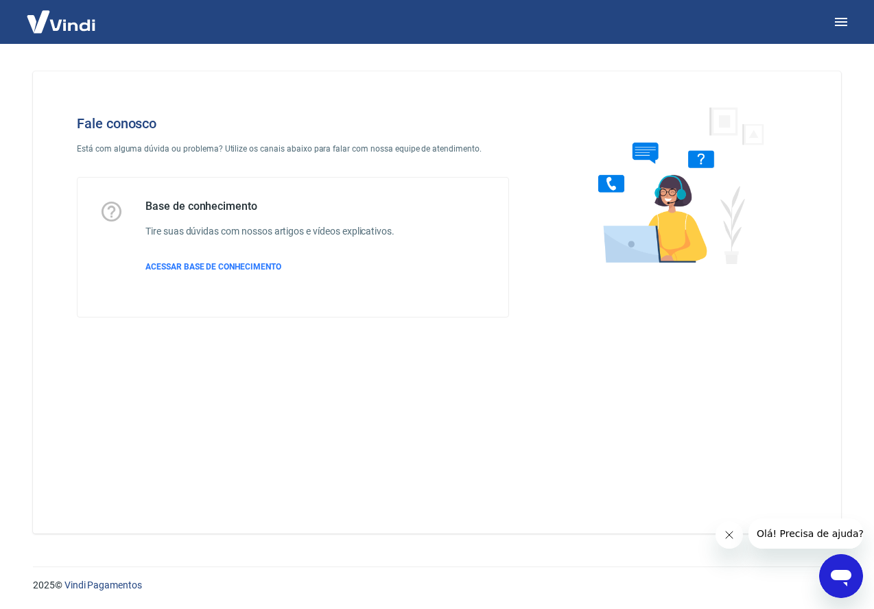
click at [829, 565] on icon "Abrir janela de mensagens" at bounding box center [841, 576] width 25 height 25
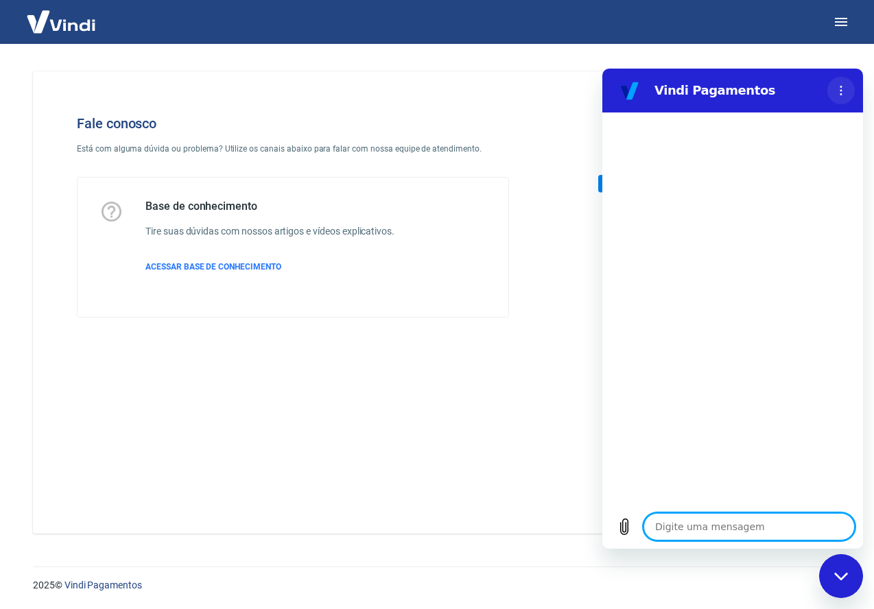
click at [841, 88] on icon "Menu de opções" at bounding box center [840, 90] width 11 height 11
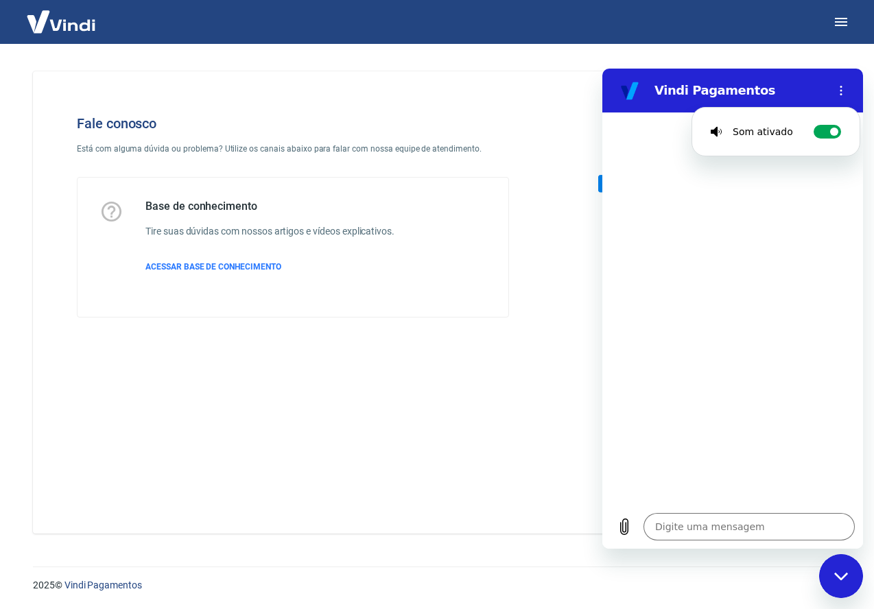
click at [809, 82] on h2 "Vindi Pagamentos" at bounding box center [737, 90] width 167 height 16
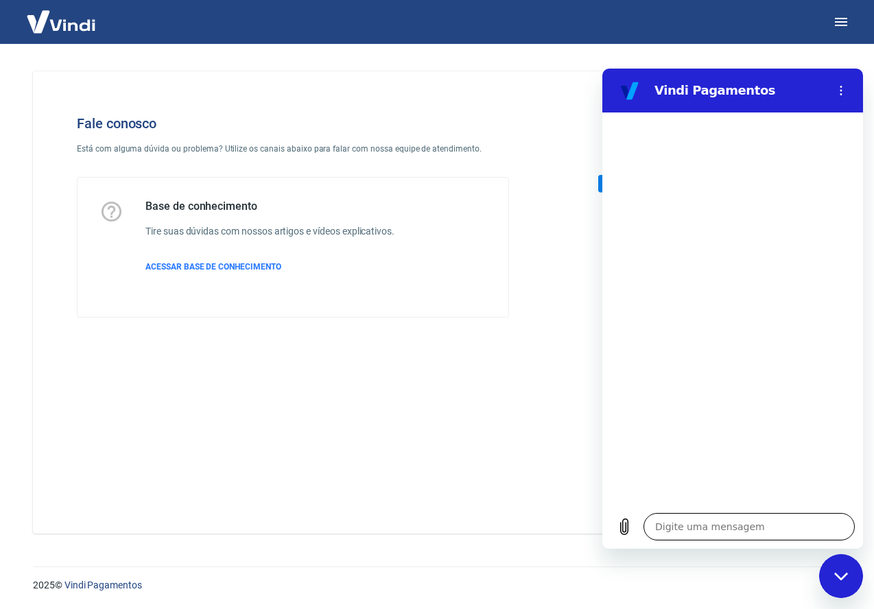
click at [733, 526] on textarea at bounding box center [748, 526] width 211 height 27
click at [177, 200] on h5 "Base de conhecimento" at bounding box center [269, 207] width 249 height 14
drag, startPoint x: 184, startPoint y: 255, endPoint x: 184, endPoint y: 267, distance: 11.7
click at [184, 257] on div "Base de conhecimento Tire suas dúvidas com nossos artigos e vídeos explicativos…" at bounding box center [269, 247] width 249 height 95
click at [184, 267] on span "ACESSAR BASE DE CONHECIMENTO" at bounding box center [213, 267] width 136 height 10
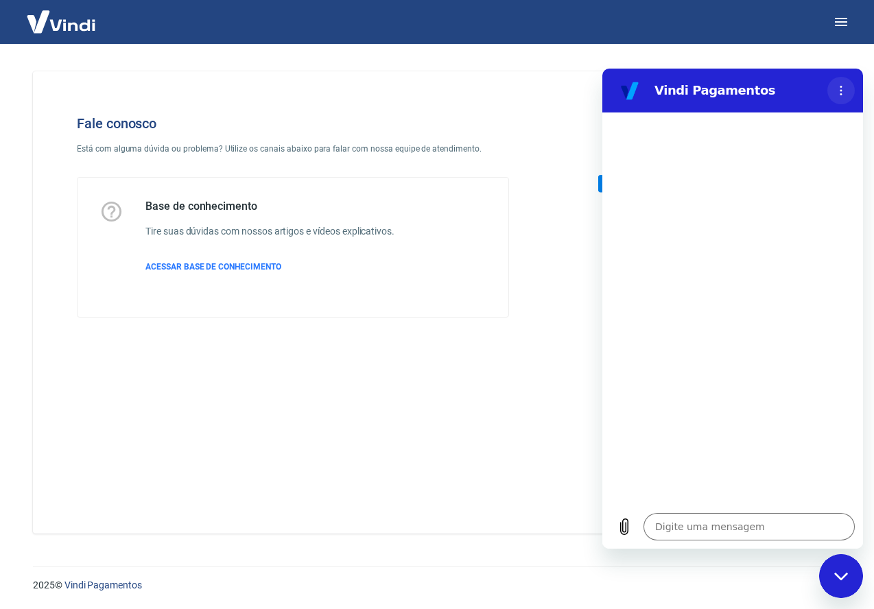
click at [841, 95] on icon "Menu de opções" at bounding box center [840, 90] width 11 height 11
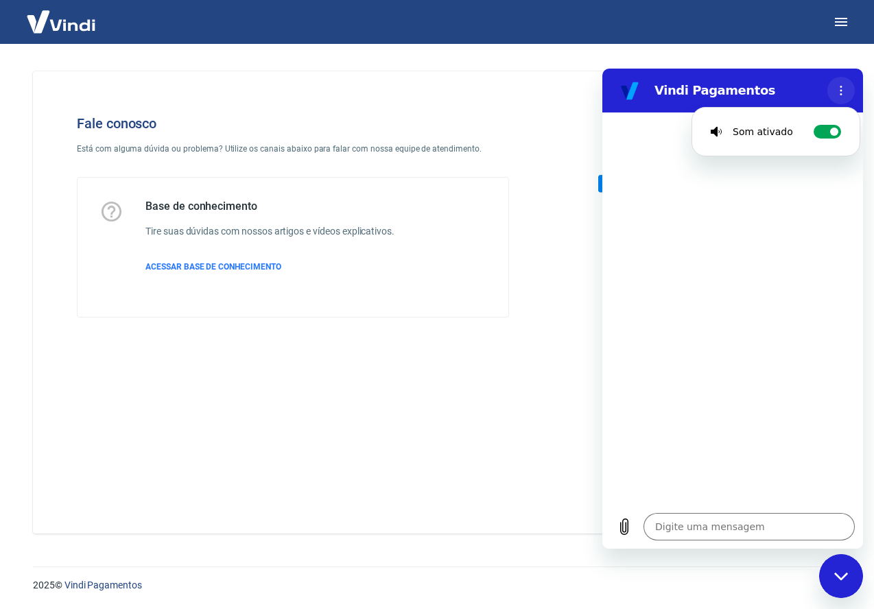
click at [842, 93] on icon "Menu de opções" at bounding box center [840, 90] width 11 height 11
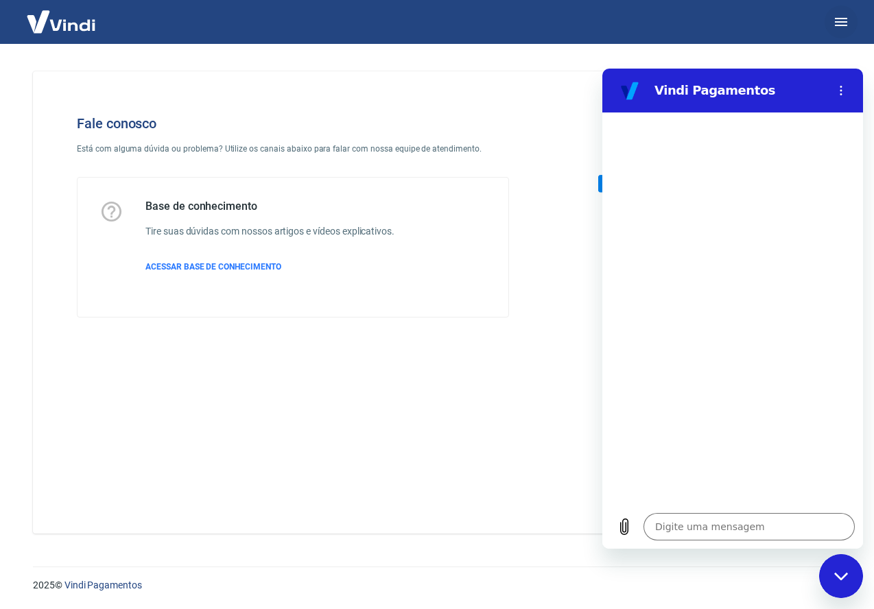
click at [842, 21] on icon "button" at bounding box center [841, 22] width 16 height 16
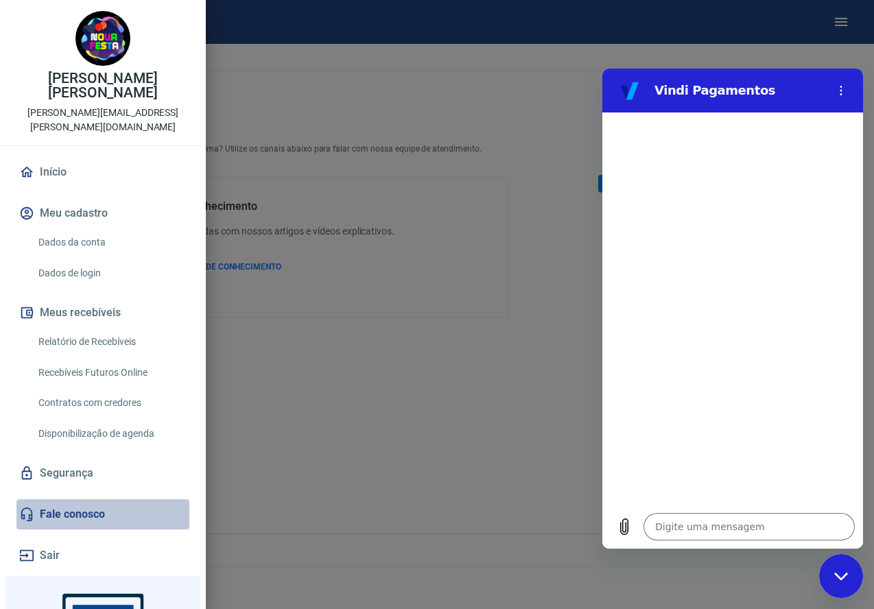
click at [64, 502] on link "Fale conosco" at bounding box center [102, 514] width 173 height 30
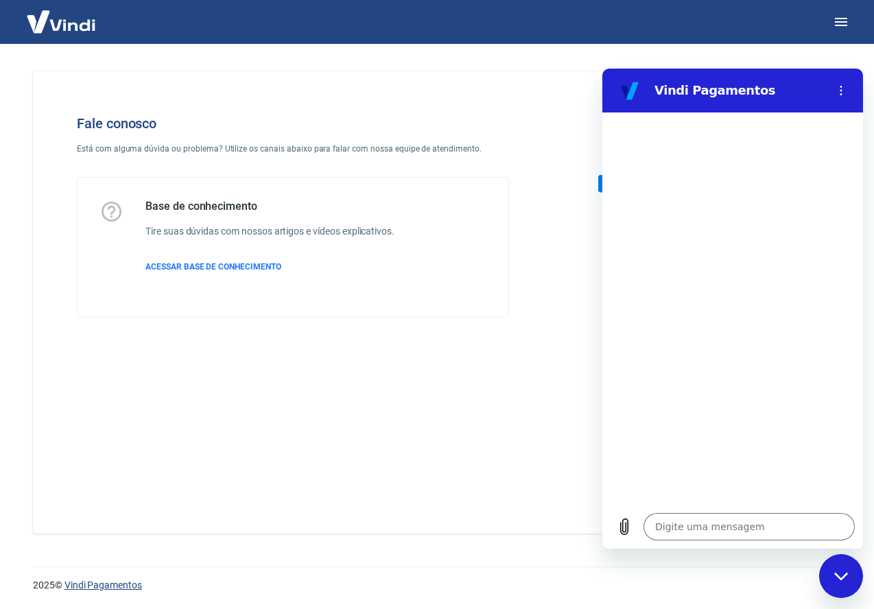
click at [131, 586] on link "Vindi Pagamentos" at bounding box center [103, 585] width 78 height 11
type textarea "x"
click at [842, 21] on icon "button" at bounding box center [841, 22] width 12 height 8
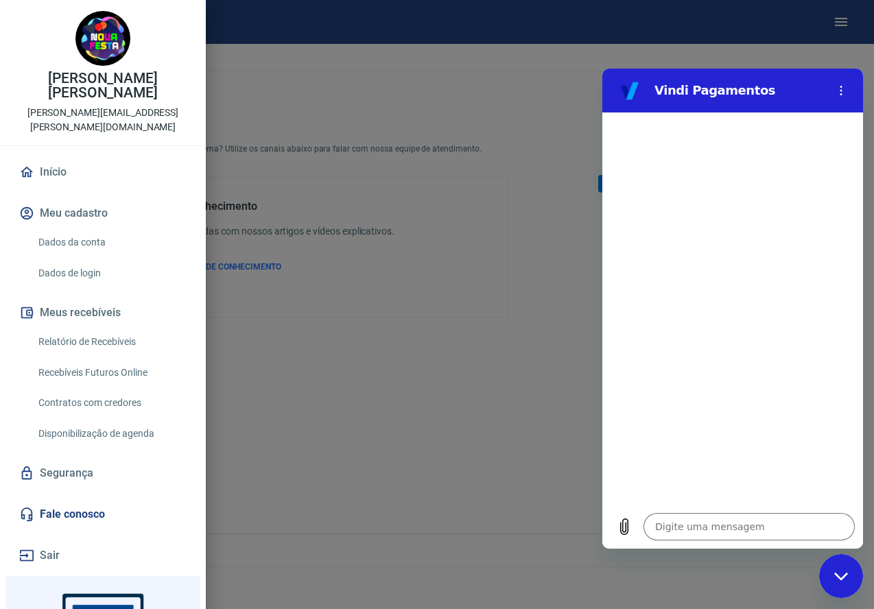
click at [86, 228] on link "Dados da conta" at bounding box center [111, 242] width 156 height 28
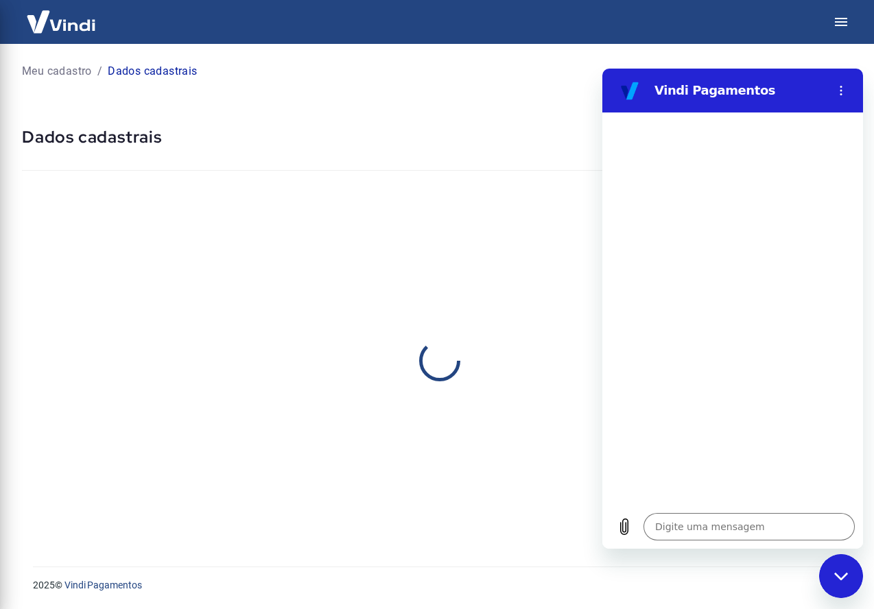
select select "SP"
select select "business"
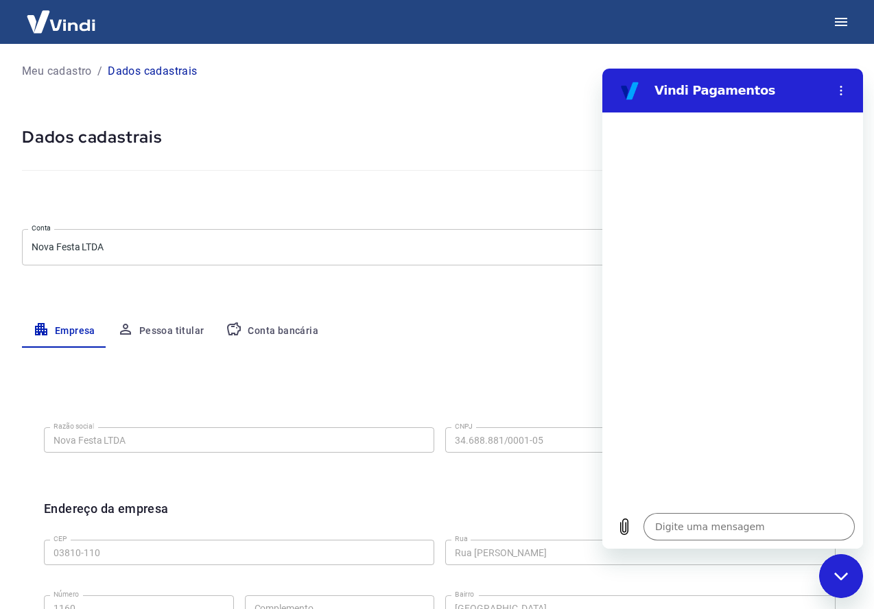
scroll to position [359, 0]
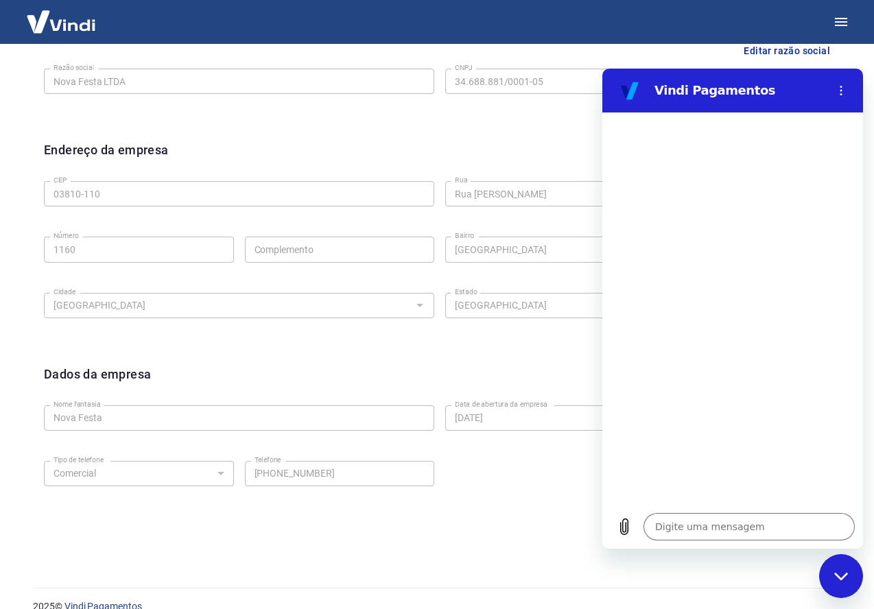
click at [831, 568] on div "Fechar janela de mensagens" at bounding box center [840, 576] width 41 height 41
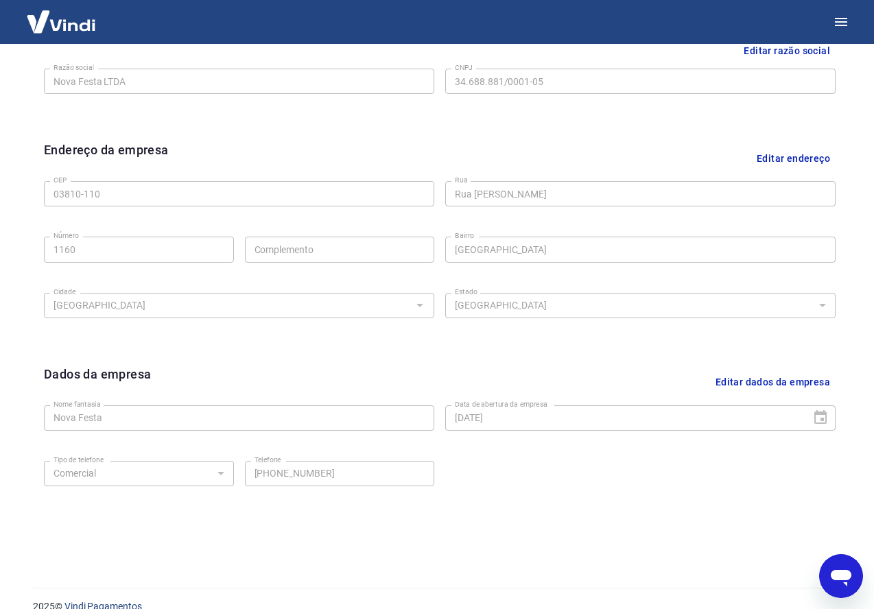
click at [868, 22] on div at bounding box center [437, 22] width 874 height 44
click at [851, 21] on button "button" at bounding box center [840, 21] width 33 height 33
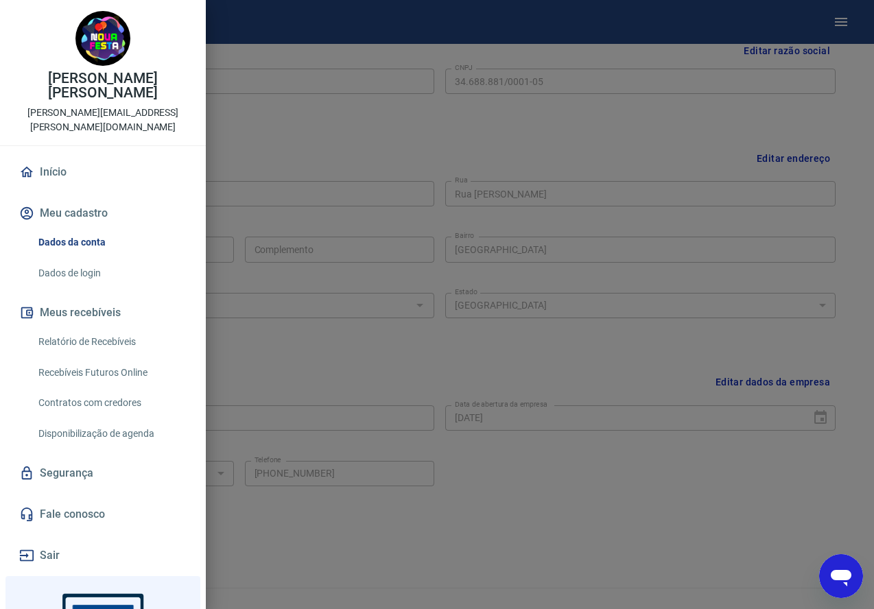
click at [78, 330] on link "Relatório de Recebíveis" at bounding box center [111, 342] width 156 height 28
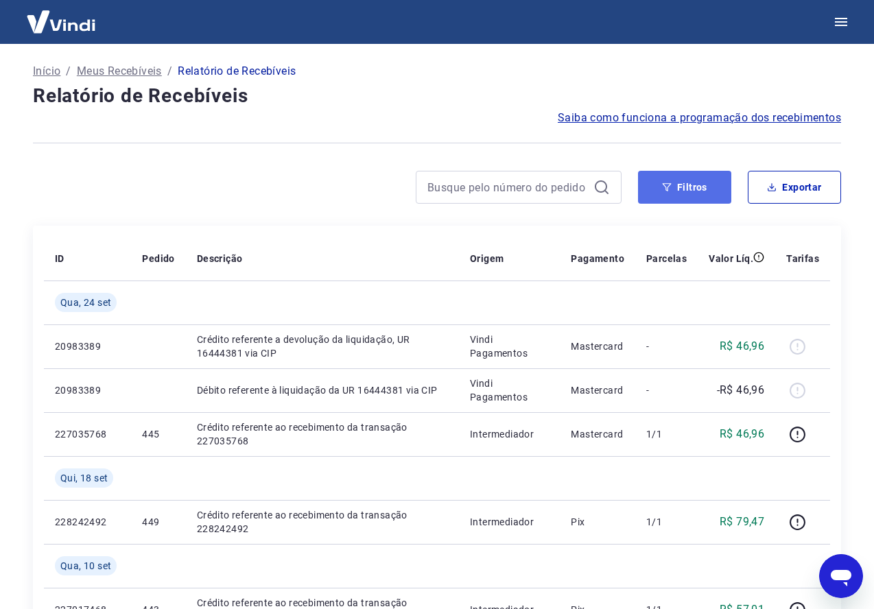
click at [700, 193] on button "Filtros" at bounding box center [684, 187] width 93 height 33
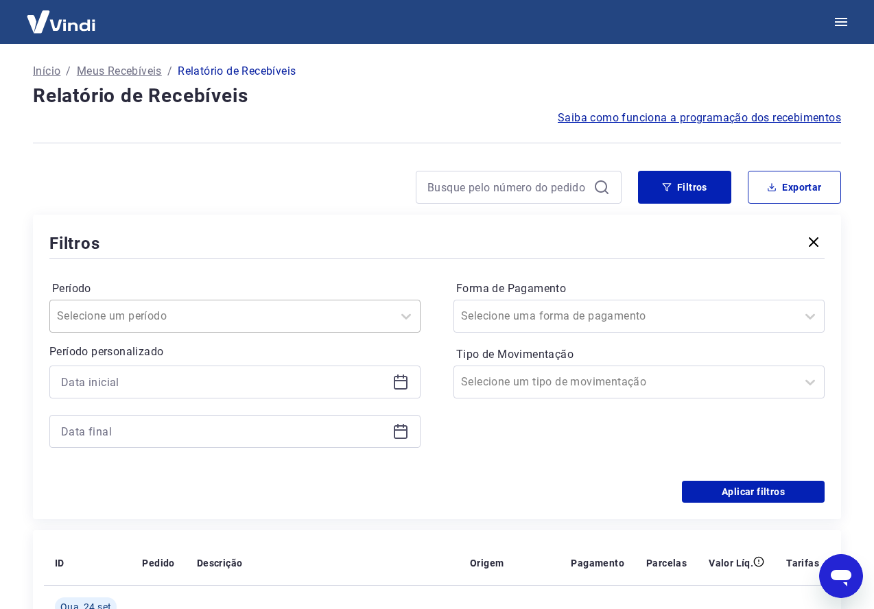
click at [351, 325] on div at bounding box center [221, 316] width 329 height 19
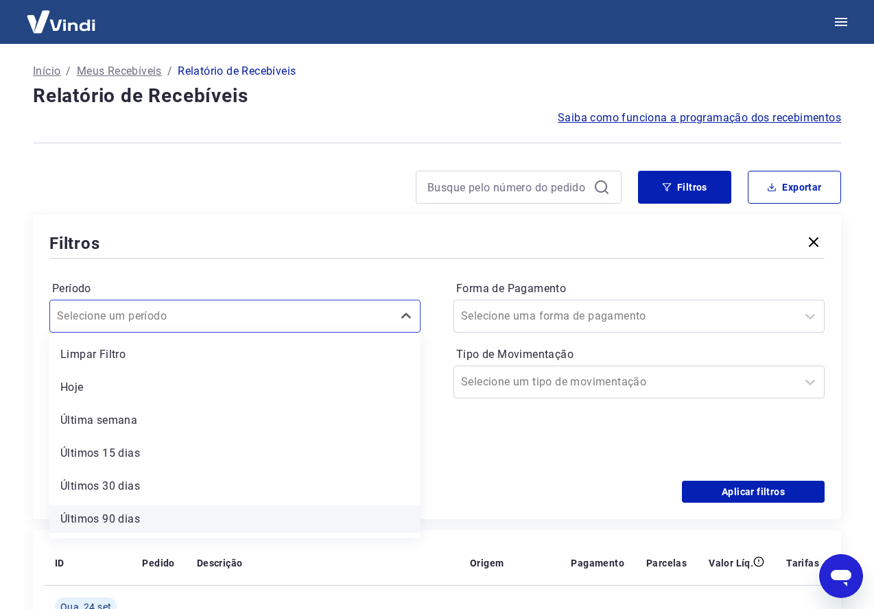
scroll to position [30, 0]
click at [147, 520] on div "Últimos 6 meses" at bounding box center [234, 521] width 371 height 27
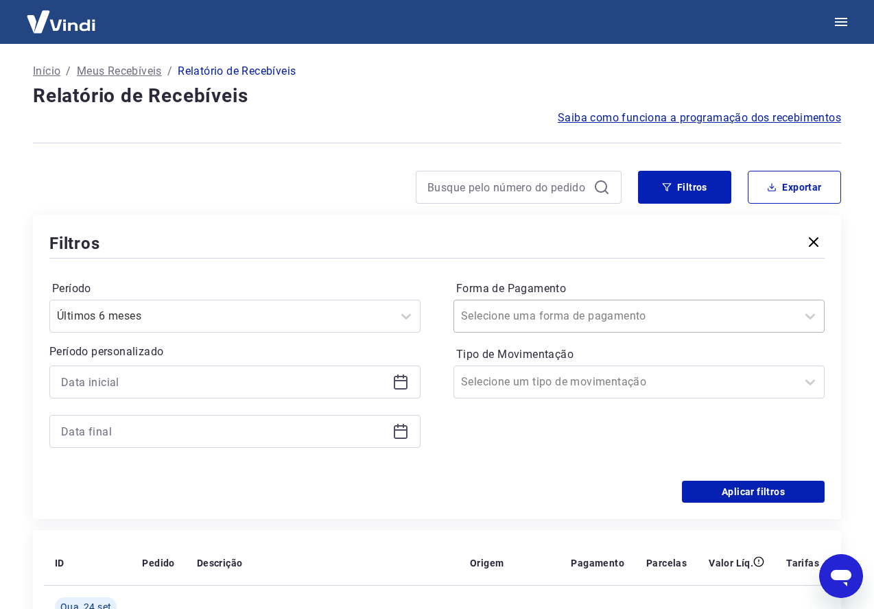
click at [594, 310] on div at bounding box center [625, 316] width 329 height 19
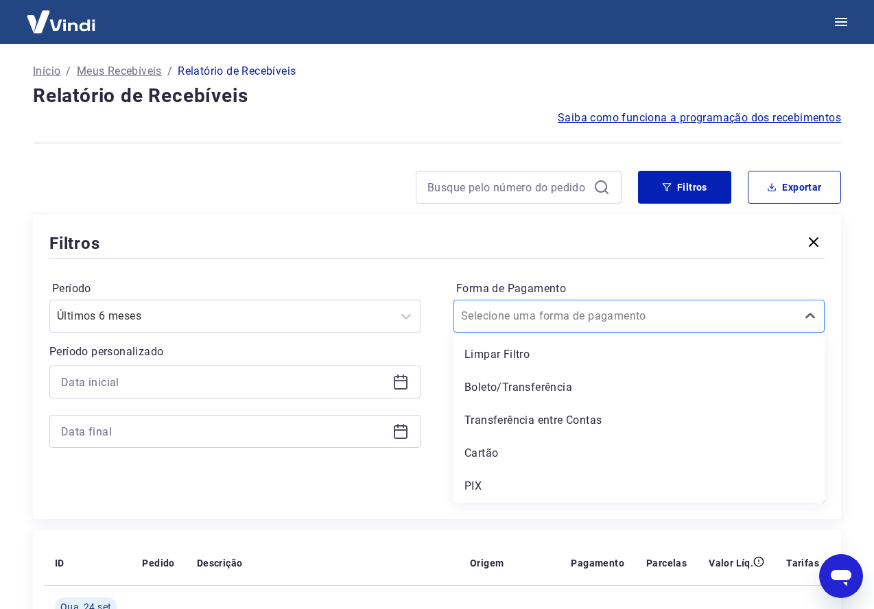
click at [595, 309] on div at bounding box center [625, 316] width 329 height 19
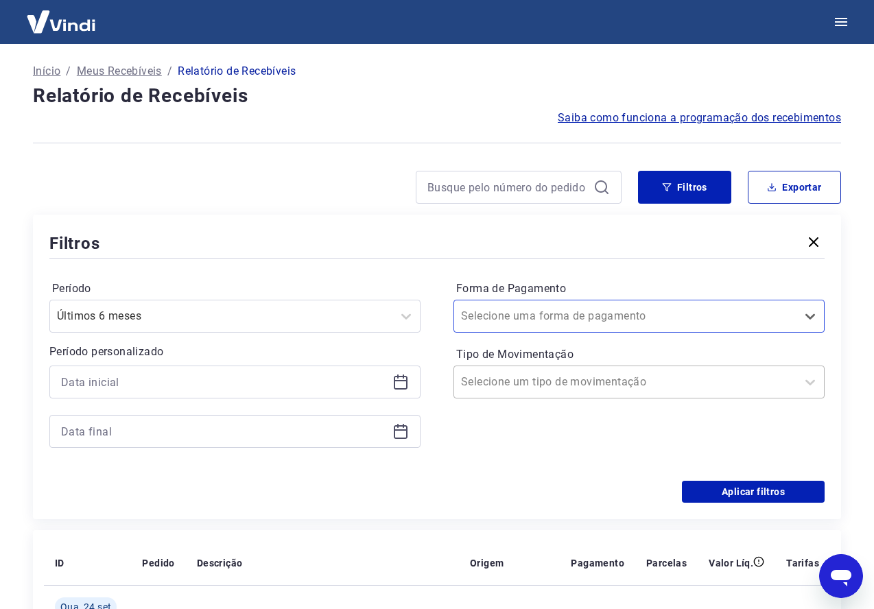
click at [573, 383] on input "Tipo de Movimentação" at bounding box center [530, 382] width 139 height 16
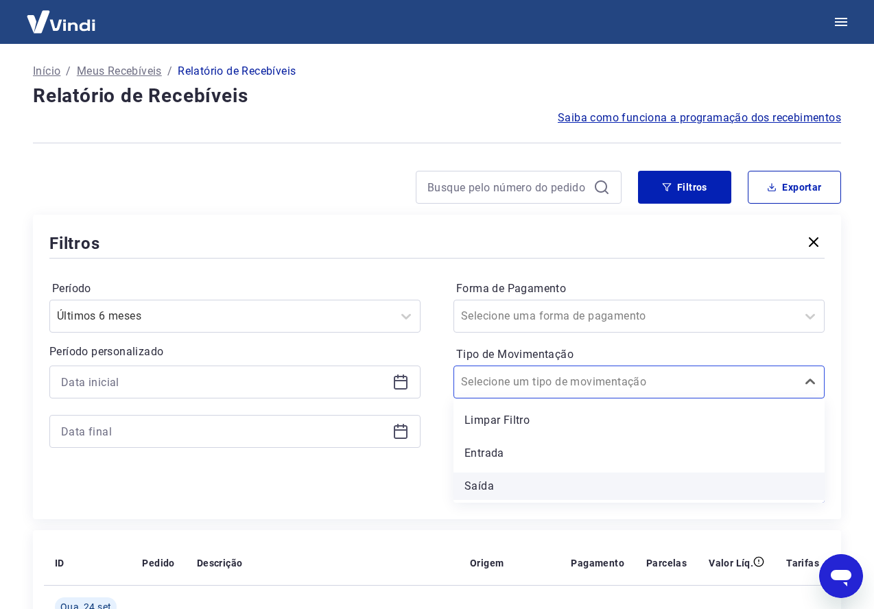
click at [514, 487] on div "Saída" at bounding box center [638, 486] width 371 height 27
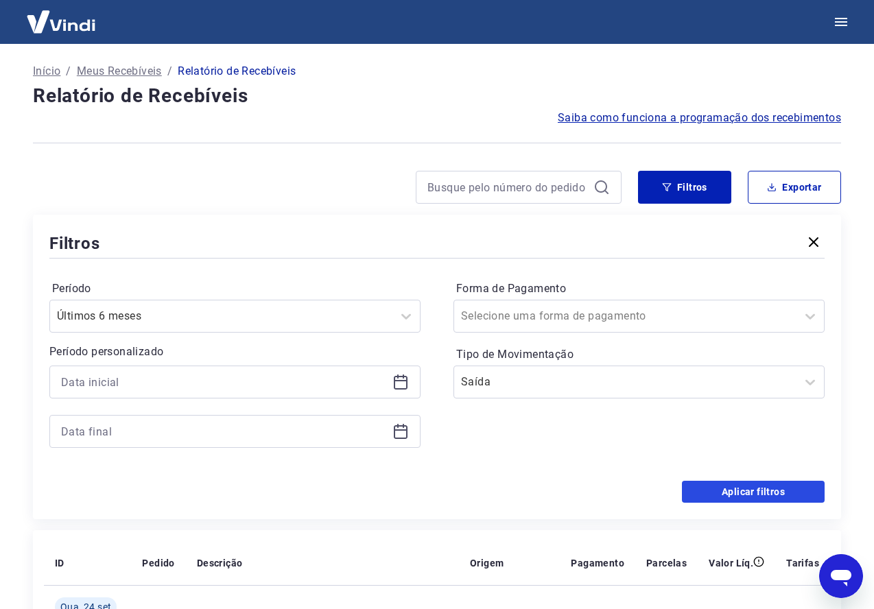
click at [778, 490] on button "Aplicar filtros" at bounding box center [753, 492] width 143 height 22
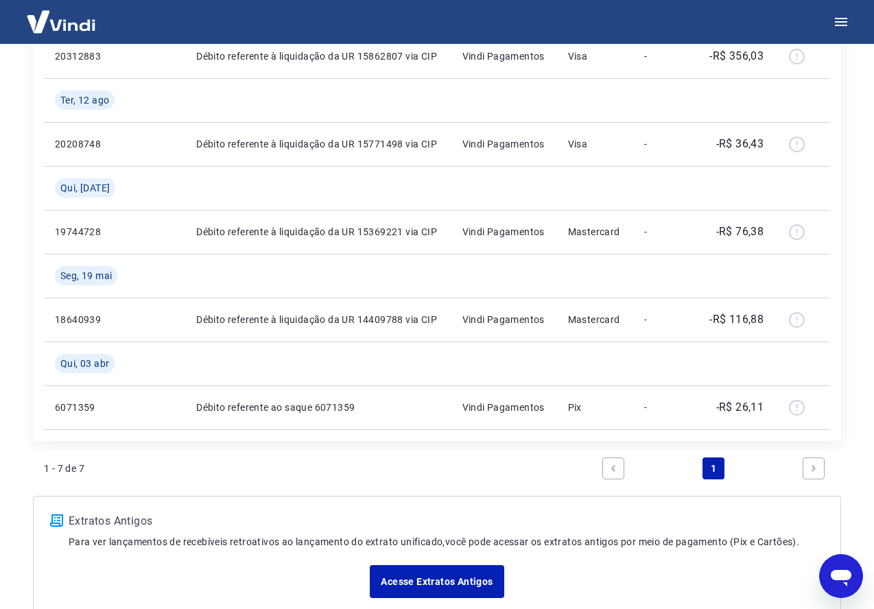
scroll to position [547, 0]
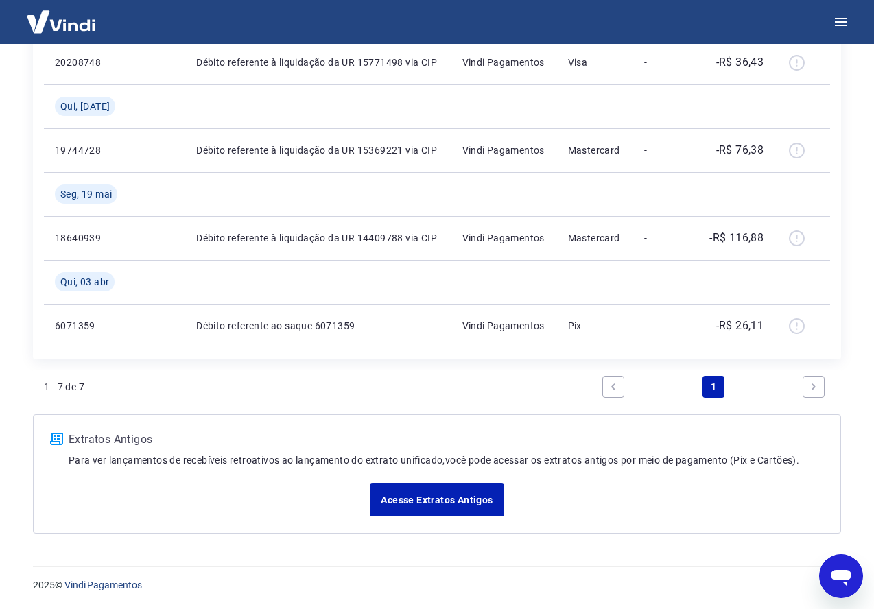
click at [807, 383] on link "Next page" at bounding box center [813, 387] width 22 height 22
drag, startPoint x: 811, startPoint y: 385, endPoint x: 776, endPoint y: 392, distance: 35.5
click at [811, 385] on icon "Next page" at bounding box center [814, 387] width 10 height 10
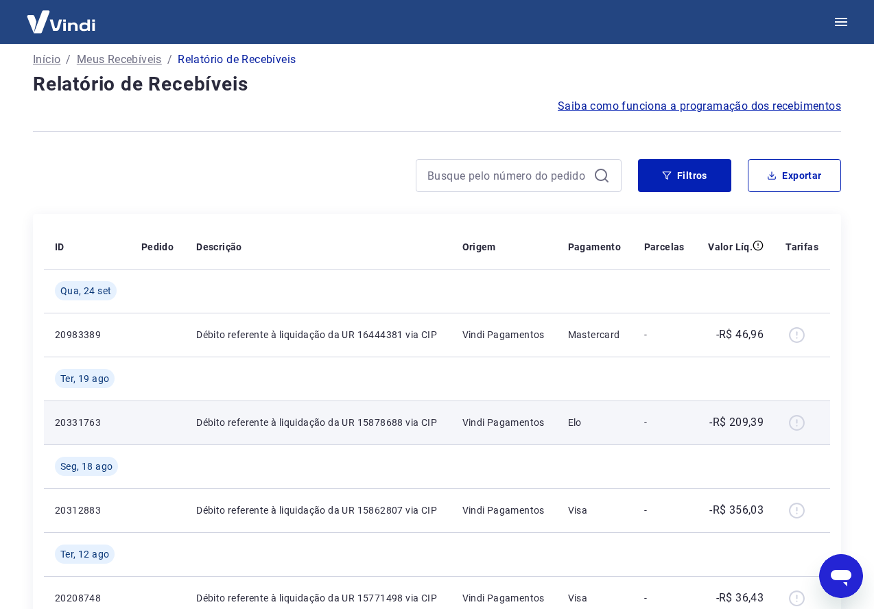
scroll to position [0, 0]
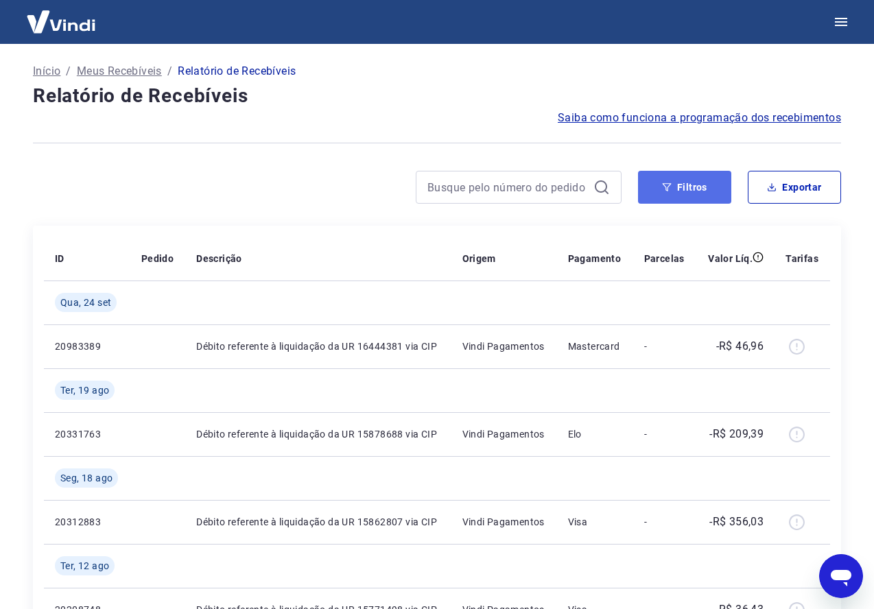
click at [687, 196] on button "Filtros" at bounding box center [684, 187] width 93 height 33
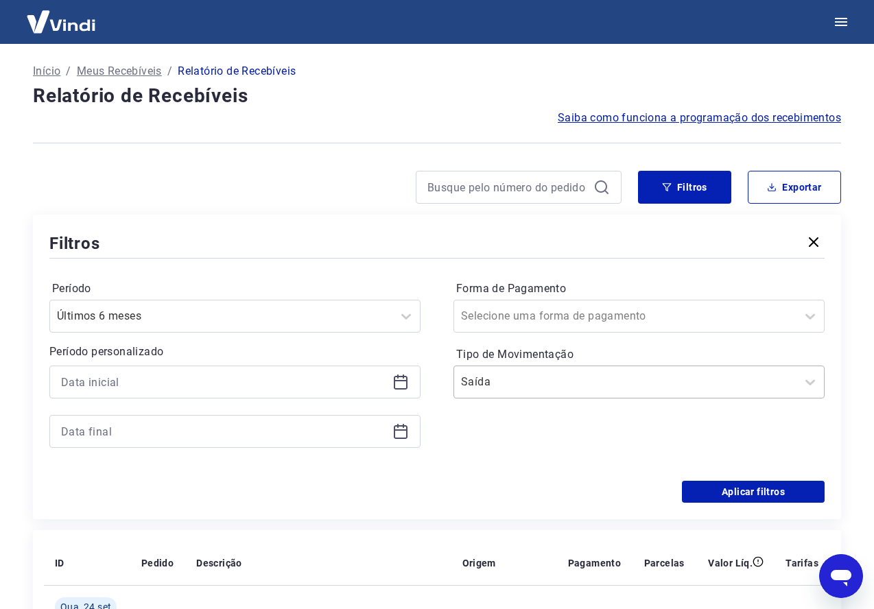
click at [541, 388] on input "Tipo de Movimentação" at bounding box center [530, 382] width 139 height 16
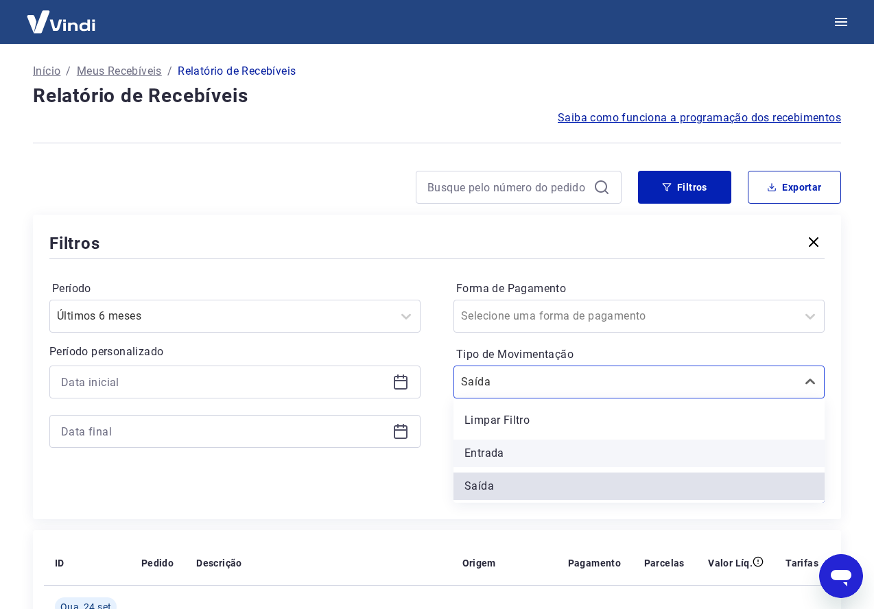
click at [497, 452] on div "Entrada" at bounding box center [638, 453] width 371 height 27
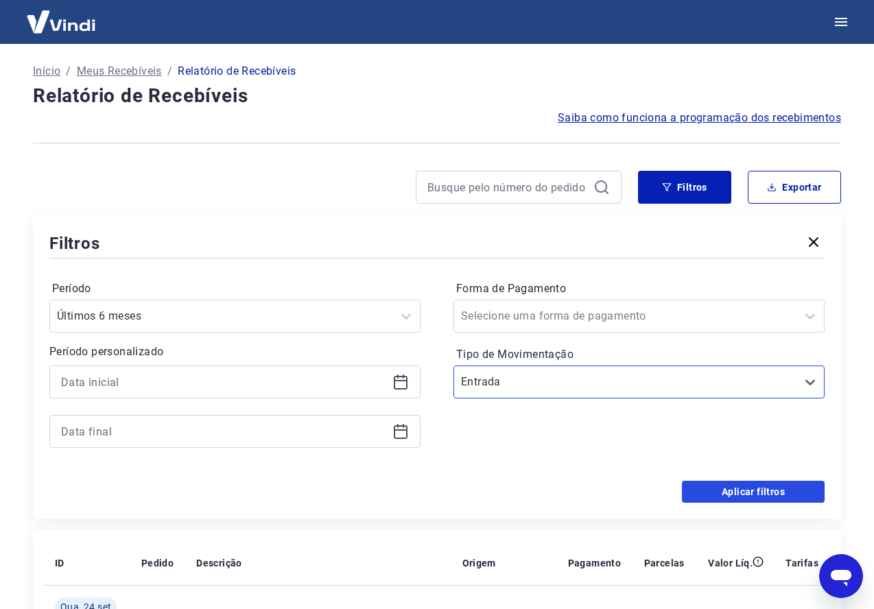
click at [770, 489] on button "Aplicar filtros" at bounding box center [753, 492] width 143 height 22
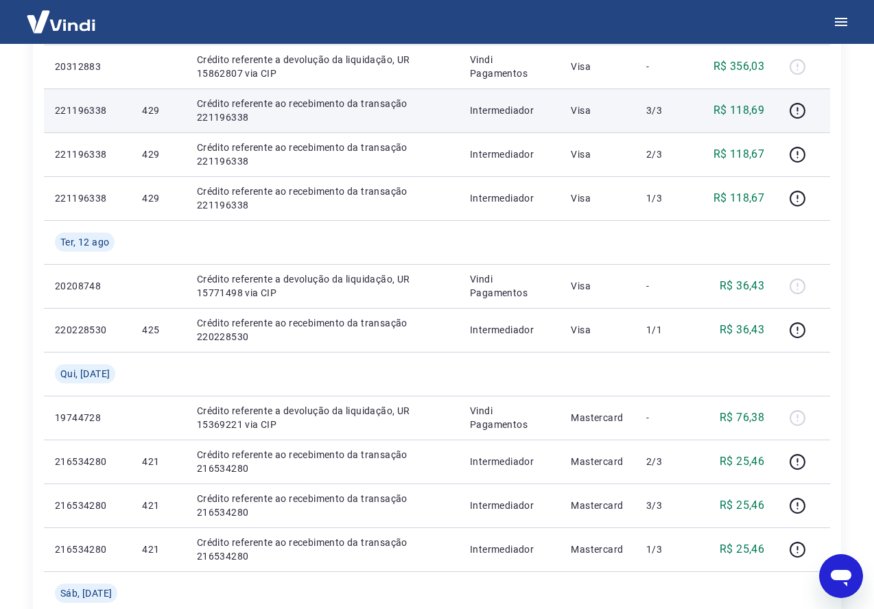
scroll to position [1294, 0]
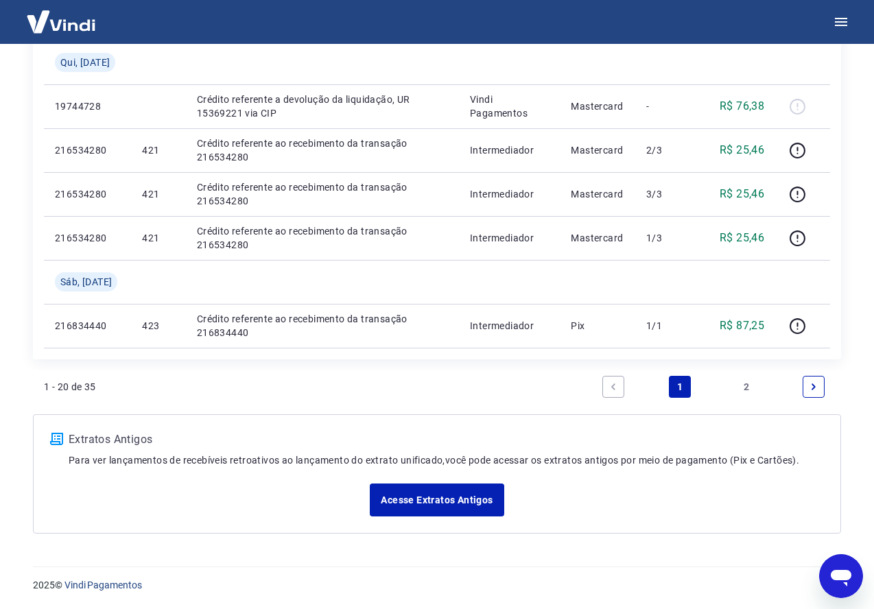
click at [750, 388] on link "2" at bounding box center [747, 387] width 22 height 22
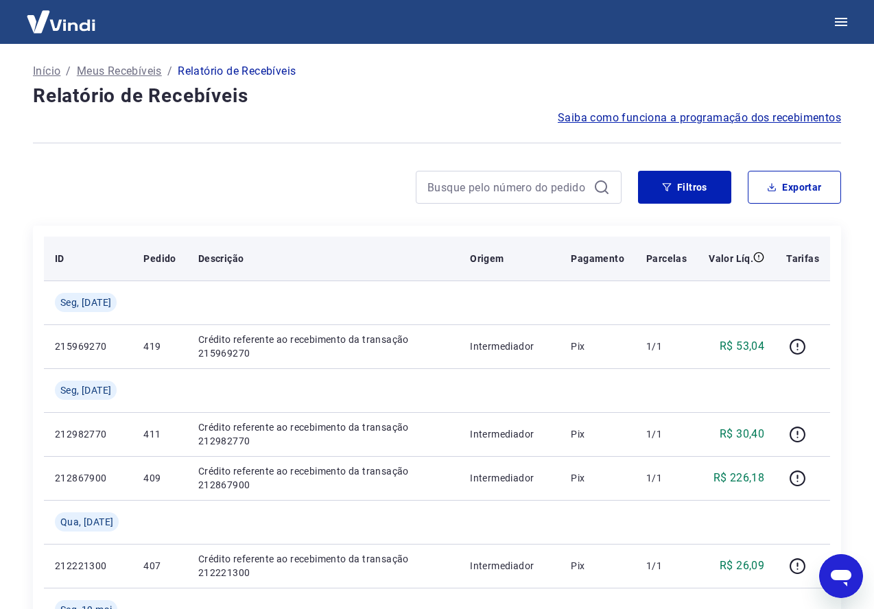
type textarea "x"
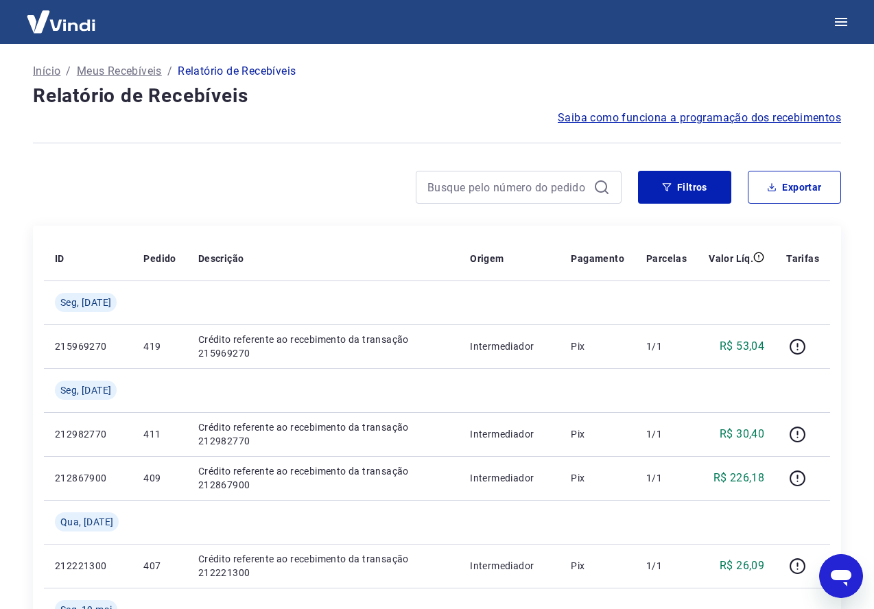
click at [39, 69] on p "Início" at bounding box center [46, 71] width 27 height 16
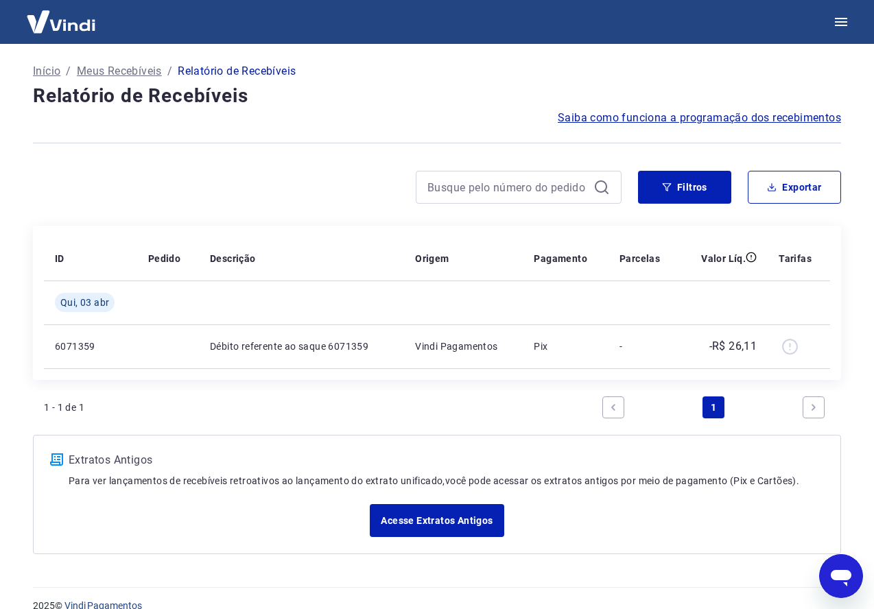
scroll to position [1, 0]
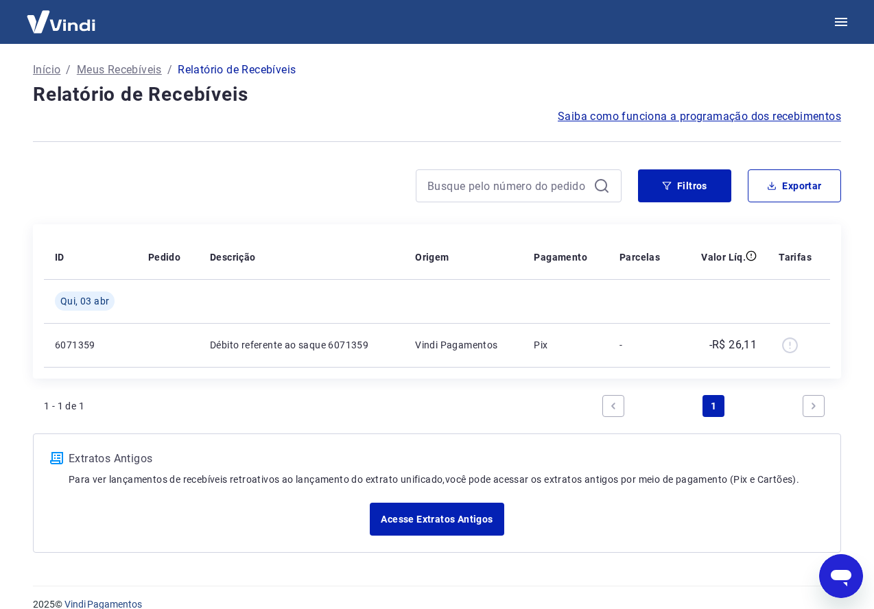
click at [55, 67] on p "Início" at bounding box center [46, 70] width 27 height 16
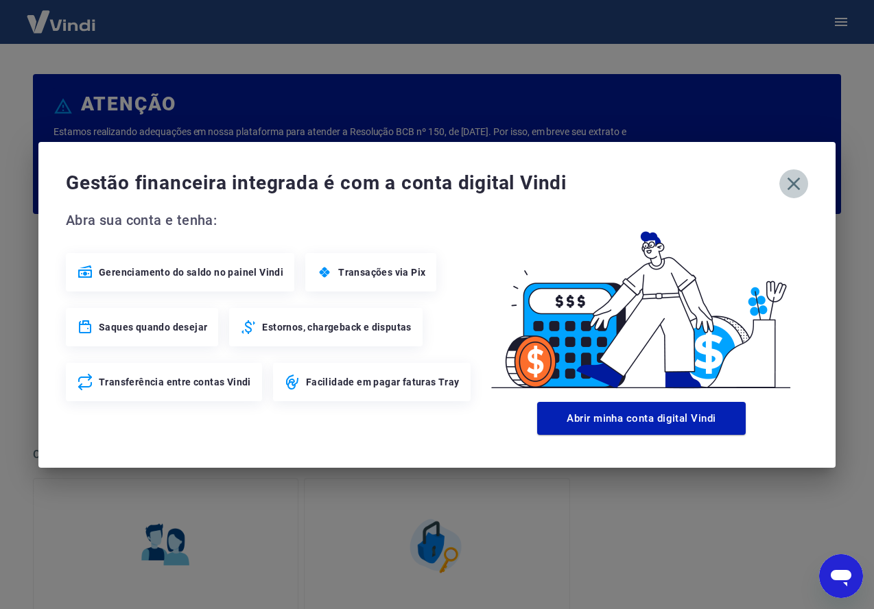
click at [787, 182] on icon "button" at bounding box center [794, 184] width 22 height 22
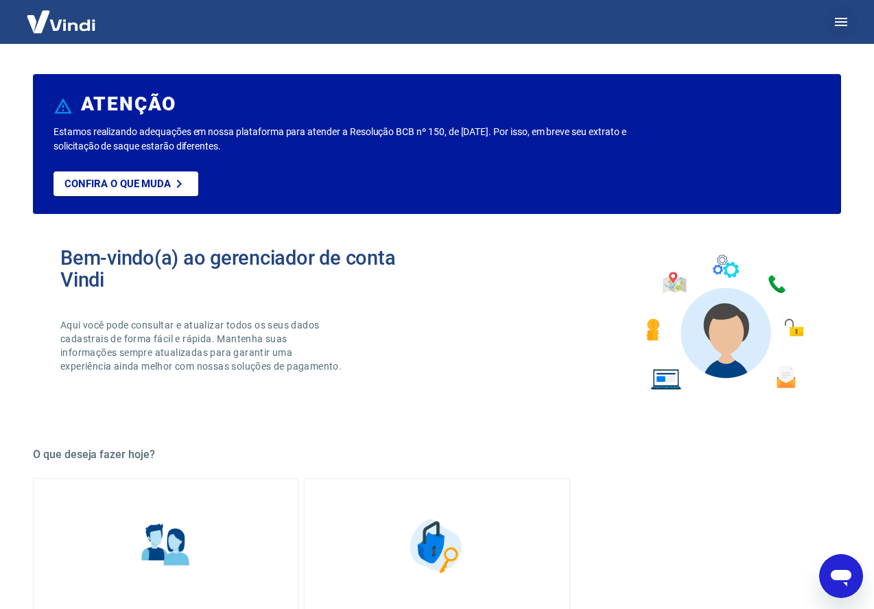
click at [835, 19] on icon "button" at bounding box center [841, 22] width 16 height 16
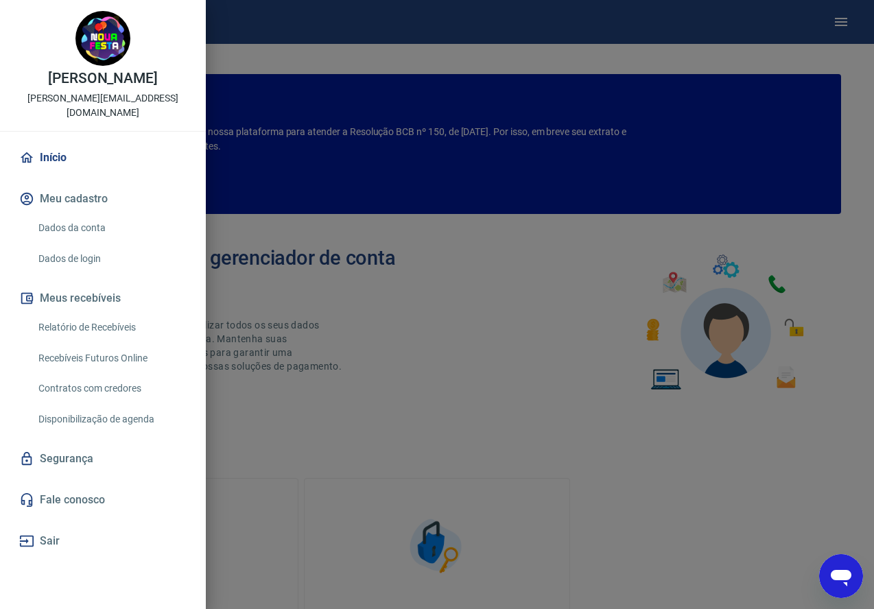
click at [62, 459] on link "Segurança" at bounding box center [102, 459] width 173 height 30
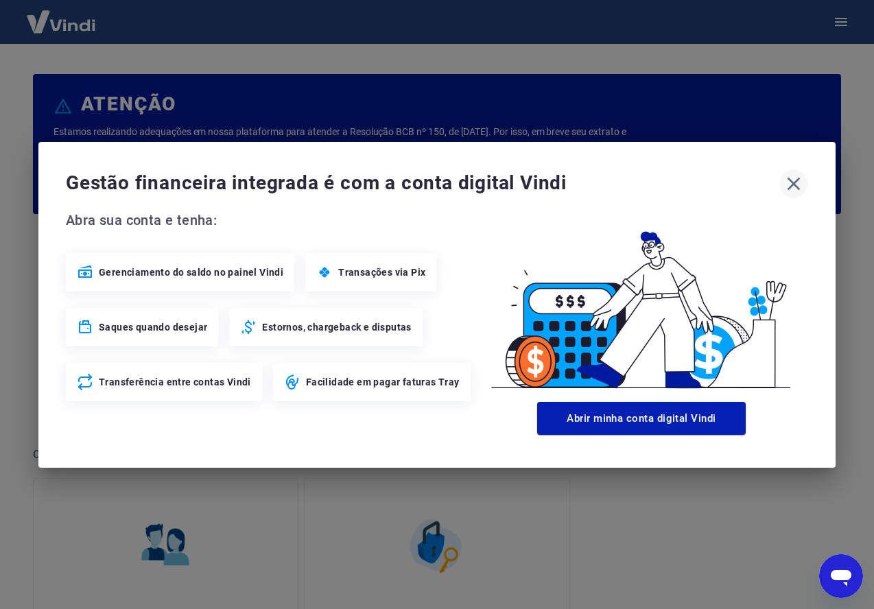
click at [795, 185] on icon "button" at bounding box center [793, 183] width 13 height 13
click at [794, 187] on icon "button" at bounding box center [794, 184] width 22 height 22
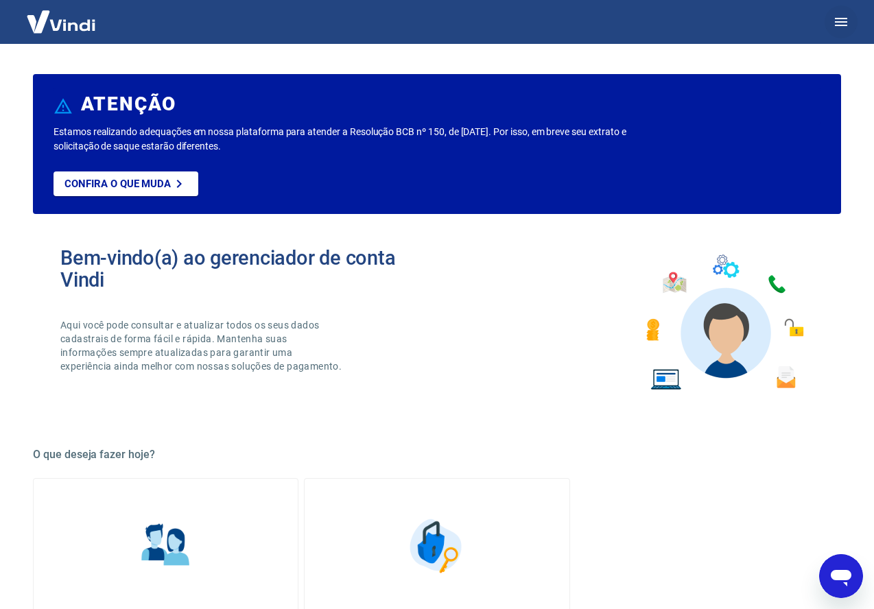
click at [831, 21] on button "button" at bounding box center [840, 21] width 33 height 33
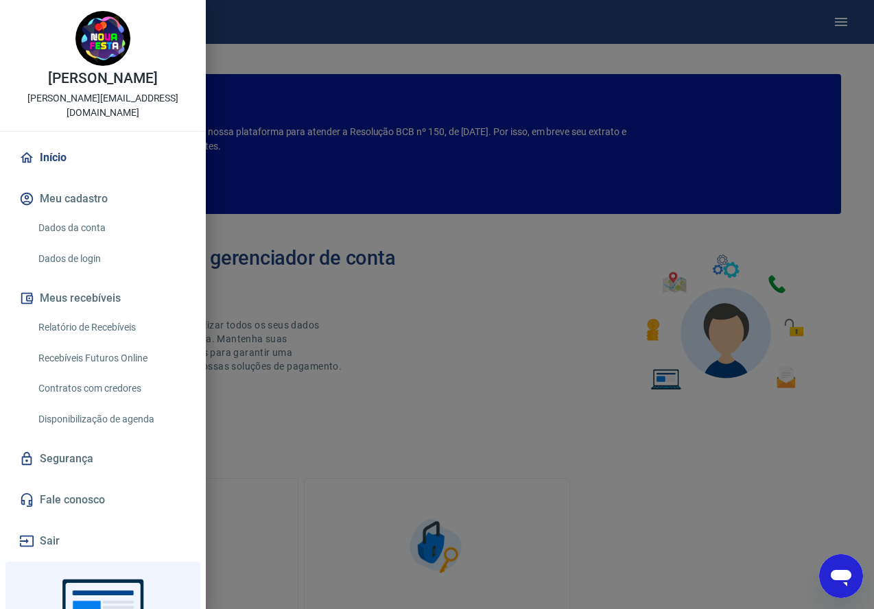
click at [38, 154] on link "Início" at bounding box center [102, 158] width 173 height 30
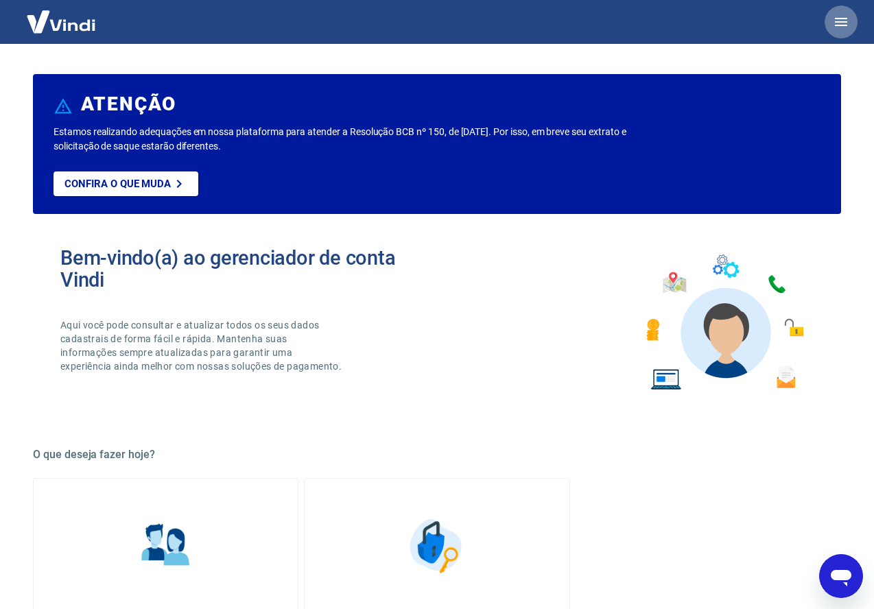
click at [835, 21] on icon "button" at bounding box center [841, 22] width 12 height 8
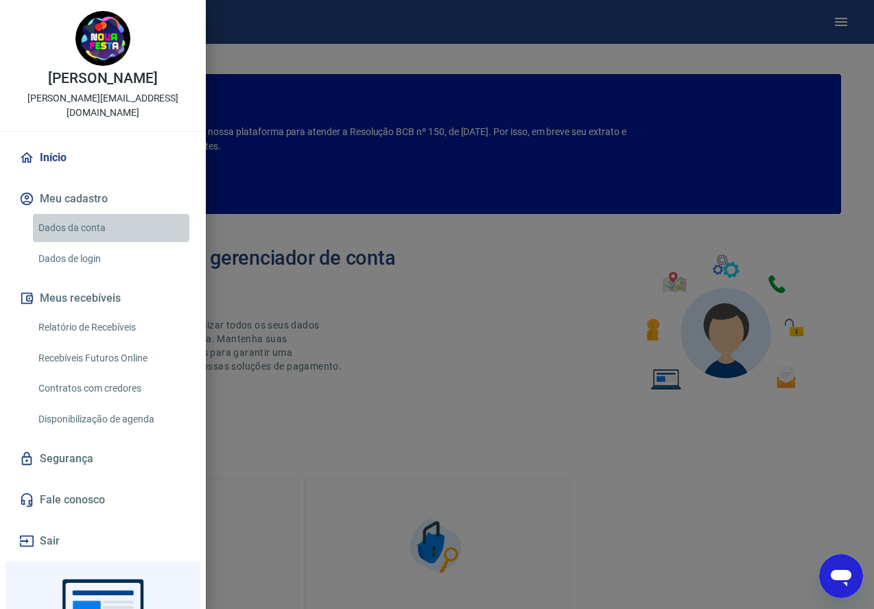
click at [86, 225] on link "Dados da conta" at bounding box center [111, 228] width 156 height 28
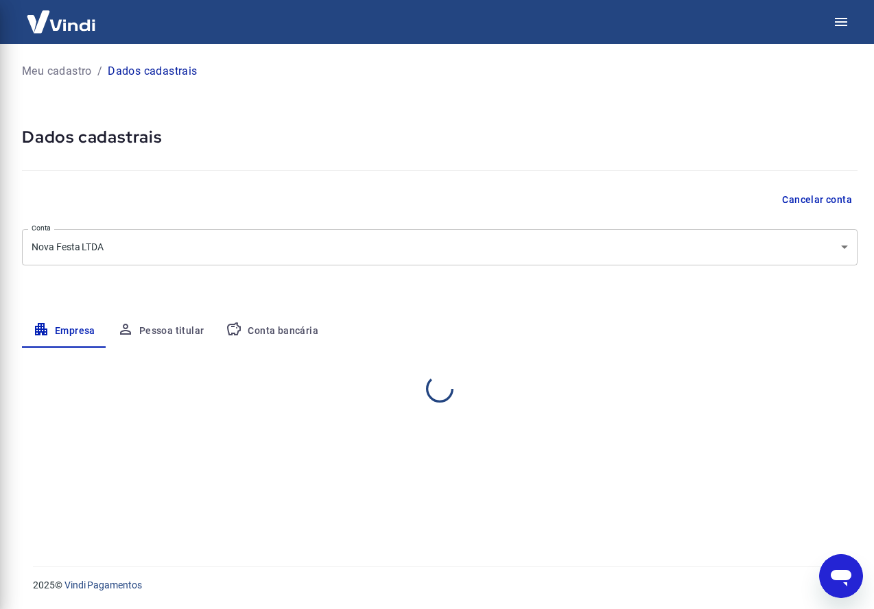
select select "SP"
select select "business"
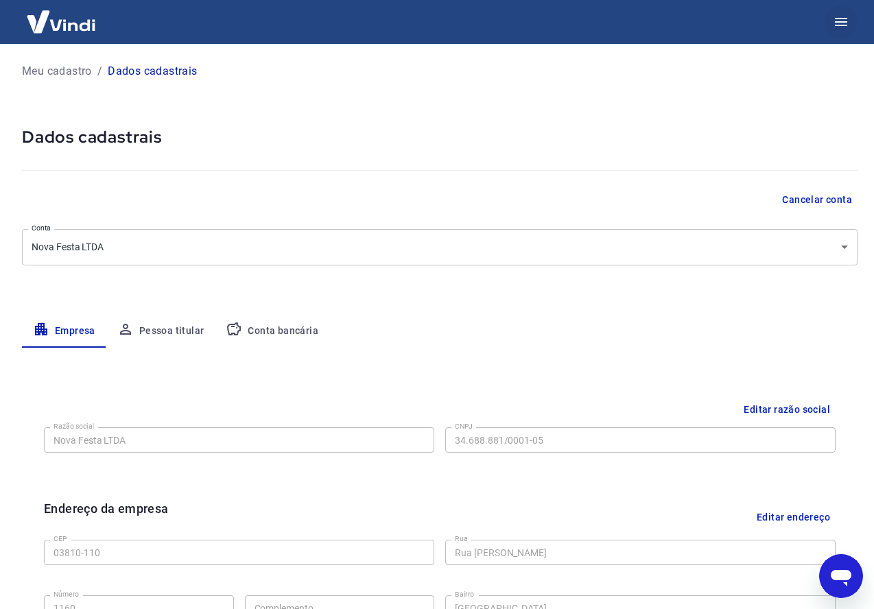
click at [846, 20] on icon "button" at bounding box center [841, 22] width 16 height 16
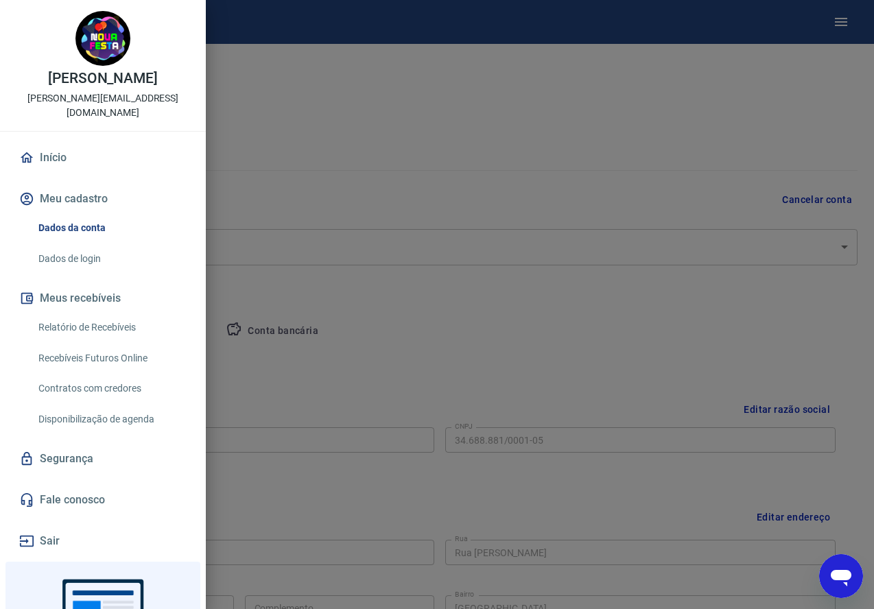
click at [99, 331] on link "Relatório de Recebíveis" at bounding box center [111, 327] width 156 height 28
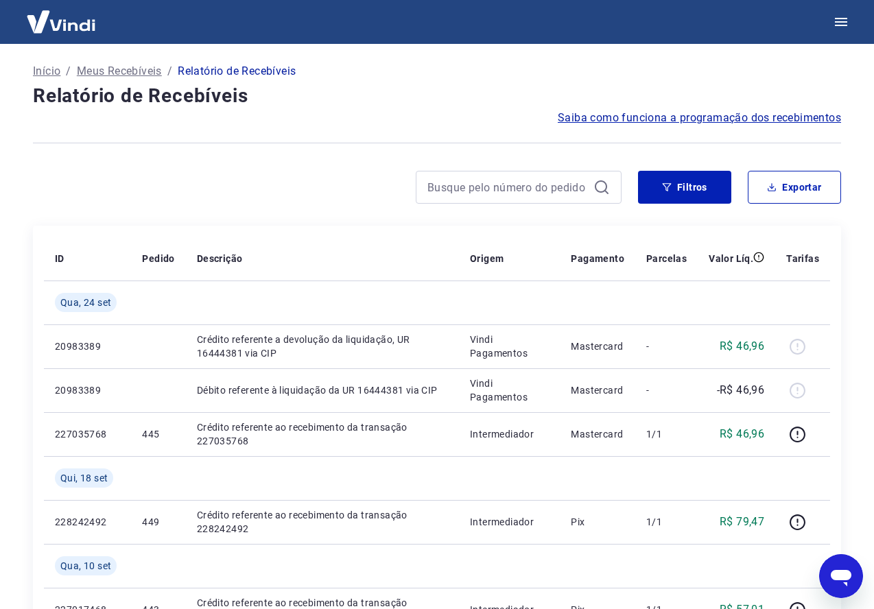
click at [45, 72] on p "Início" at bounding box center [46, 71] width 27 height 16
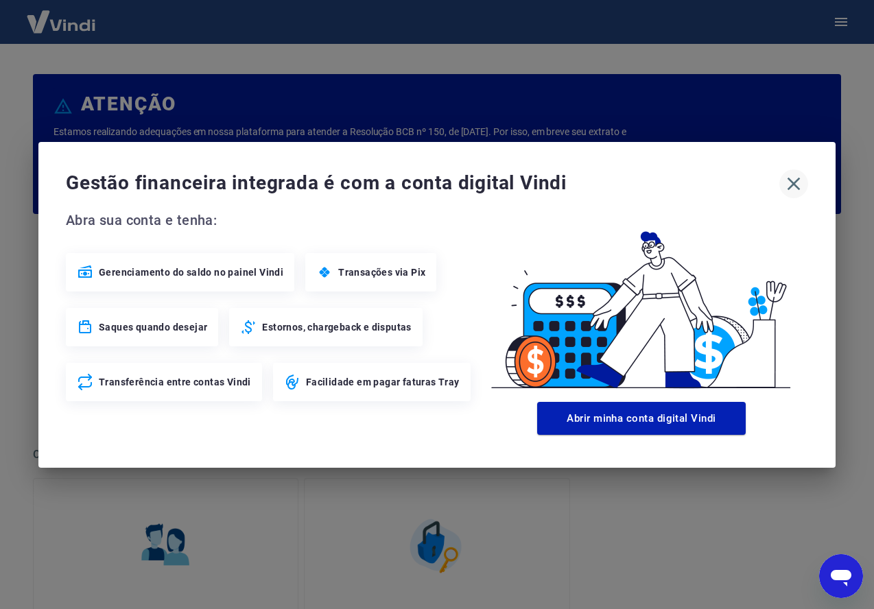
click at [796, 189] on icon "button" at bounding box center [794, 184] width 22 height 22
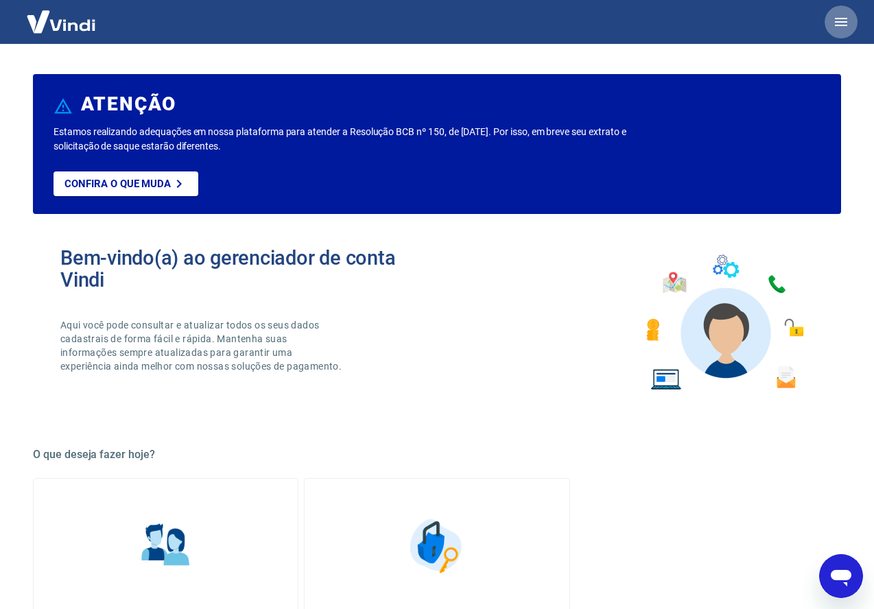
click at [839, 24] on icon "button" at bounding box center [841, 22] width 16 height 16
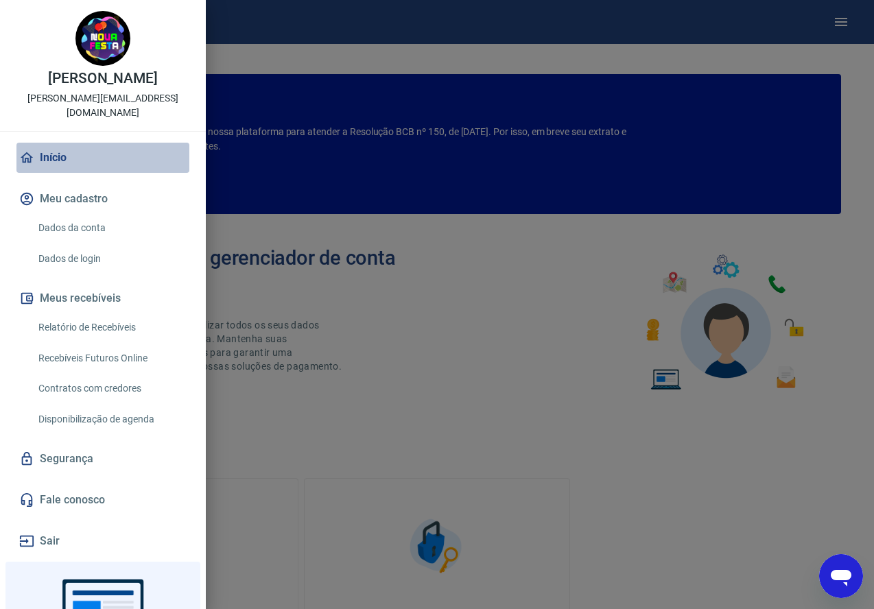
click at [50, 159] on link "Início" at bounding box center [102, 158] width 173 height 30
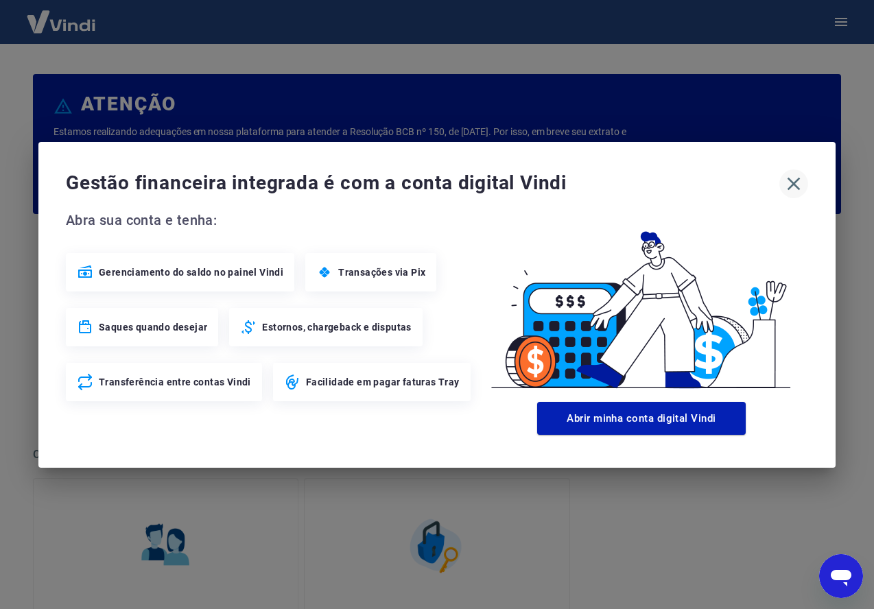
click at [800, 180] on icon "button" at bounding box center [794, 184] width 22 height 22
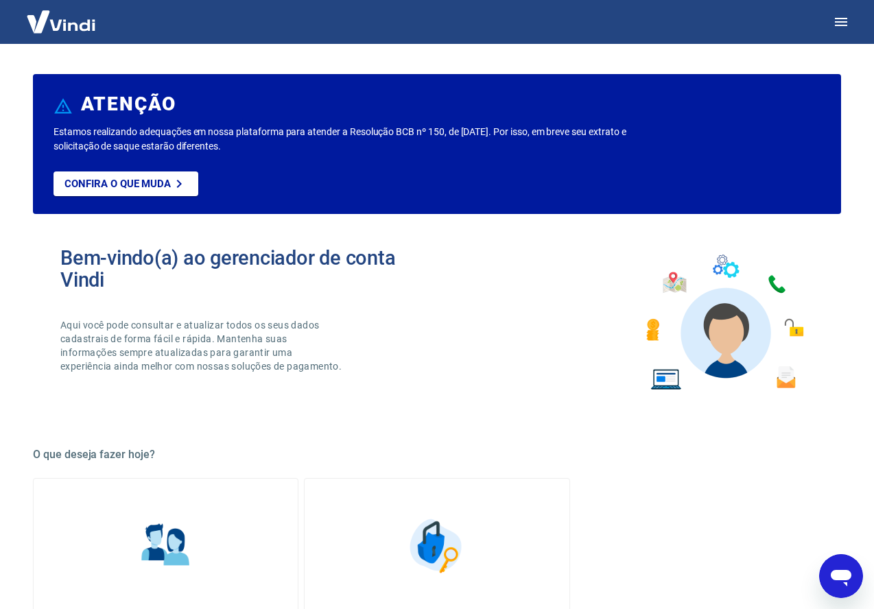
click at [822, 10] on div at bounding box center [437, 22] width 874 height 44
click at [839, 17] on icon "button" at bounding box center [841, 22] width 16 height 16
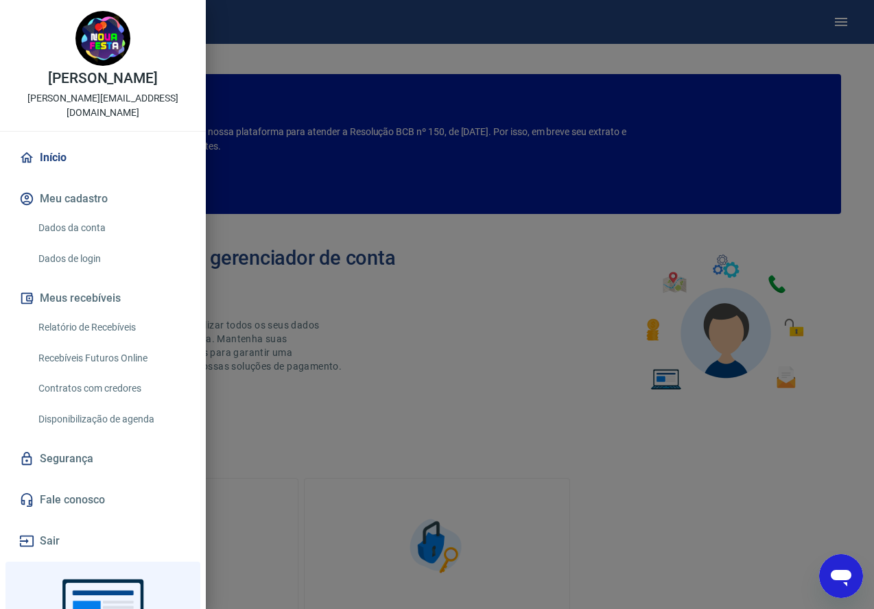
click at [96, 361] on link "Recebíveis Futuros Online" at bounding box center [111, 358] width 156 height 28
